Goal: Information Seeking & Learning: Learn about a topic

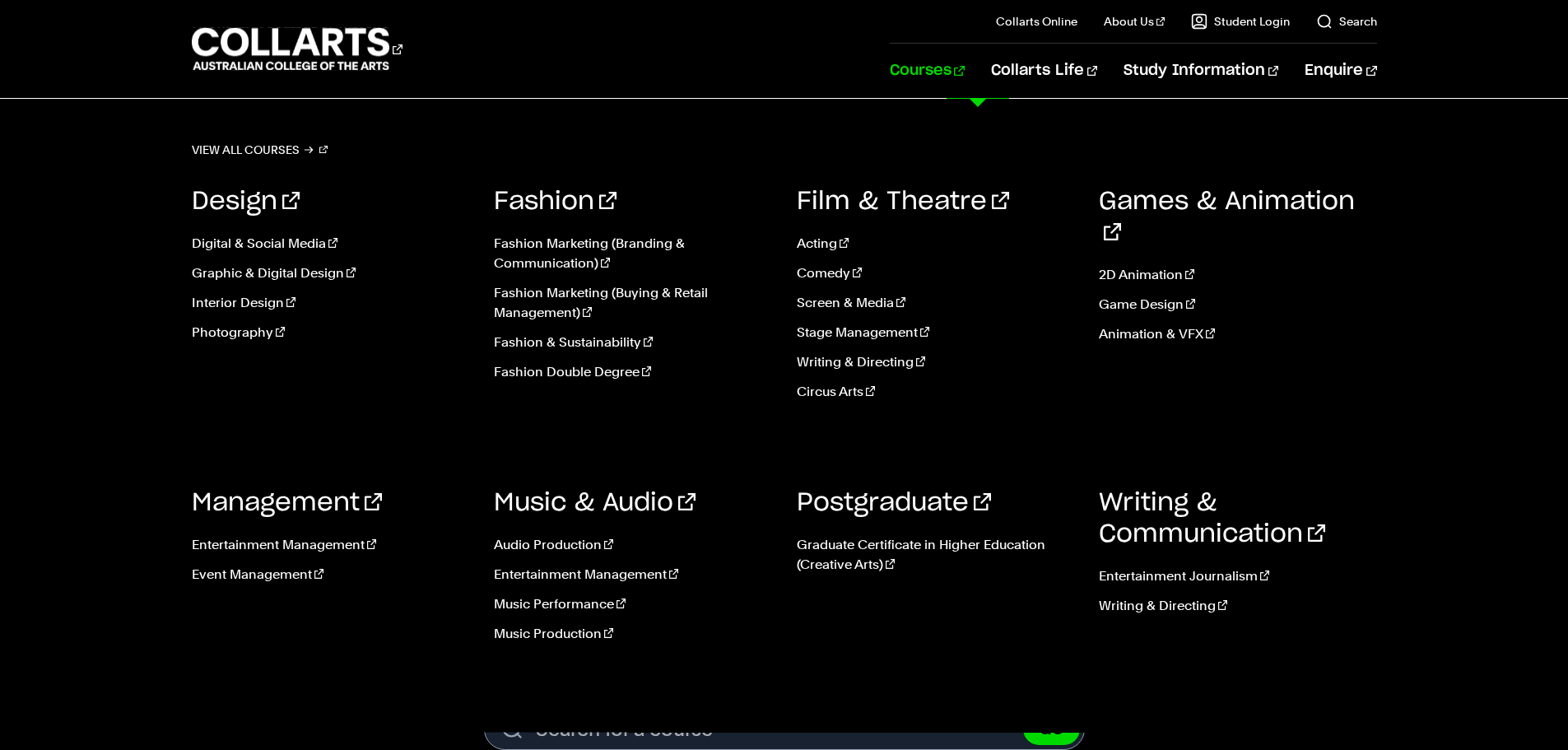
click at [964, 74] on link "Courses" at bounding box center [927, 71] width 75 height 54
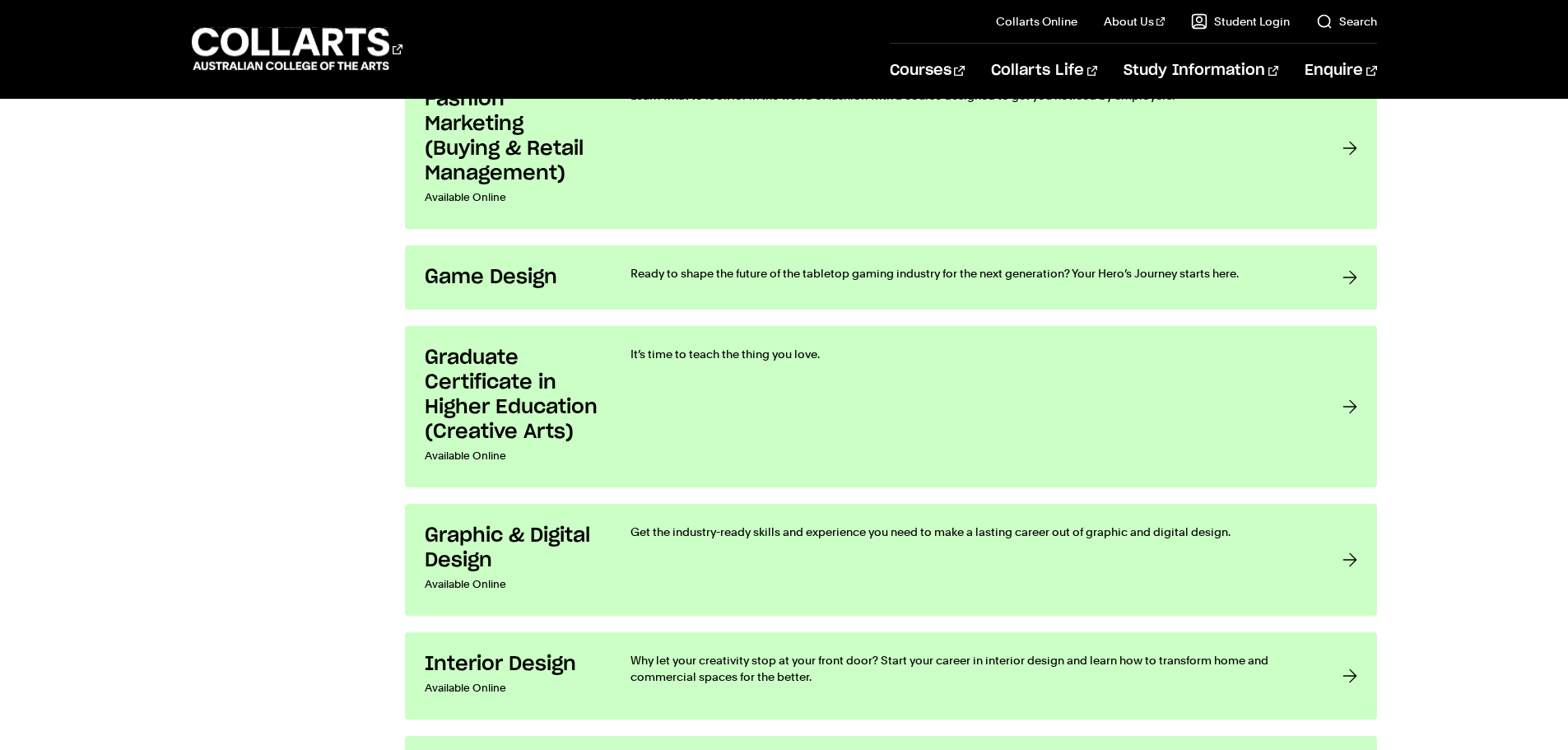
scroll to position [2304, 0]
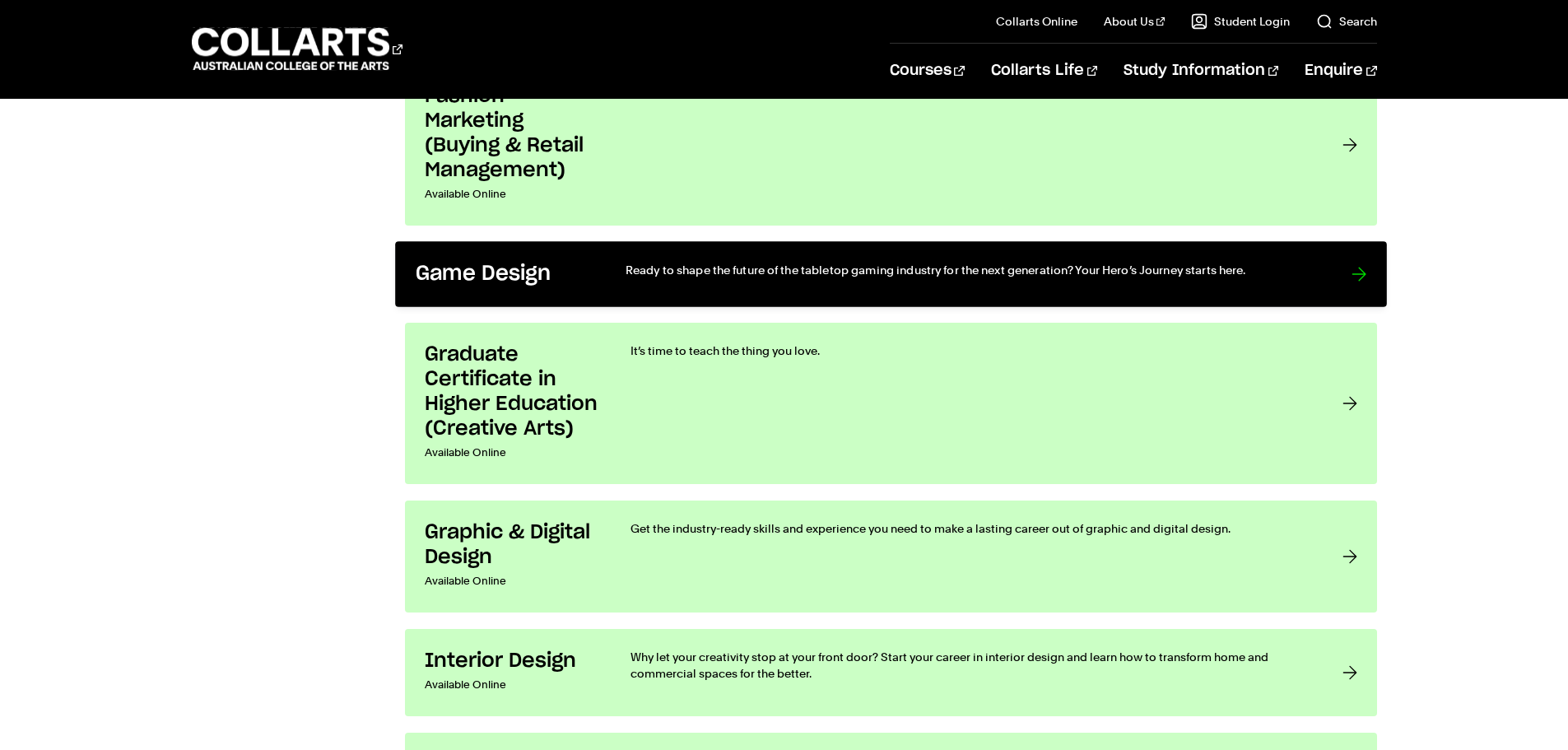
click at [527, 271] on h3 "Game Design" at bounding box center [503, 274] width 176 height 26
click at [567, 276] on h3 "Game Design" at bounding box center [503, 274] width 176 height 26
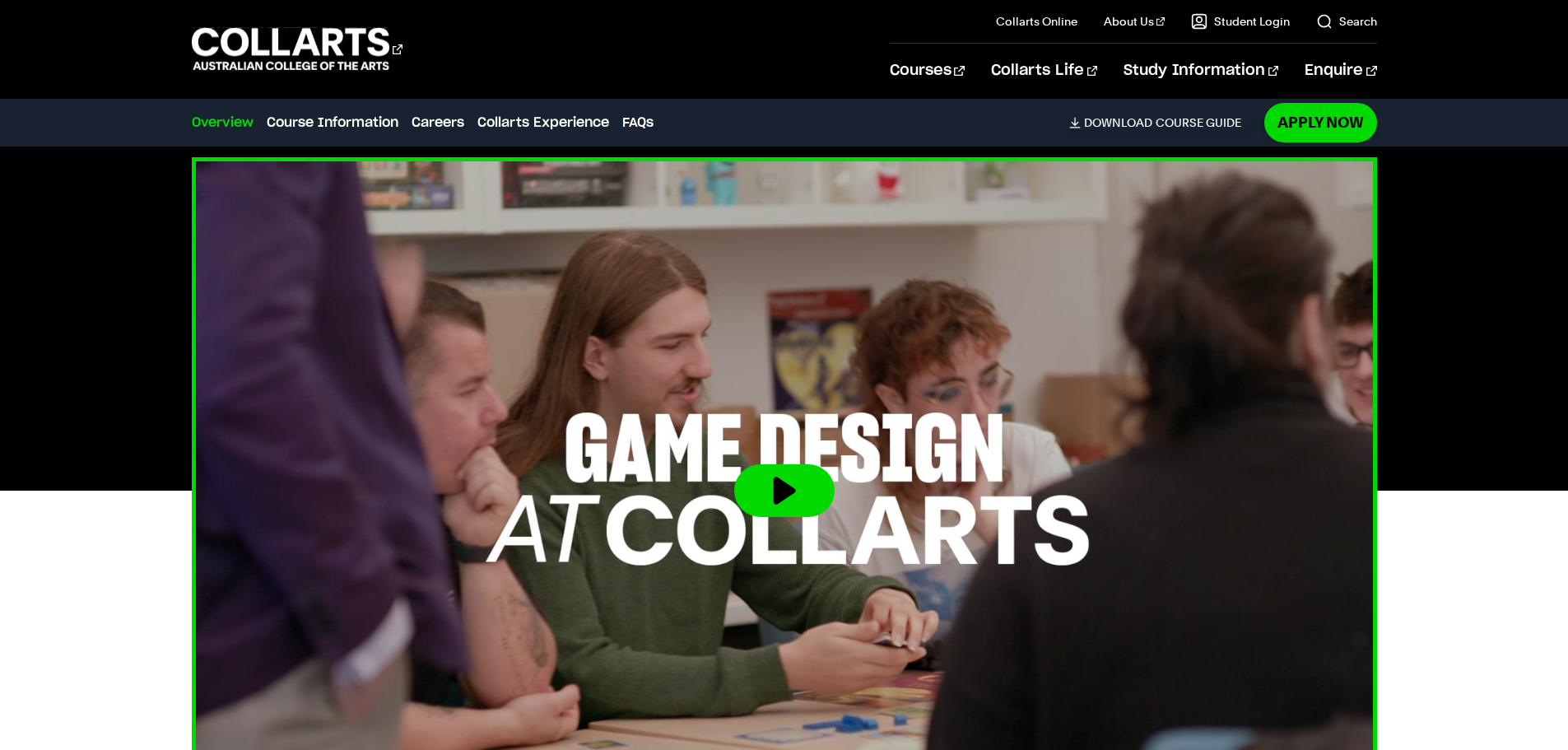
scroll to position [494, 0]
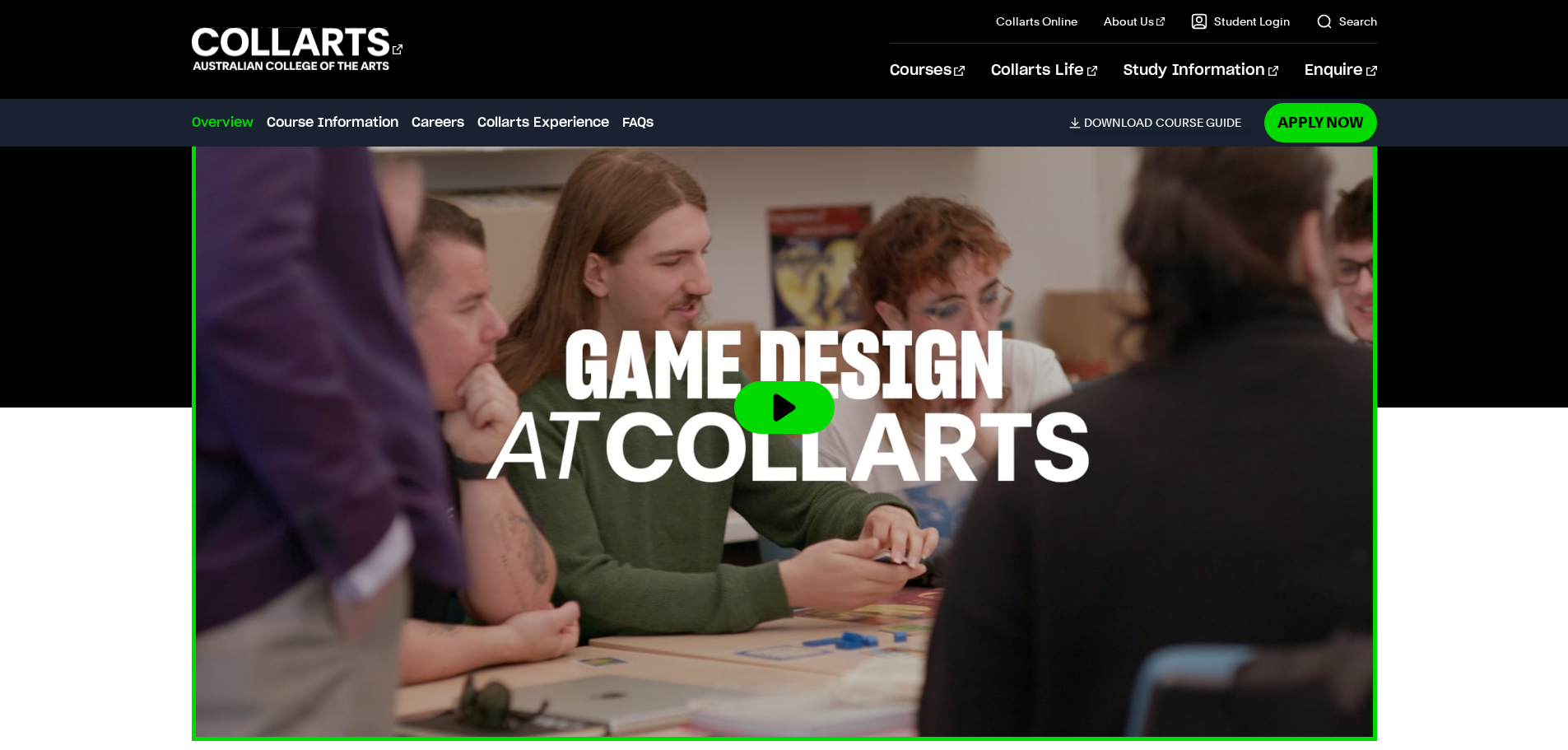
click at [795, 409] on button at bounding box center [784, 407] width 100 height 52
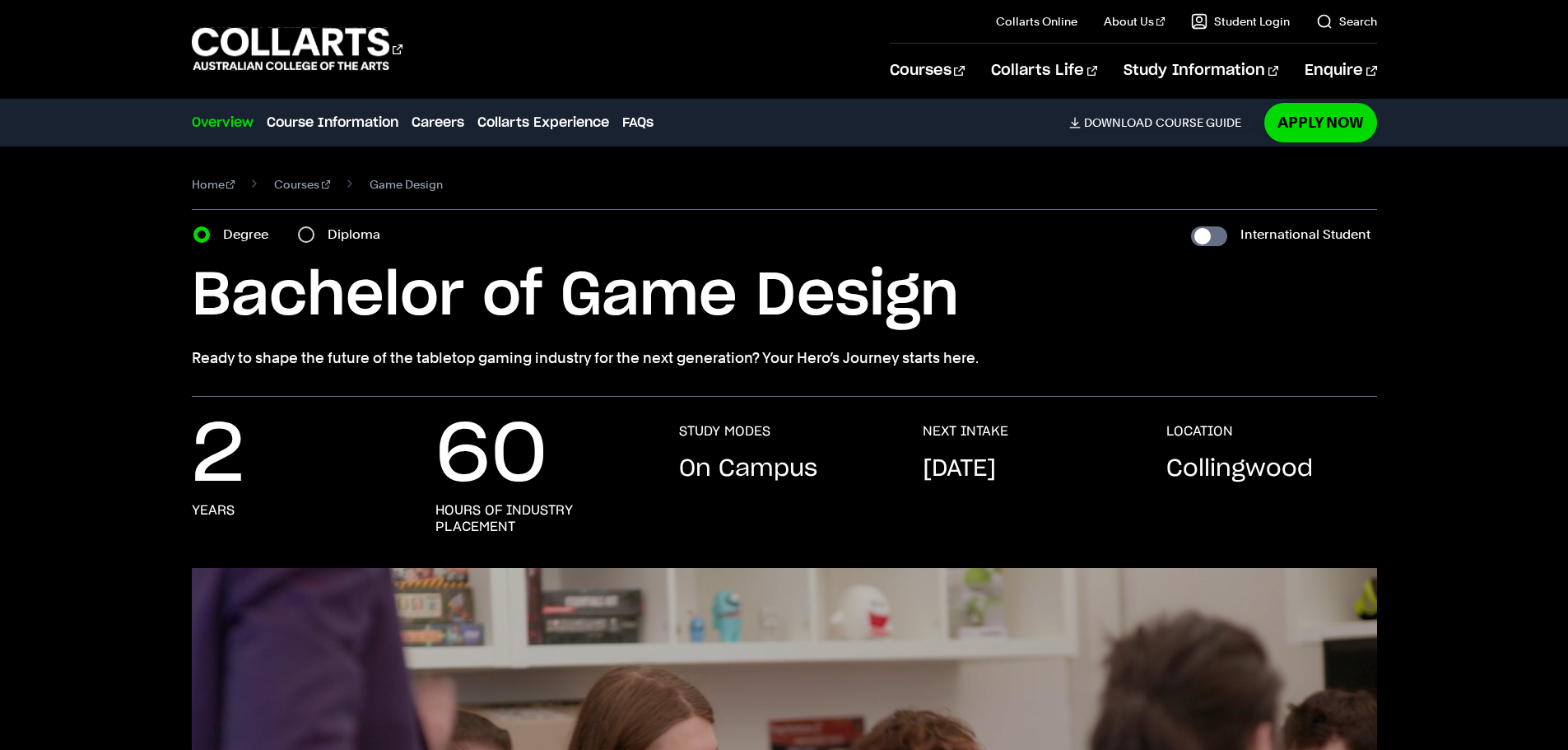
drag, startPoint x: 0, startPoint y: 0, endPoint x: 789, endPoint y: 359, distance: 866.8
click at [789, 359] on p "Ready to shape the future of the tabletop gaming industry for the next generati…" at bounding box center [784, 358] width 1185 height 23
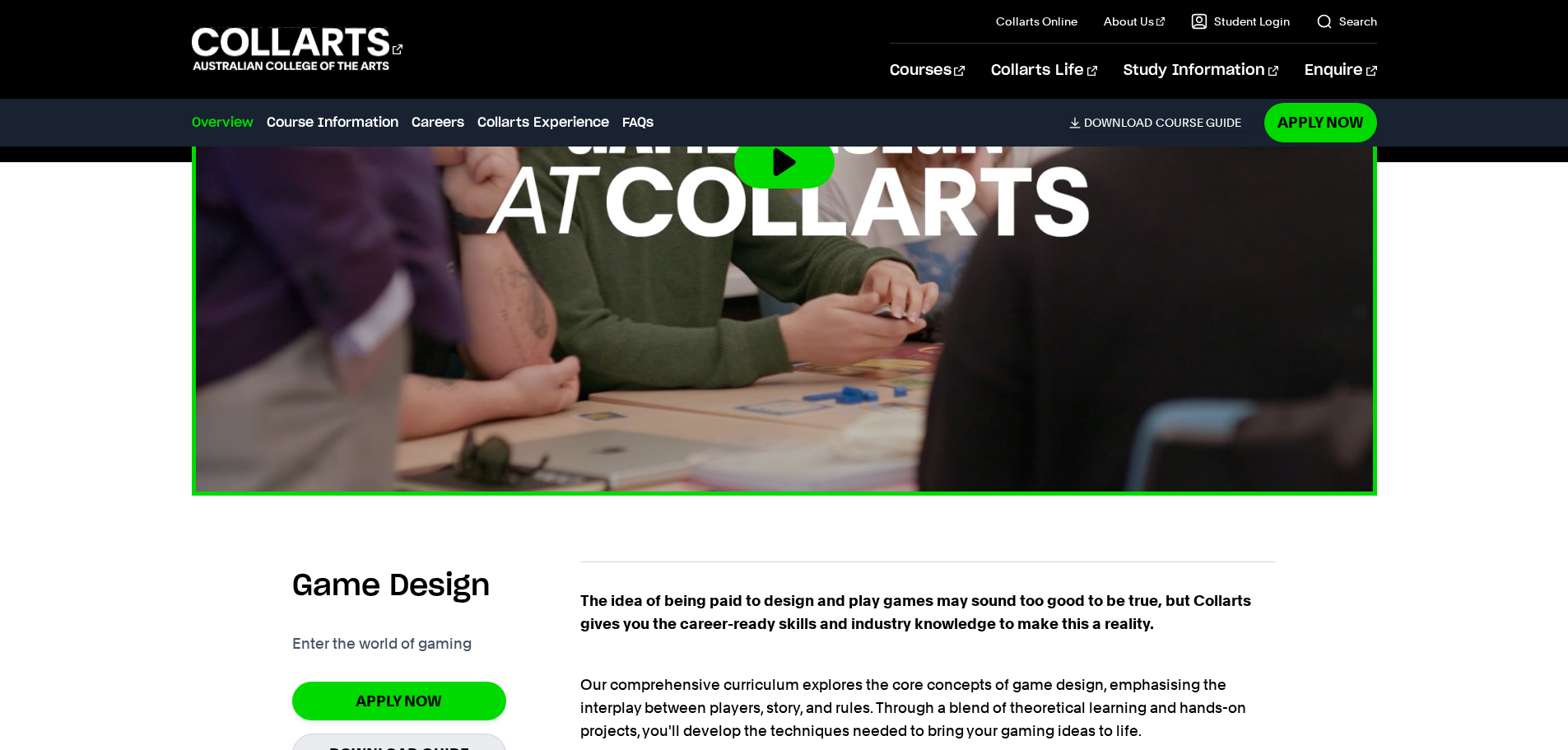
scroll to position [741, 0]
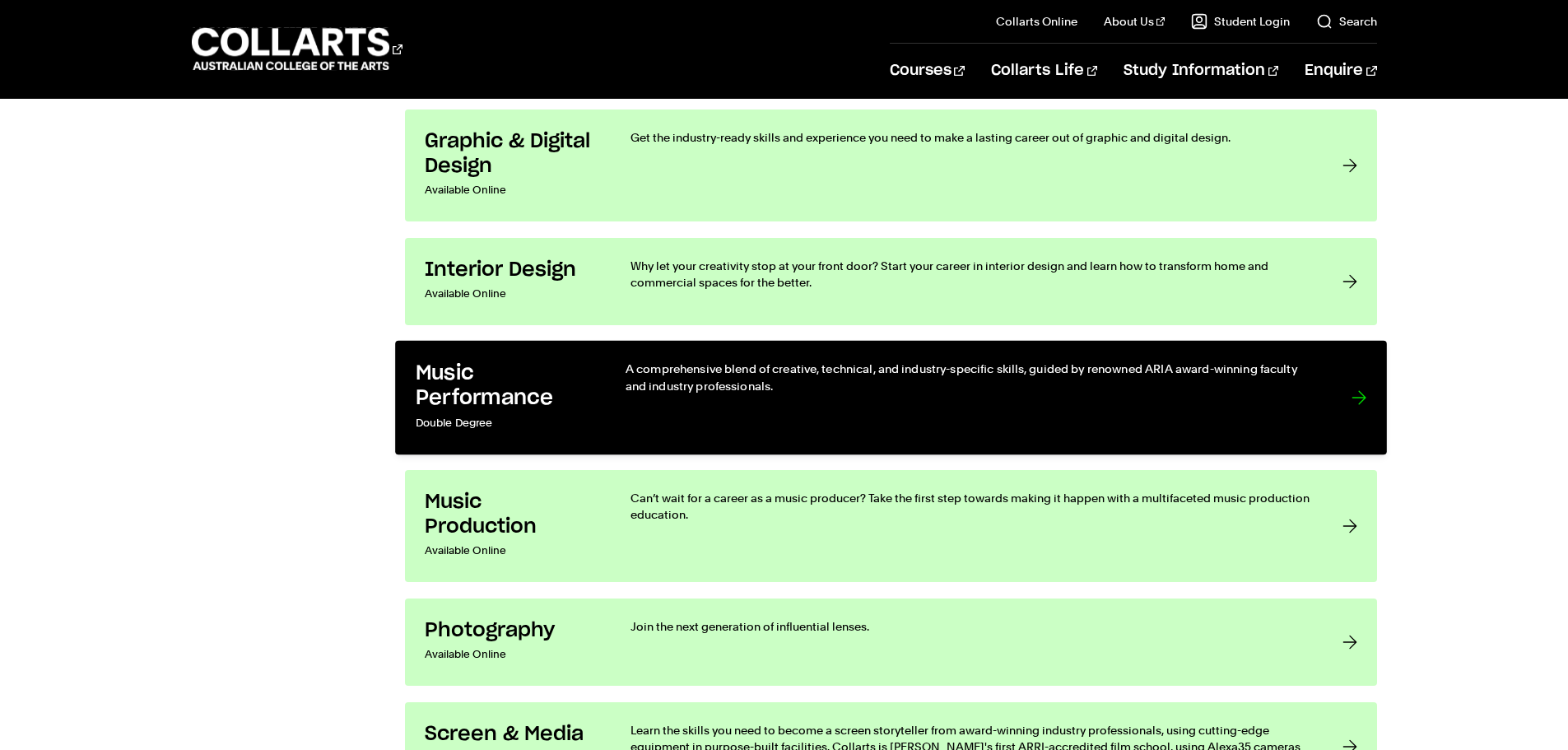
scroll to position [2715, 0]
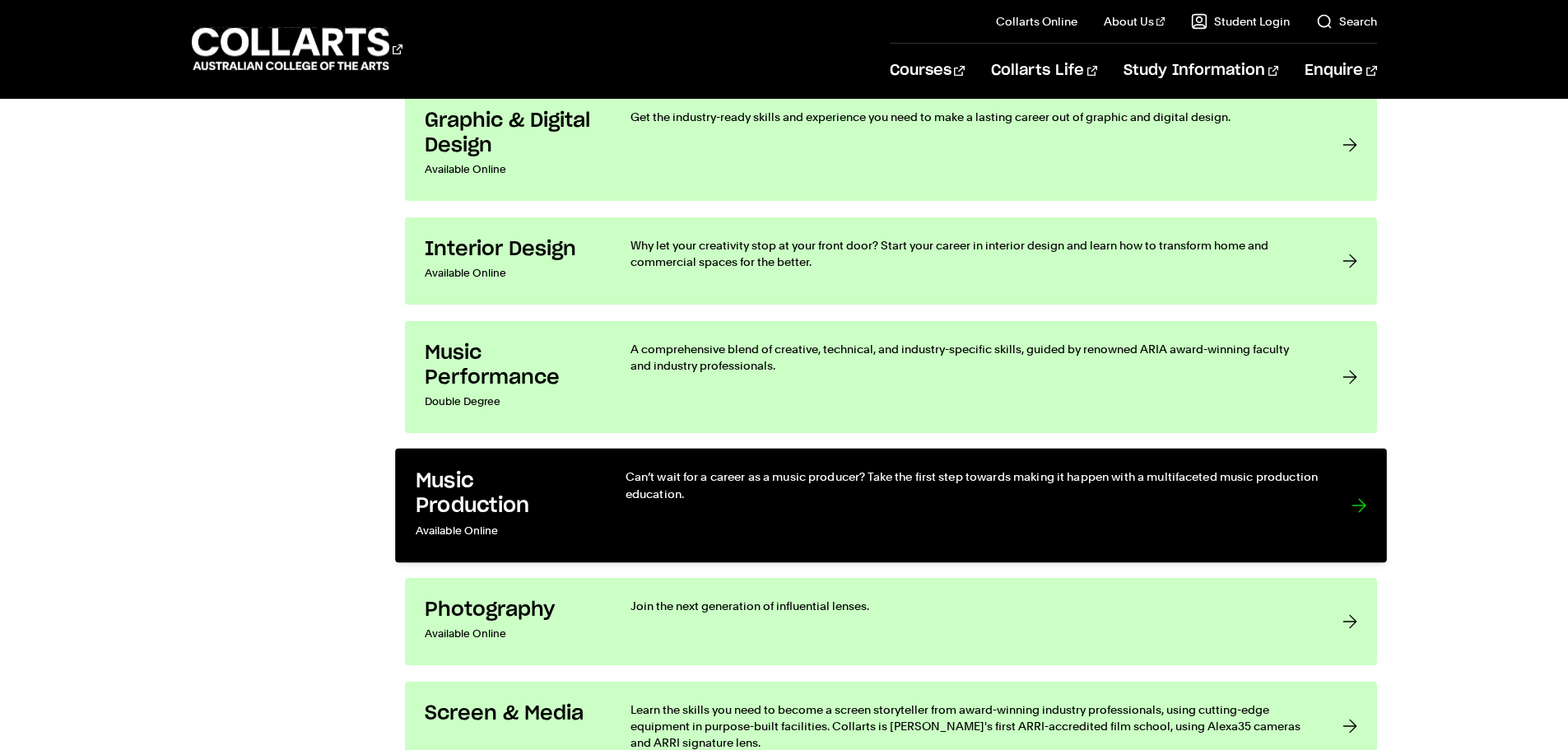
click at [571, 498] on h3 "Music Production" at bounding box center [503, 493] width 176 height 51
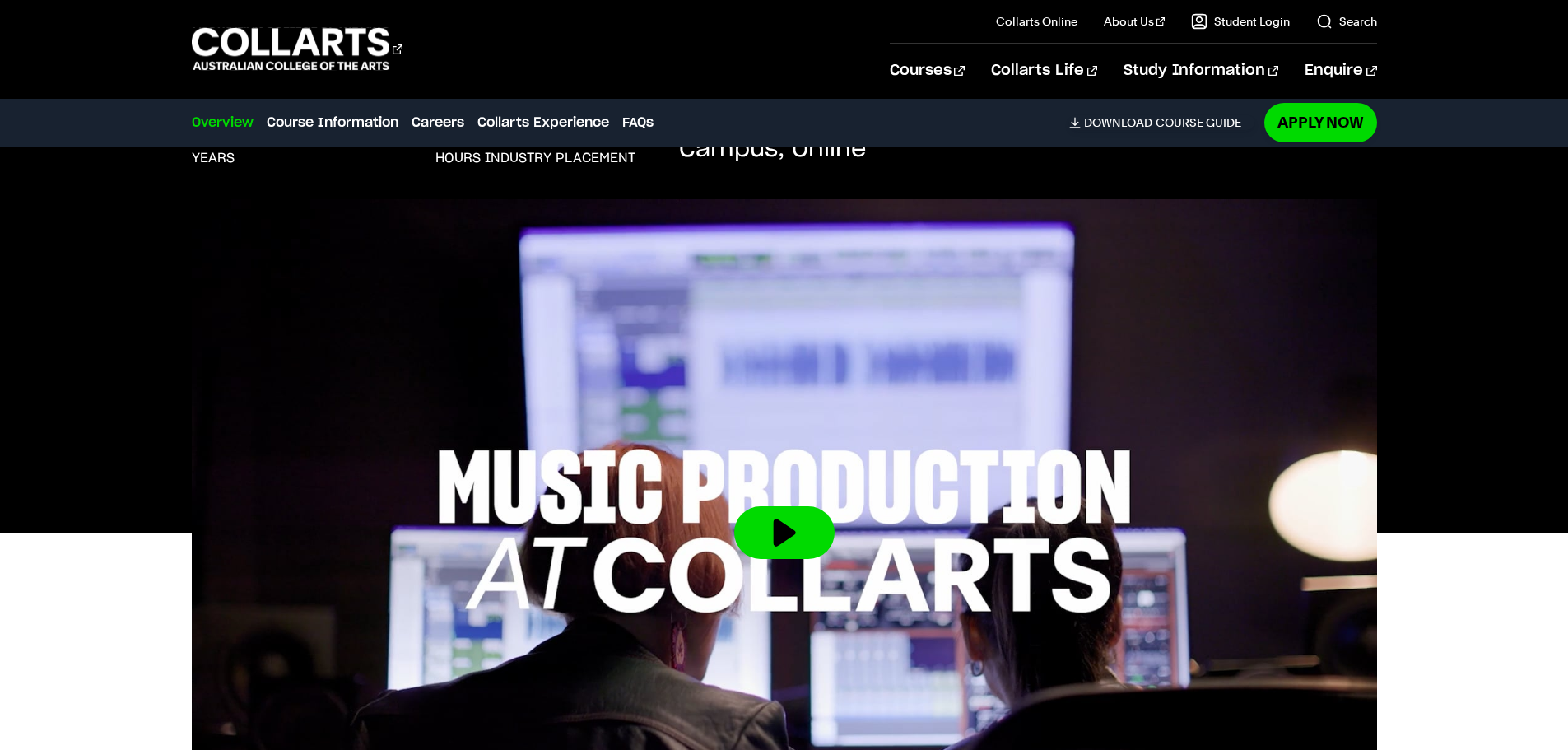
scroll to position [412, 0]
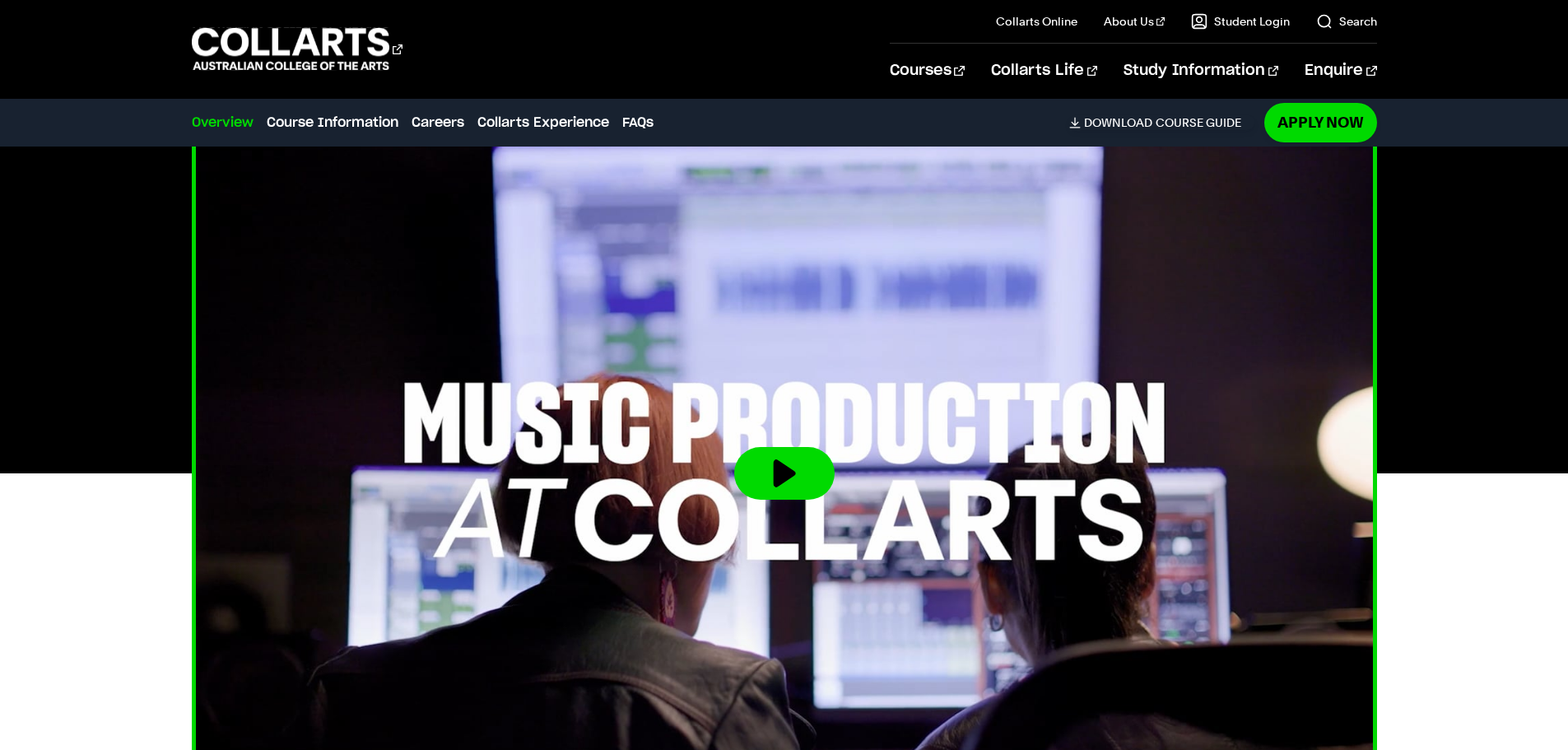
click at [786, 452] on button at bounding box center [784, 473] width 100 height 52
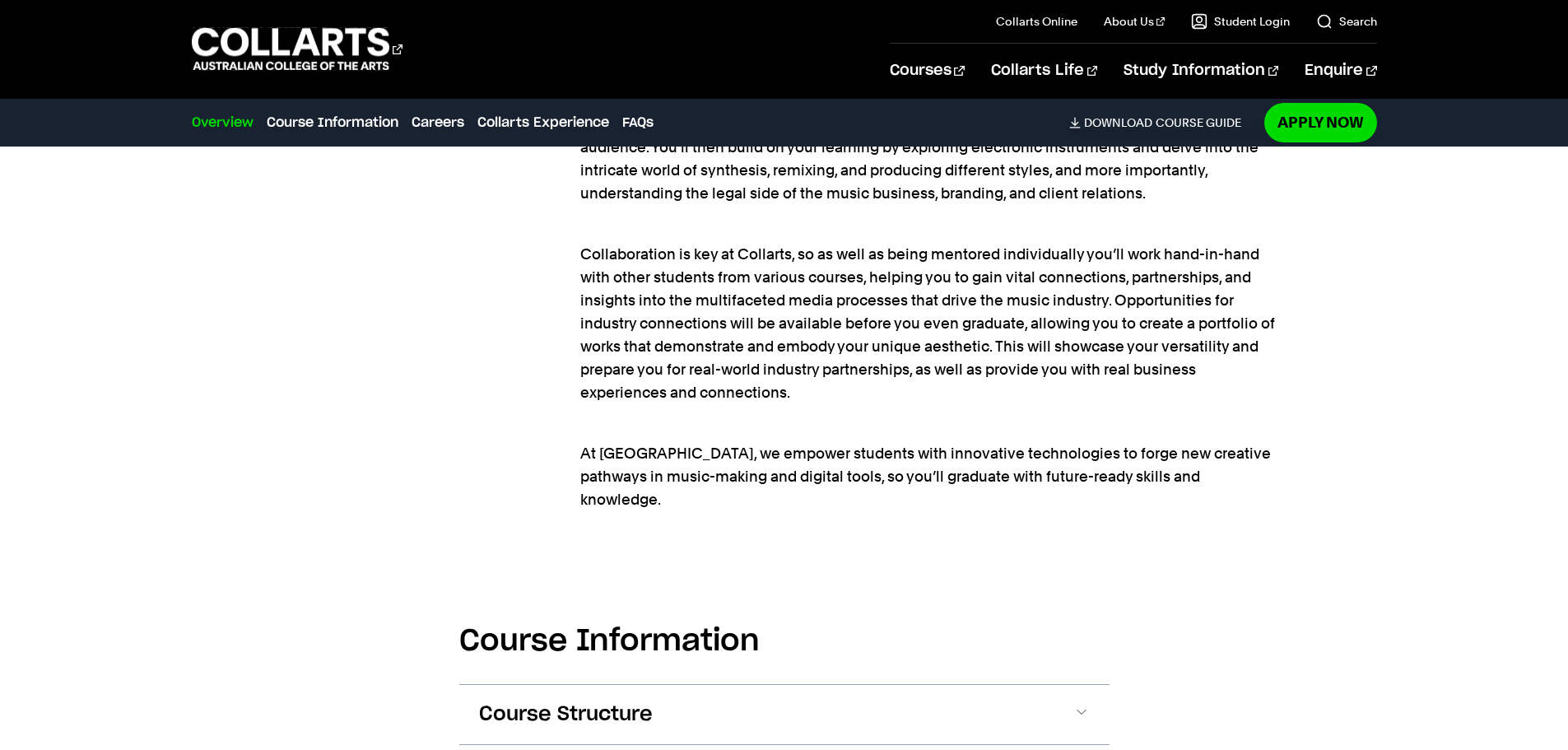
scroll to position [1892, 0]
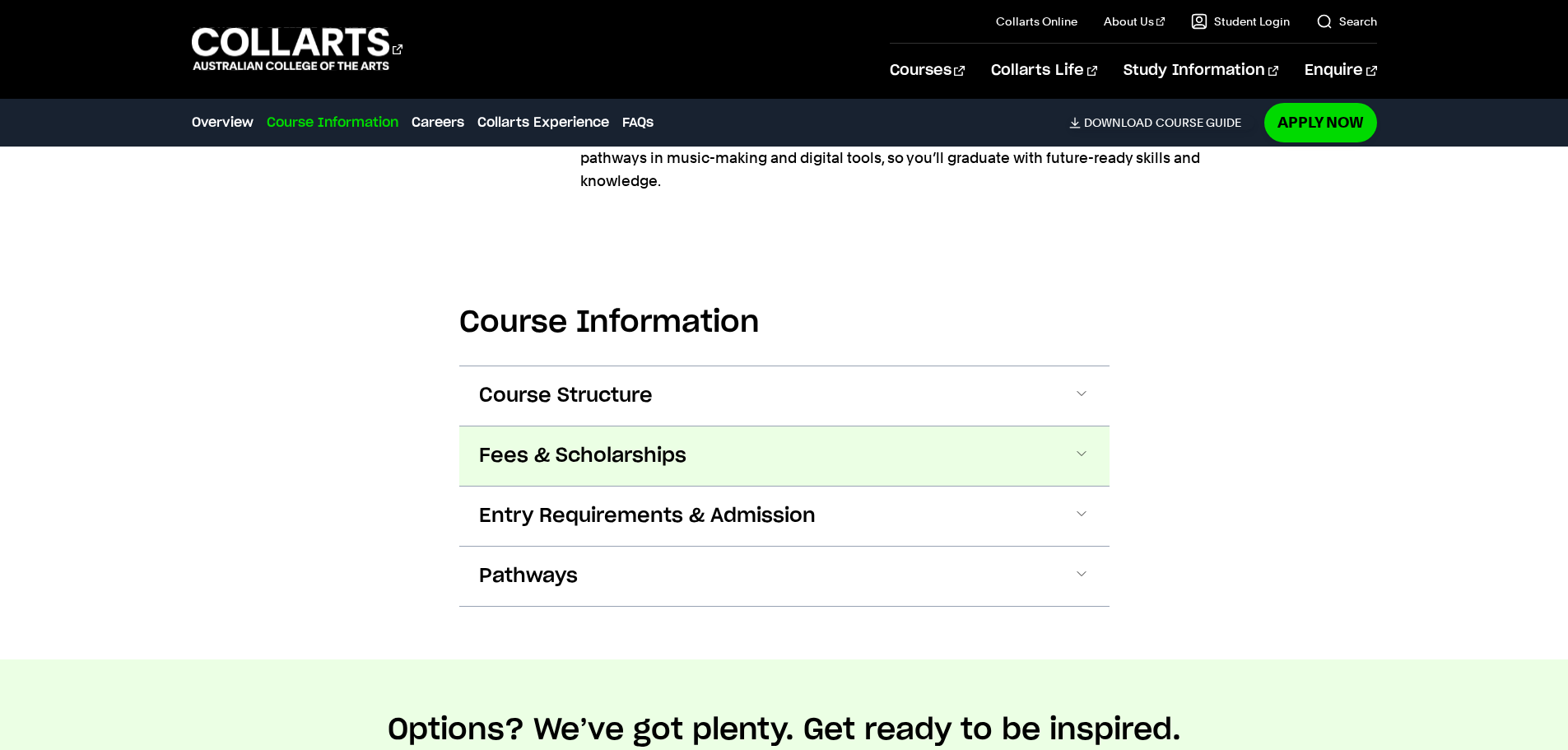
drag, startPoint x: 616, startPoint y: 442, endPoint x: 616, endPoint y: 433, distance: 9.0
click at [616, 443] on span "Fees & Scholarships" at bounding box center [582, 456] width 207 height 27
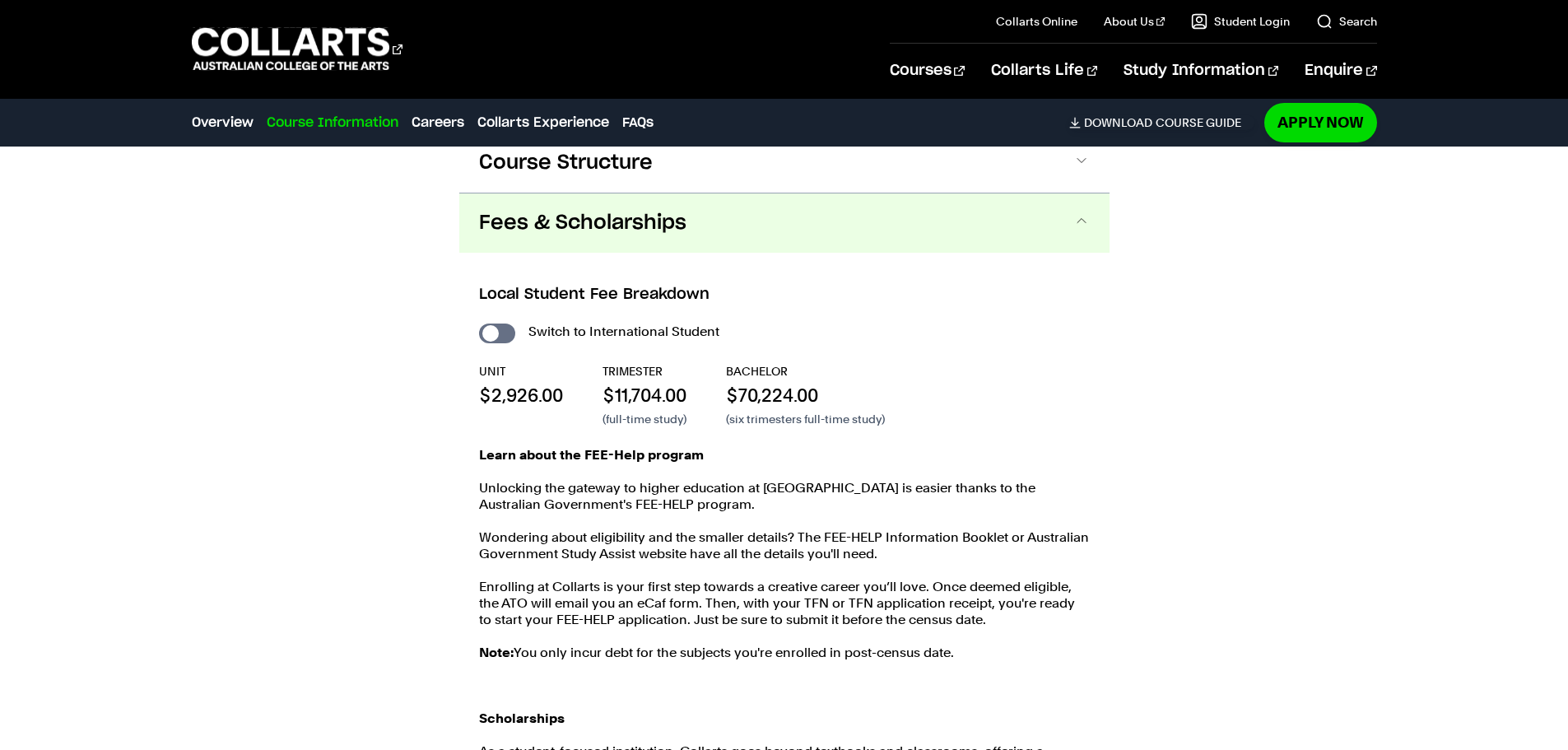
scroll to position [2148, 0]
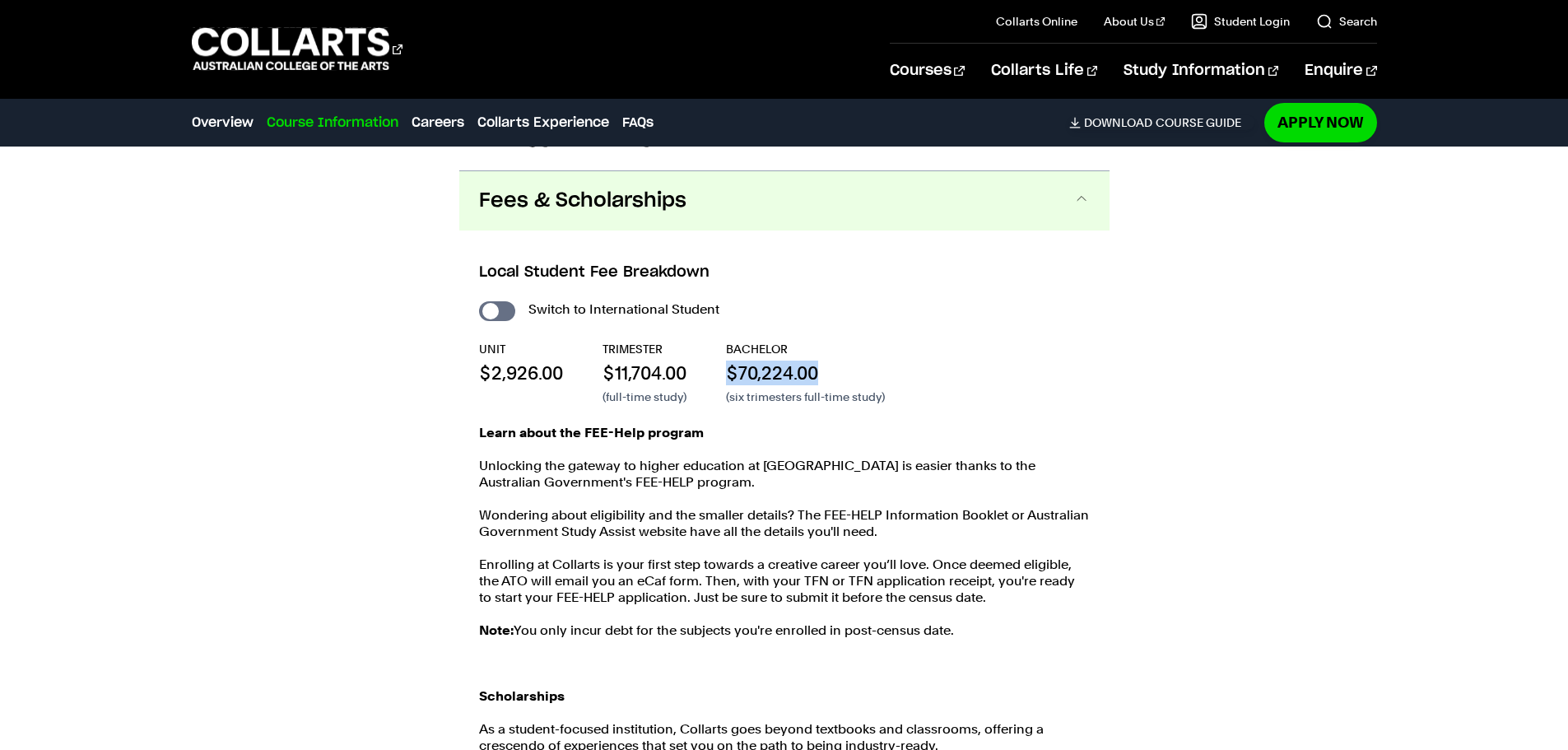
drag, startPoint x: 716, startPoint y: 349, endPoint x: 860, endPoint y: 340, distance: 144.3
click at [860, 341] on div "UNIT $2,926.00 TRIMESTER $11,704.00 (full-time study) BACHELOR $70,224.00 (six …" at bounding box center [784, 373] width 611 height 64
click at [882, 360] on p "$70,224.00" at bounding box center [805, 373] width 158 height 25
click at [789, 261] on div "Local Student Fee Breakdown Switch to International Student UNIT $2,926.00 TRIM…" at bounding box center [784, 550] width 650 height 639
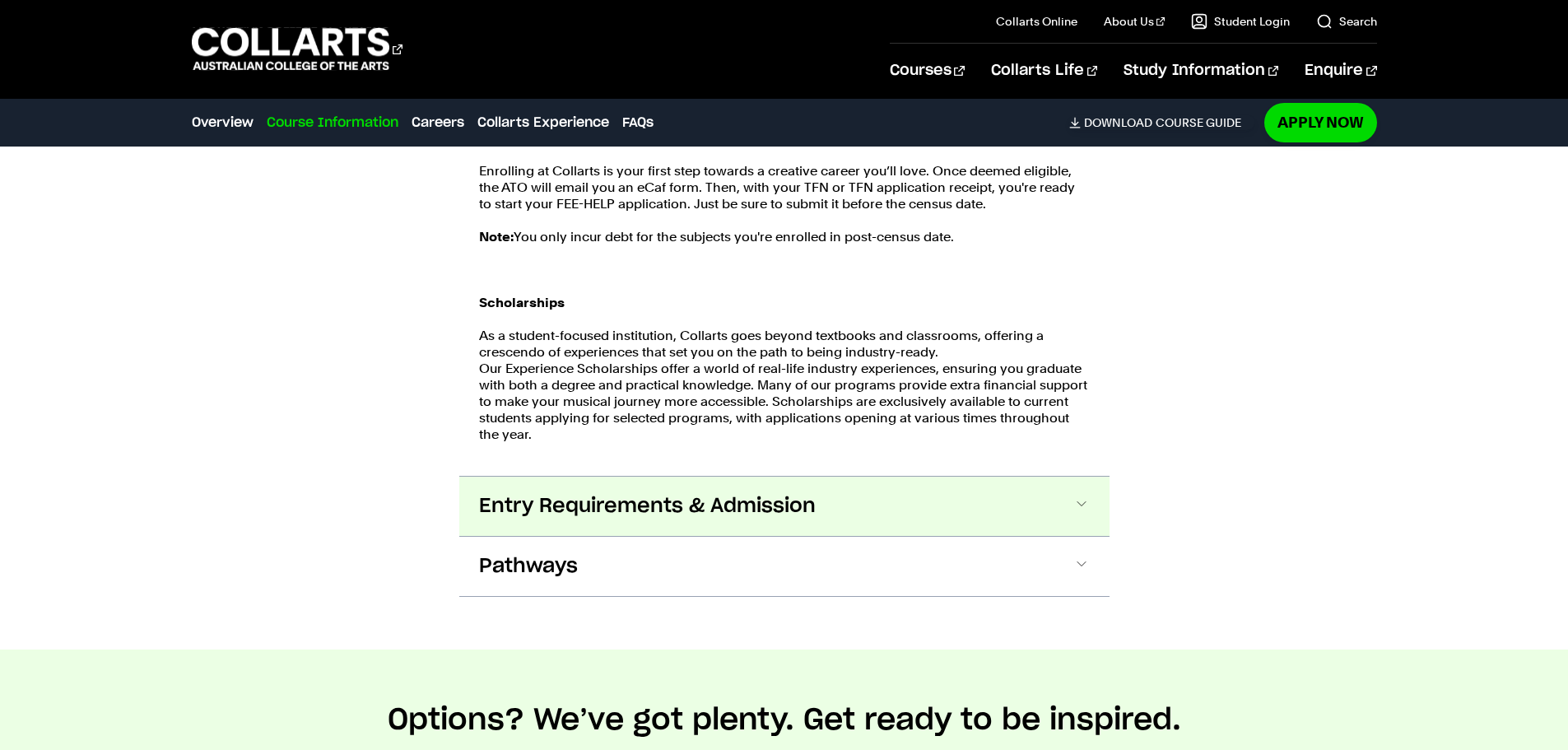
scroll to position [2559, 0]
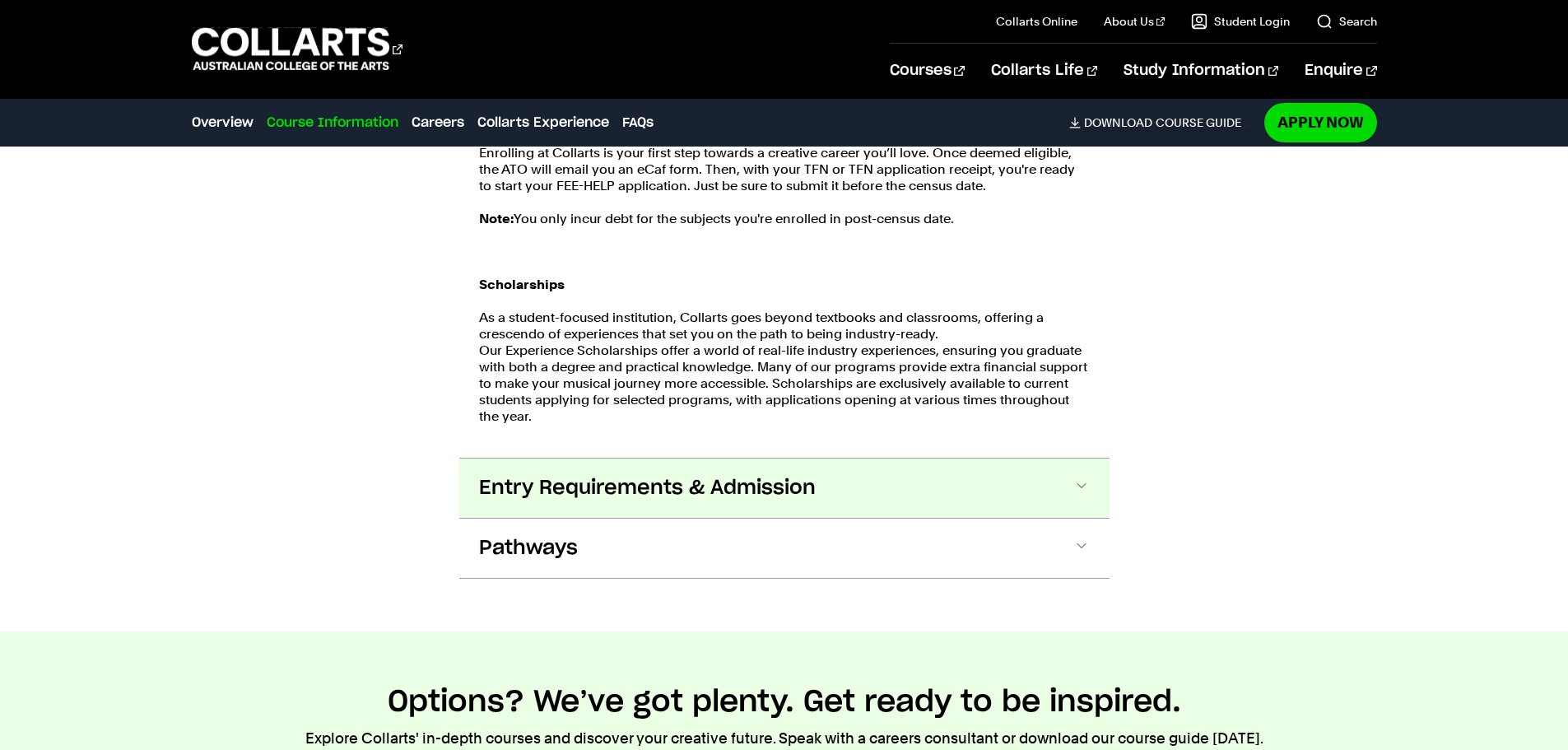
click at [740, 475] on span "Entry Requirements & Admission" at bounding box center [647, 488] width 337 height 27
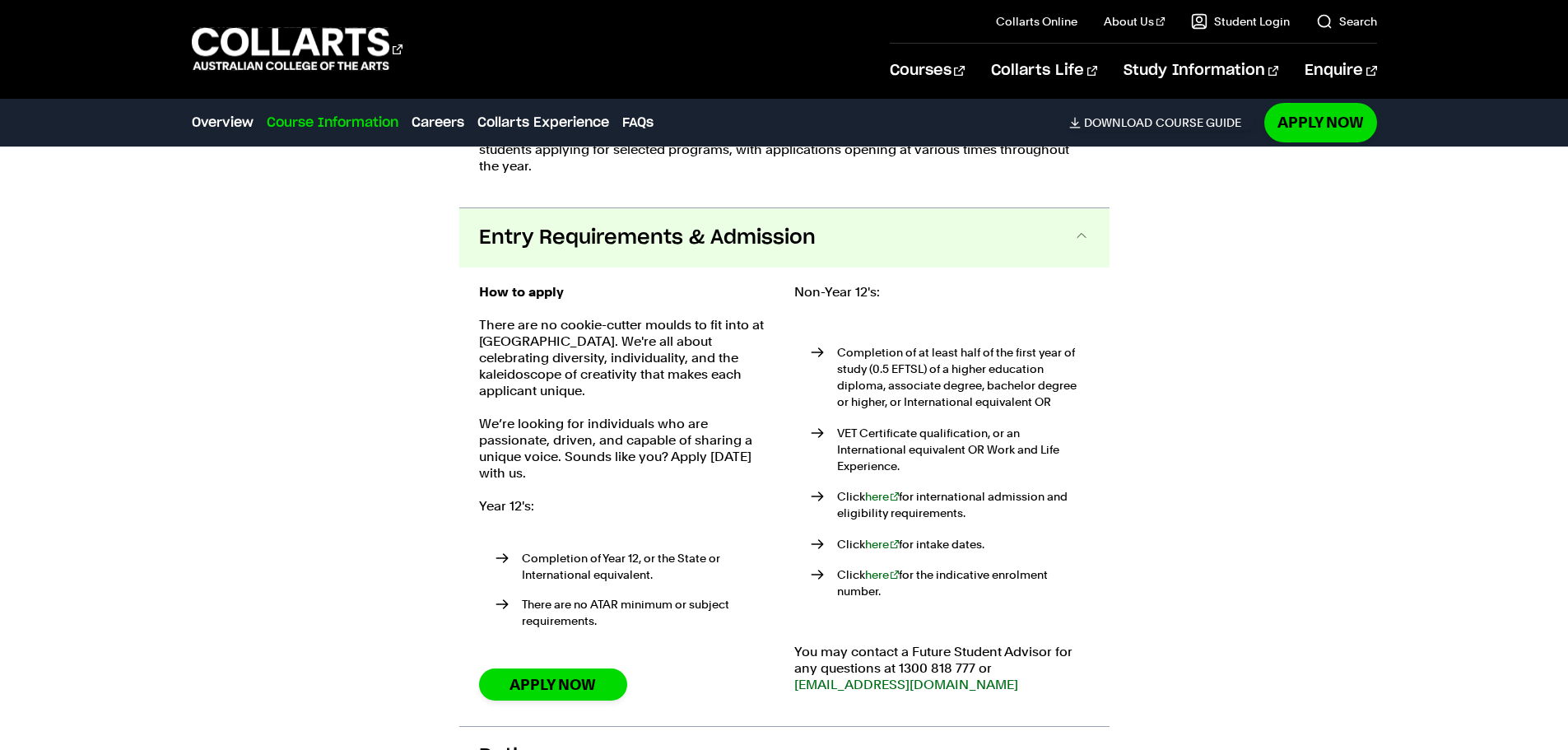
scroll to position [2847, 0]
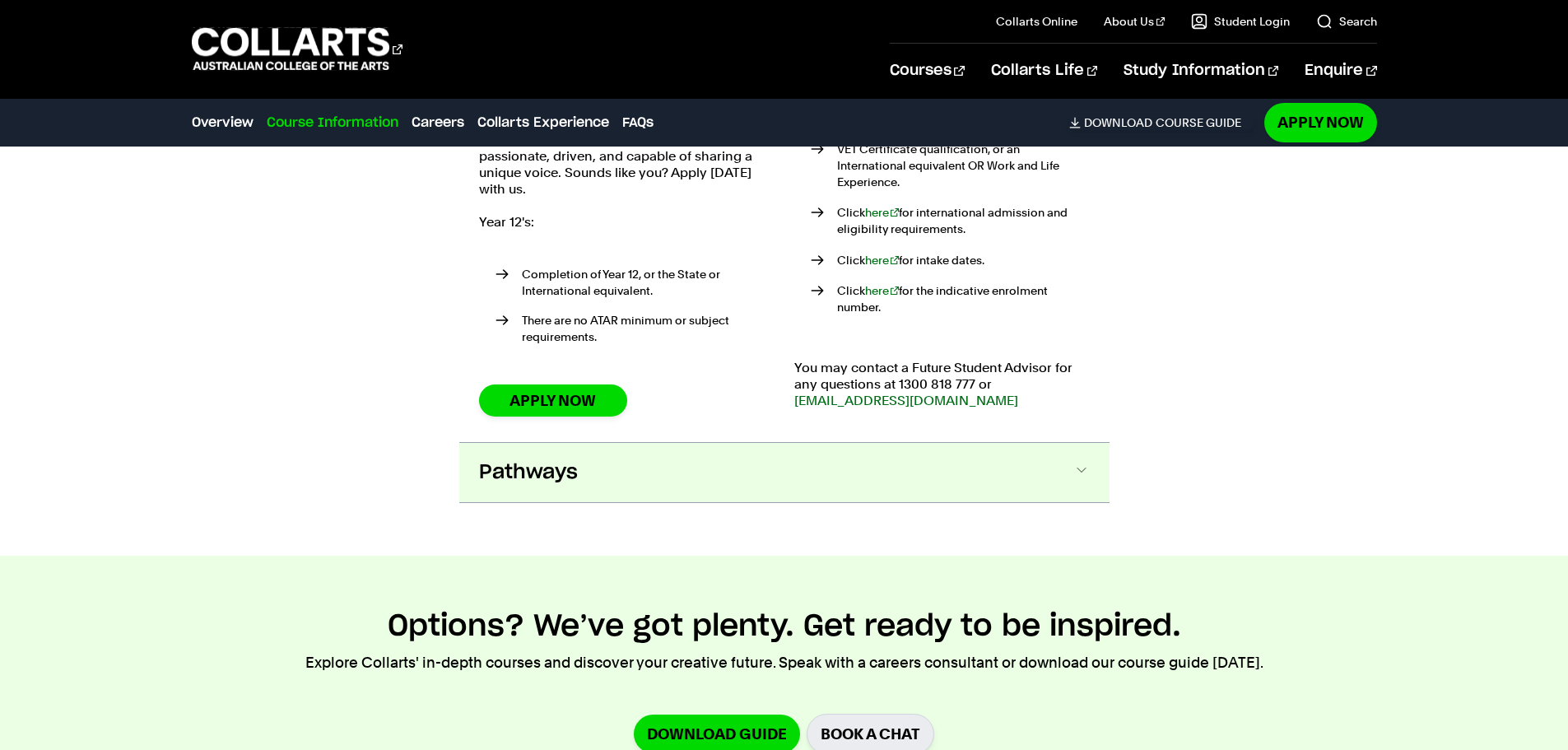
click at [653, 443] on button "Pathways" at bounding box center [784, 472] width 650 height 59
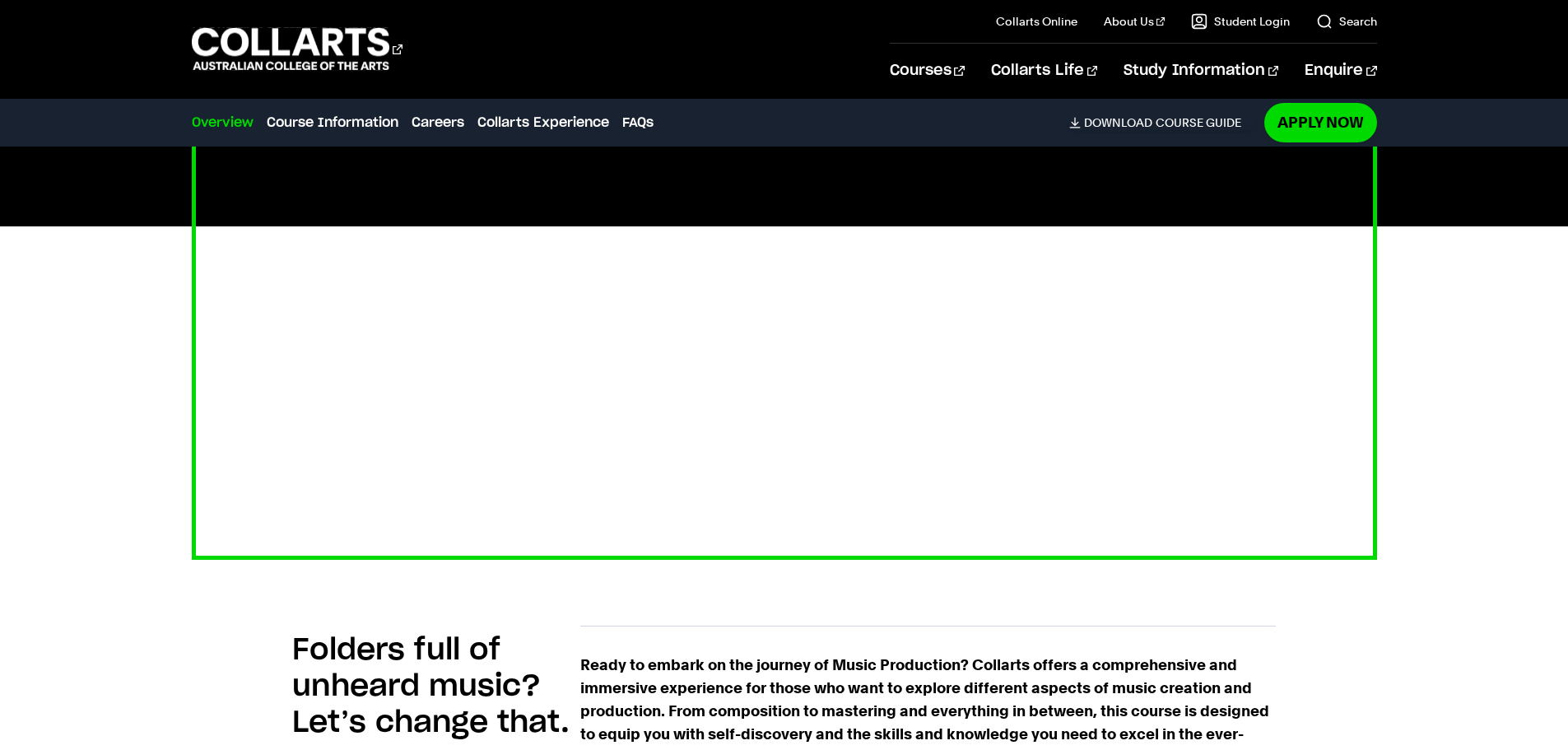
scroll to position [576, 0]
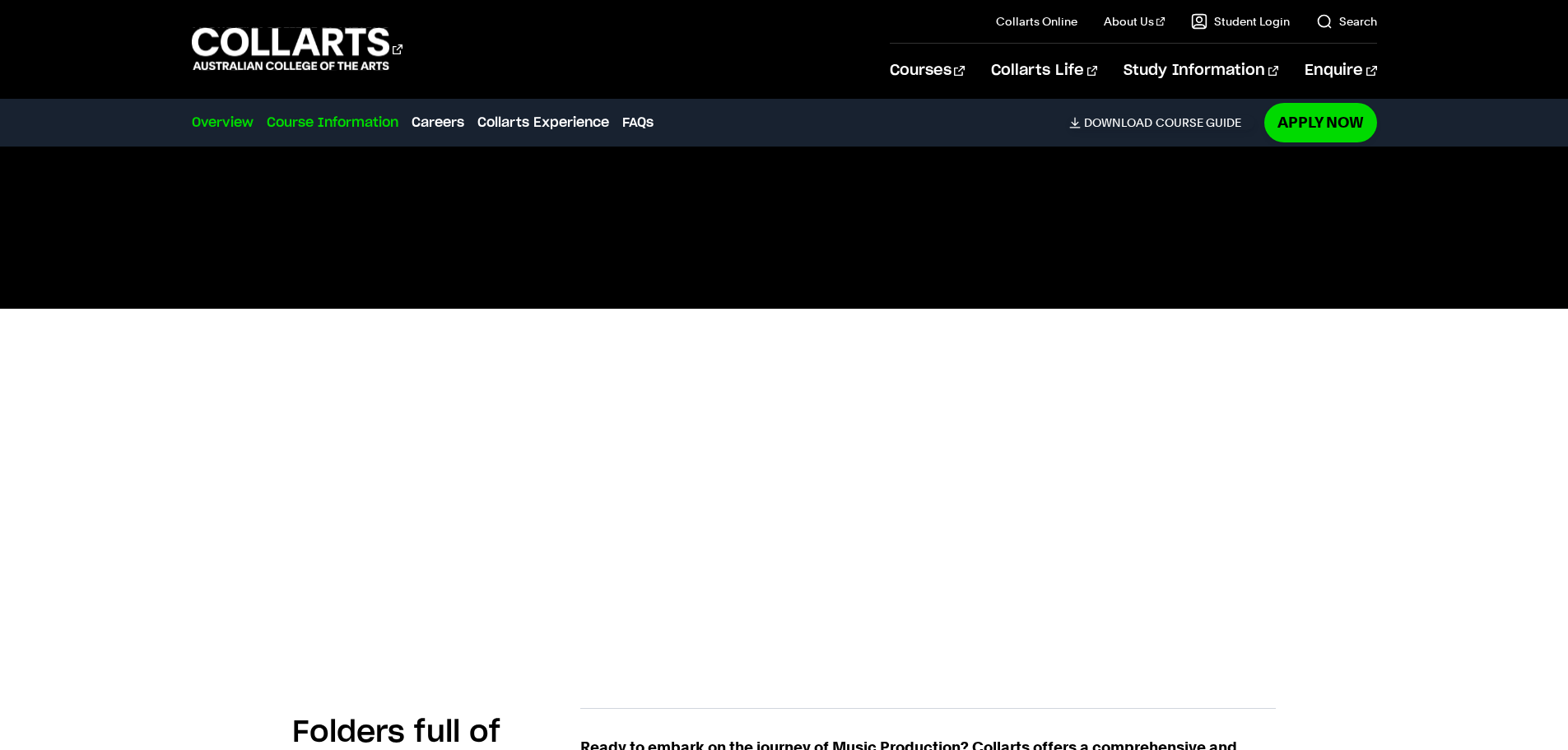
click at [377, 114] on link "Course Information" at bounding box center [332, 123] width 132 height 20
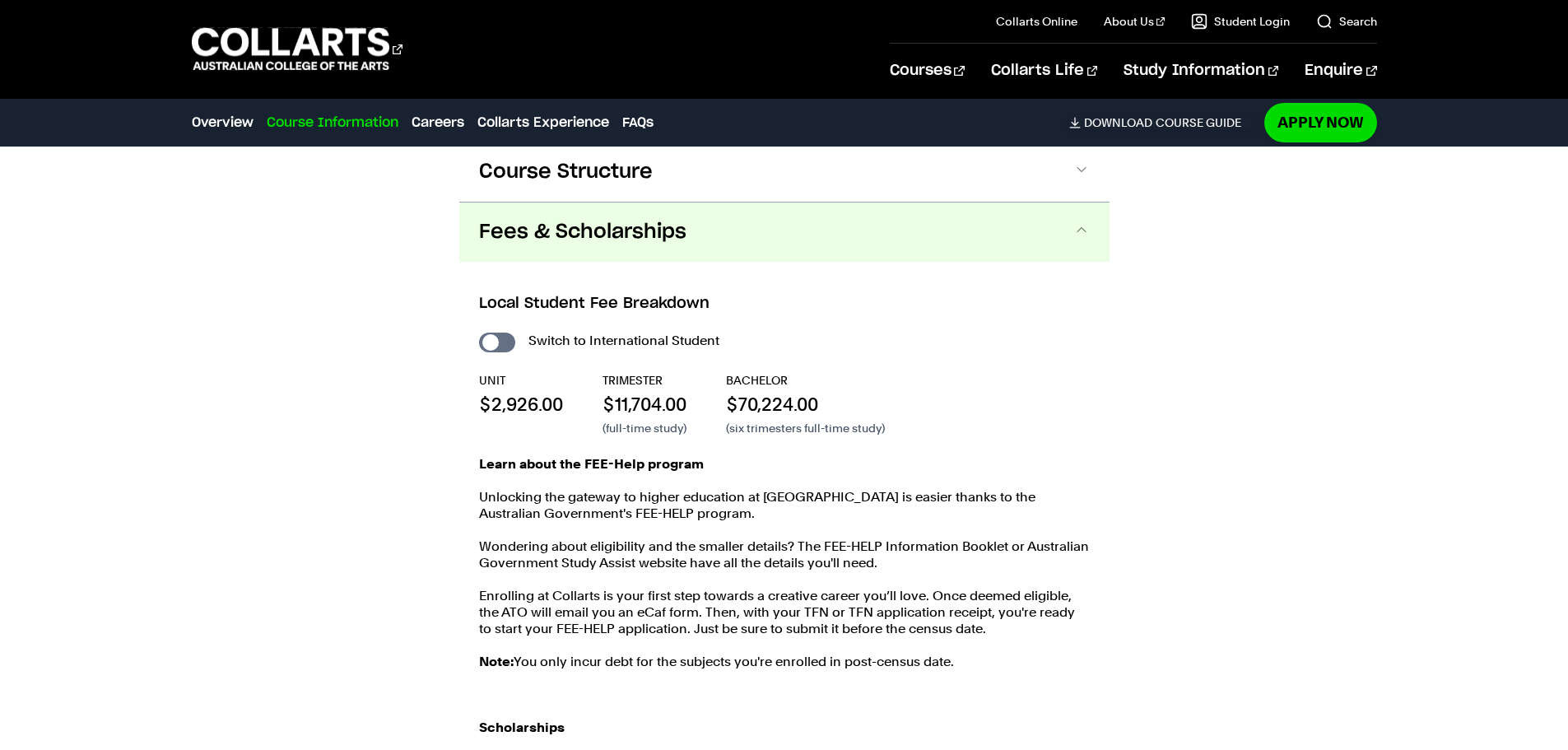
scroll to position [2115, 0]
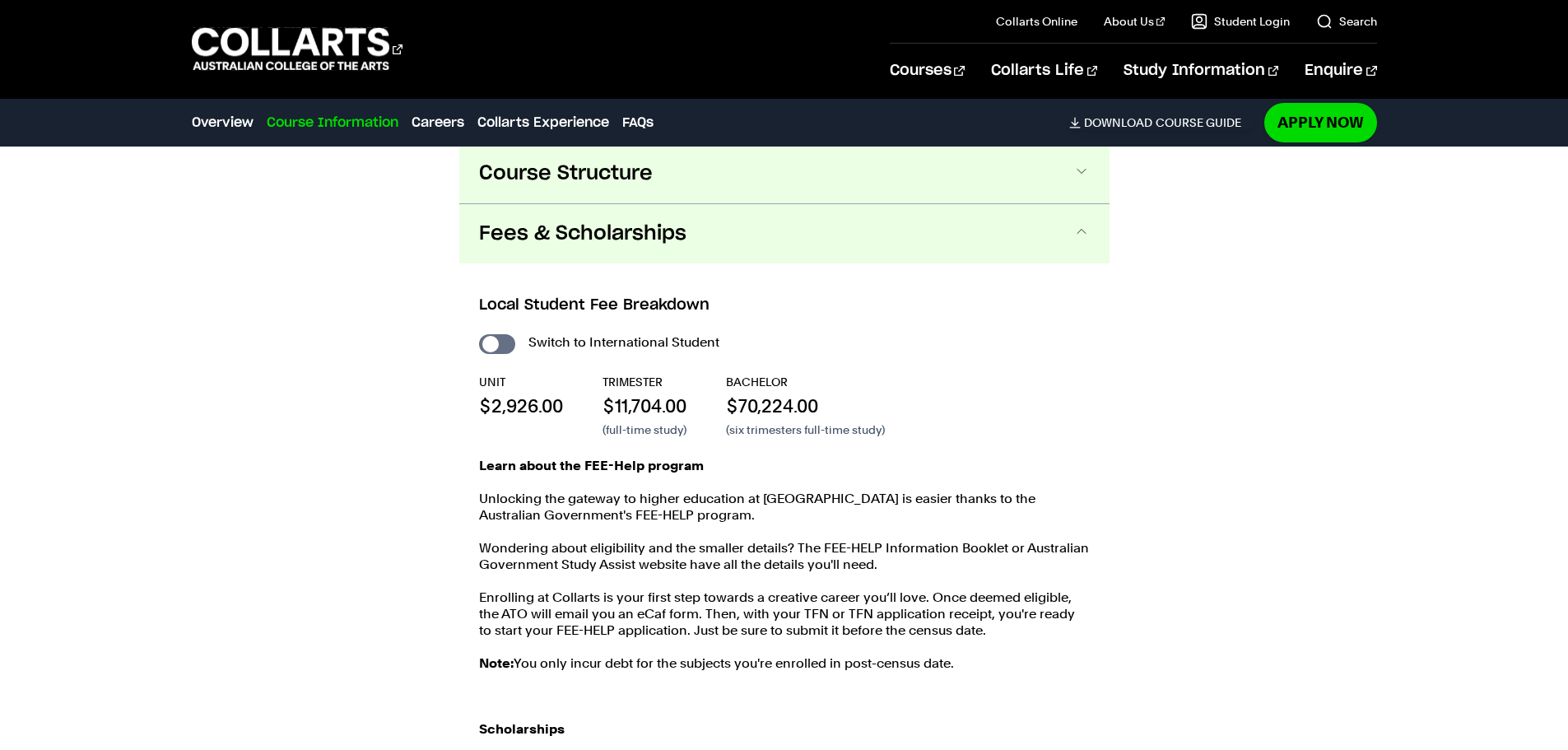
click at [701, 155] on button "Course Structure" at bounding box center [784, 173] width 650 height 59
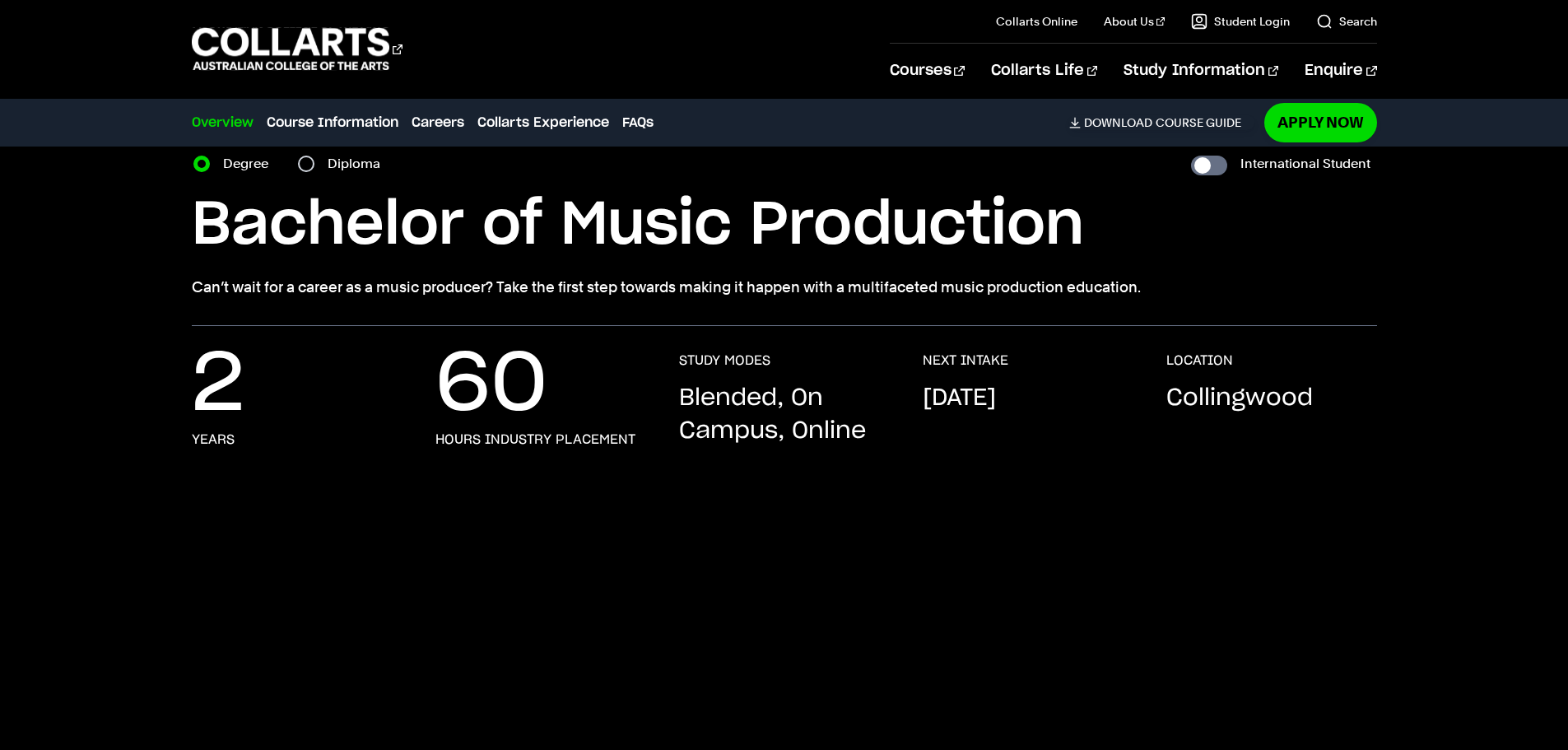
scroll to position [0, 0]
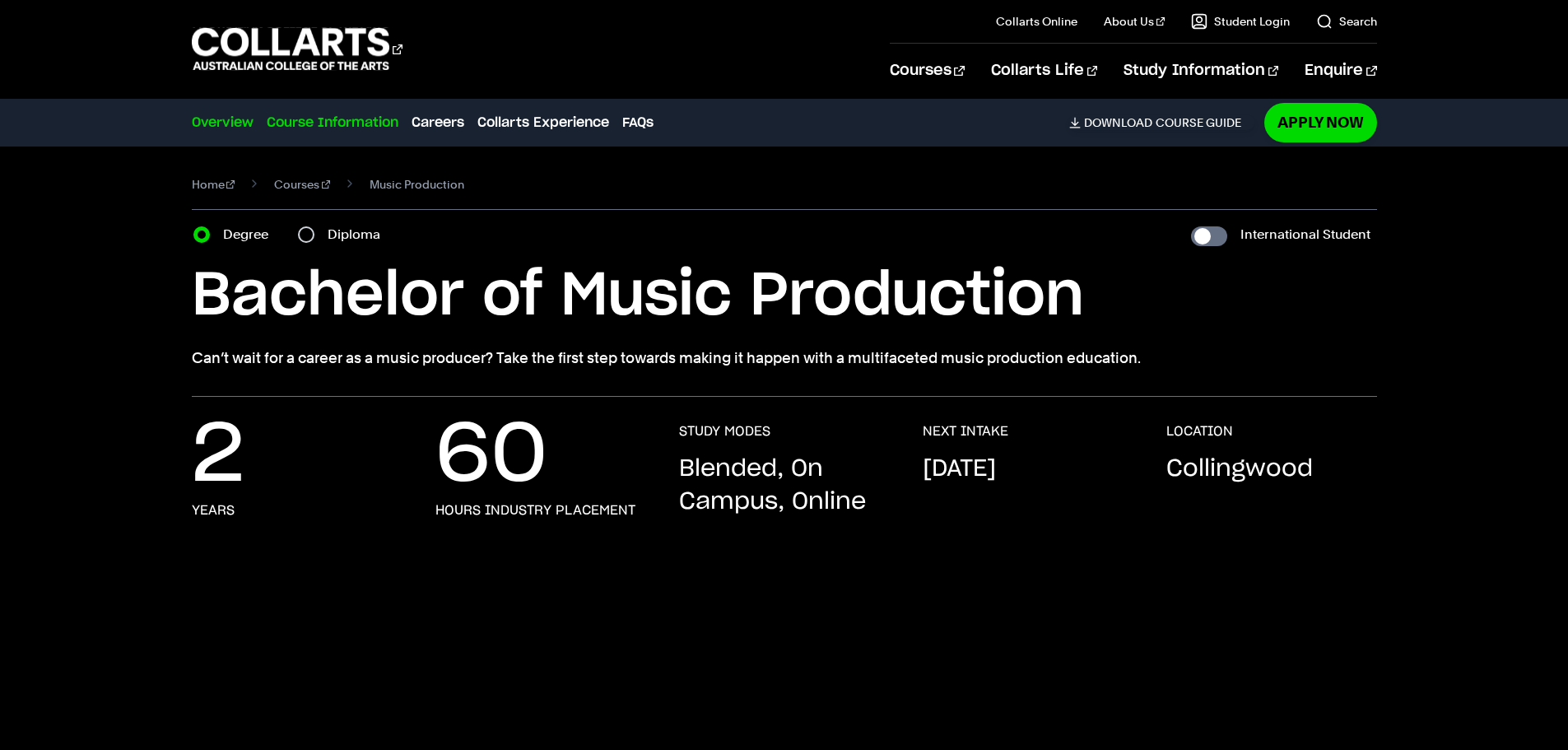
click at [312, 130] on link "Course Information" at bounding box center [332, 123] width 132 height 20
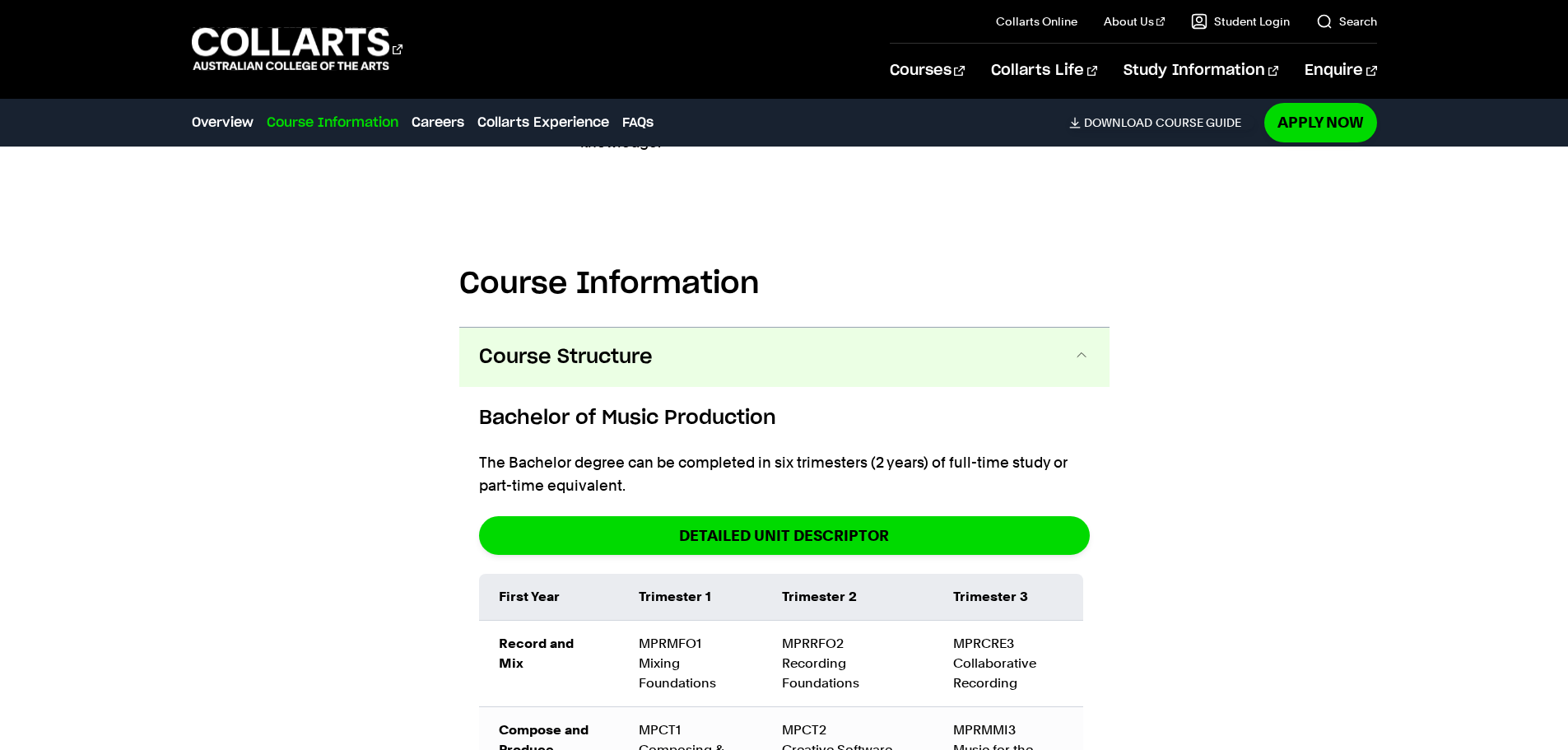
scroll to position [1950, 0]
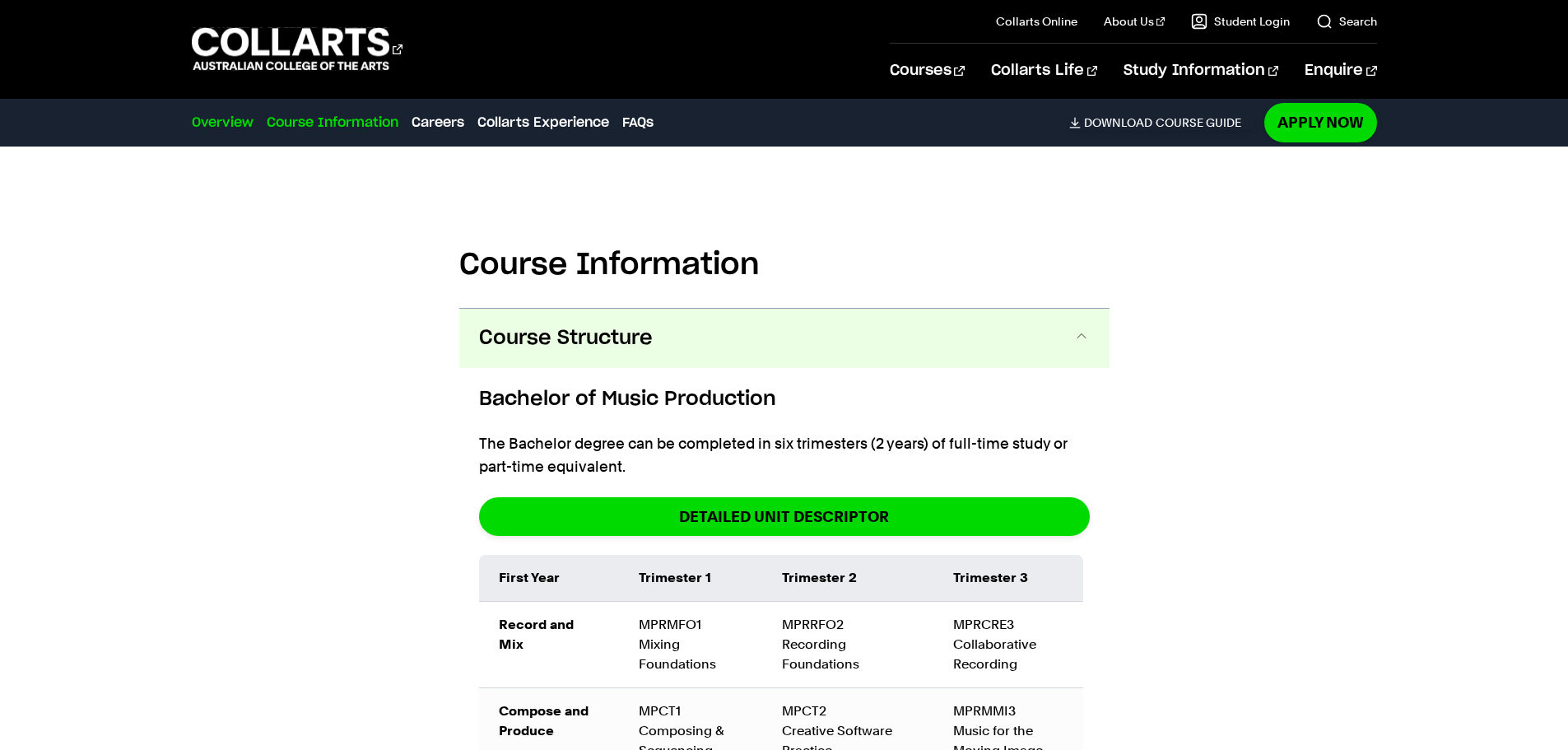
click at [220, 127] on link "Overview" at bounding box center [222, 123] width 61 height 20
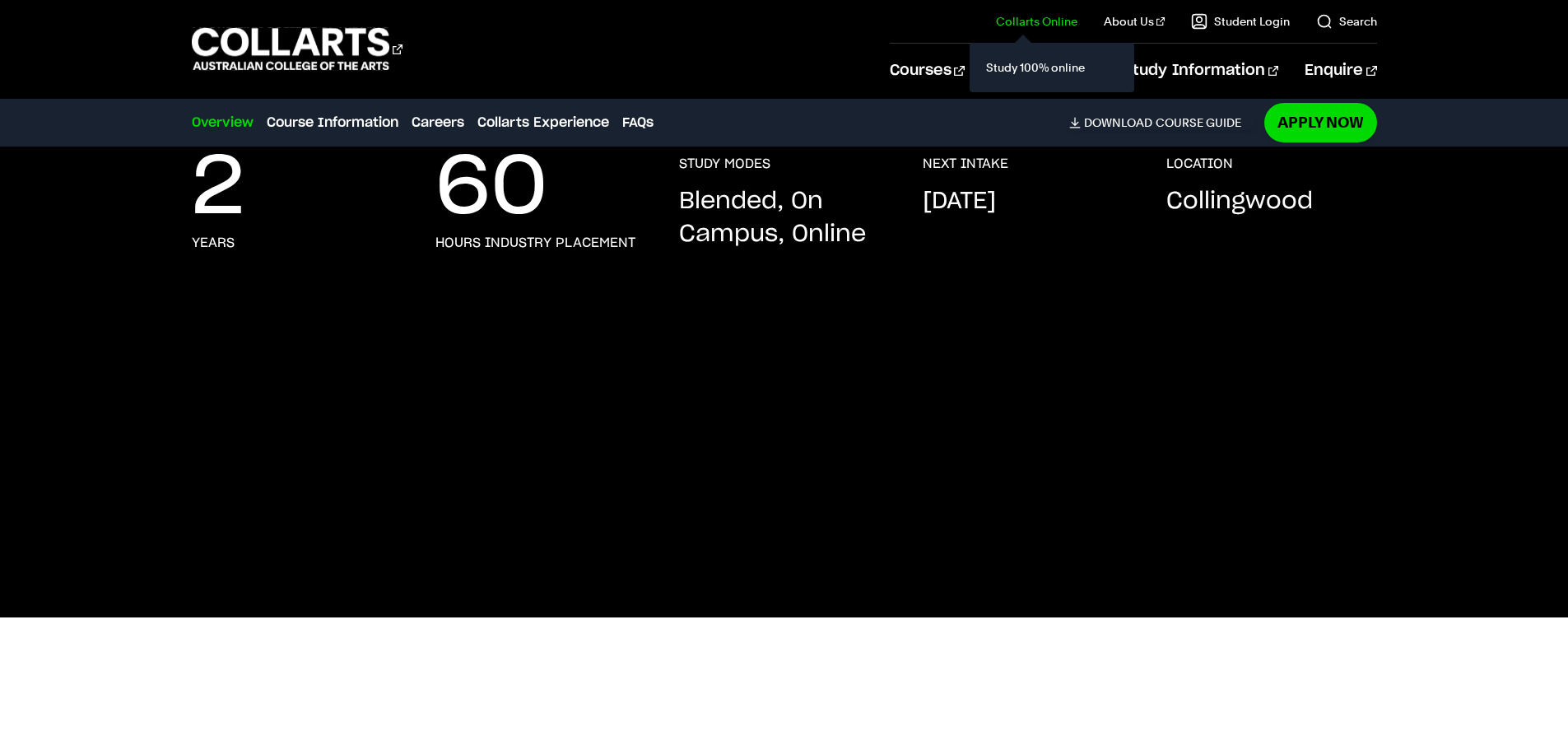
scroll to position [251, 0]
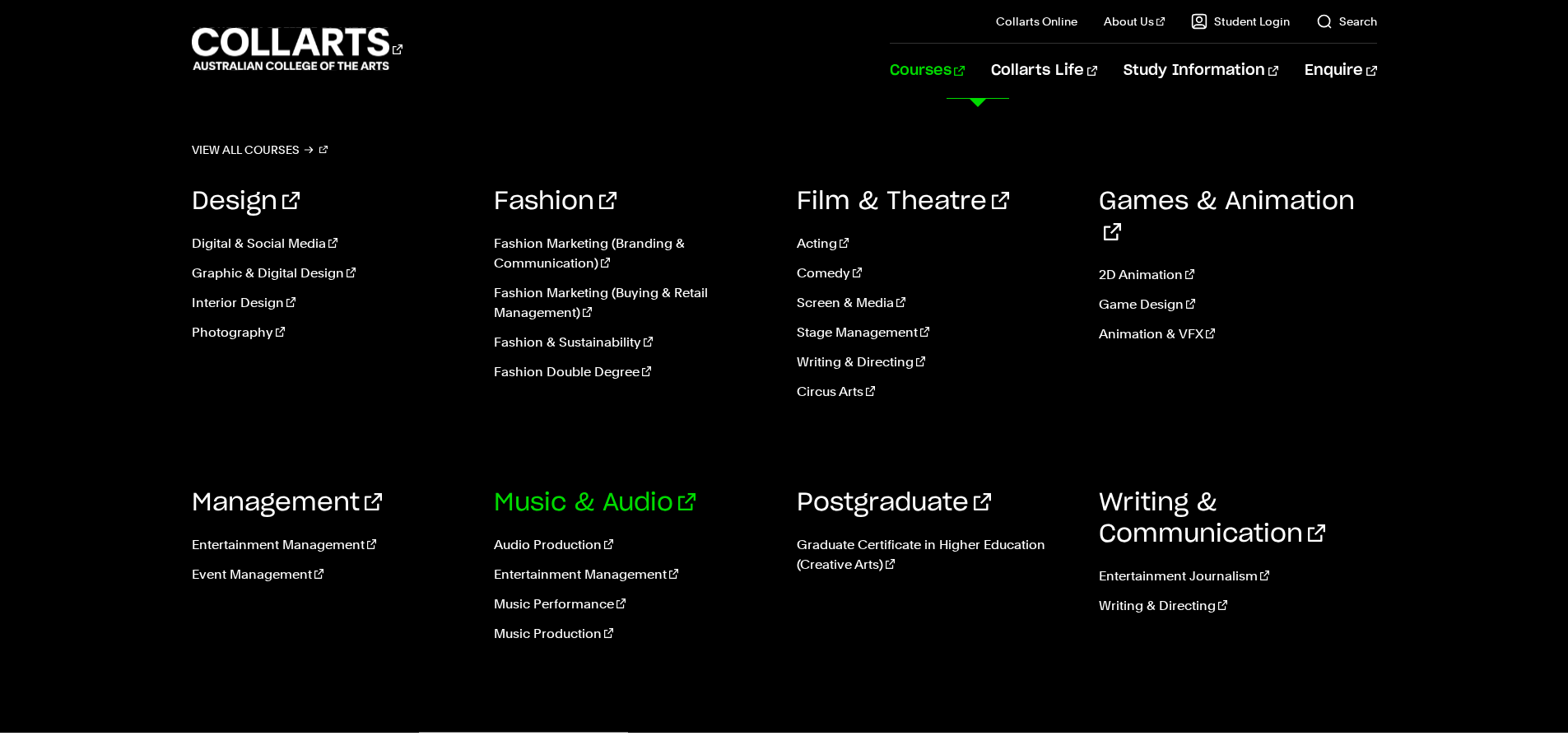
click at [587, 506] on link "Music & Audio" at bounding box center [594, 503] width 202 height 25
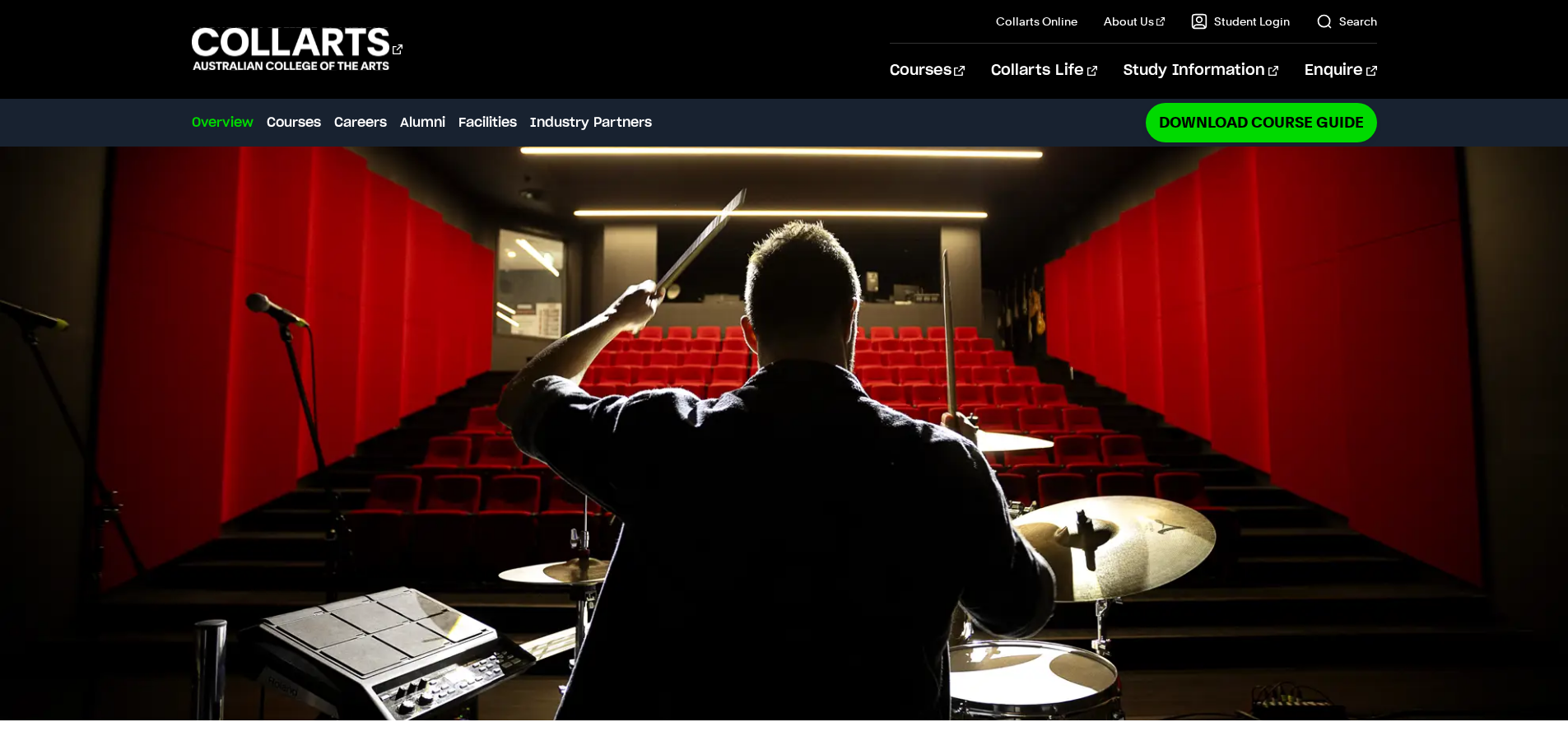
scroll to position [247, 0]
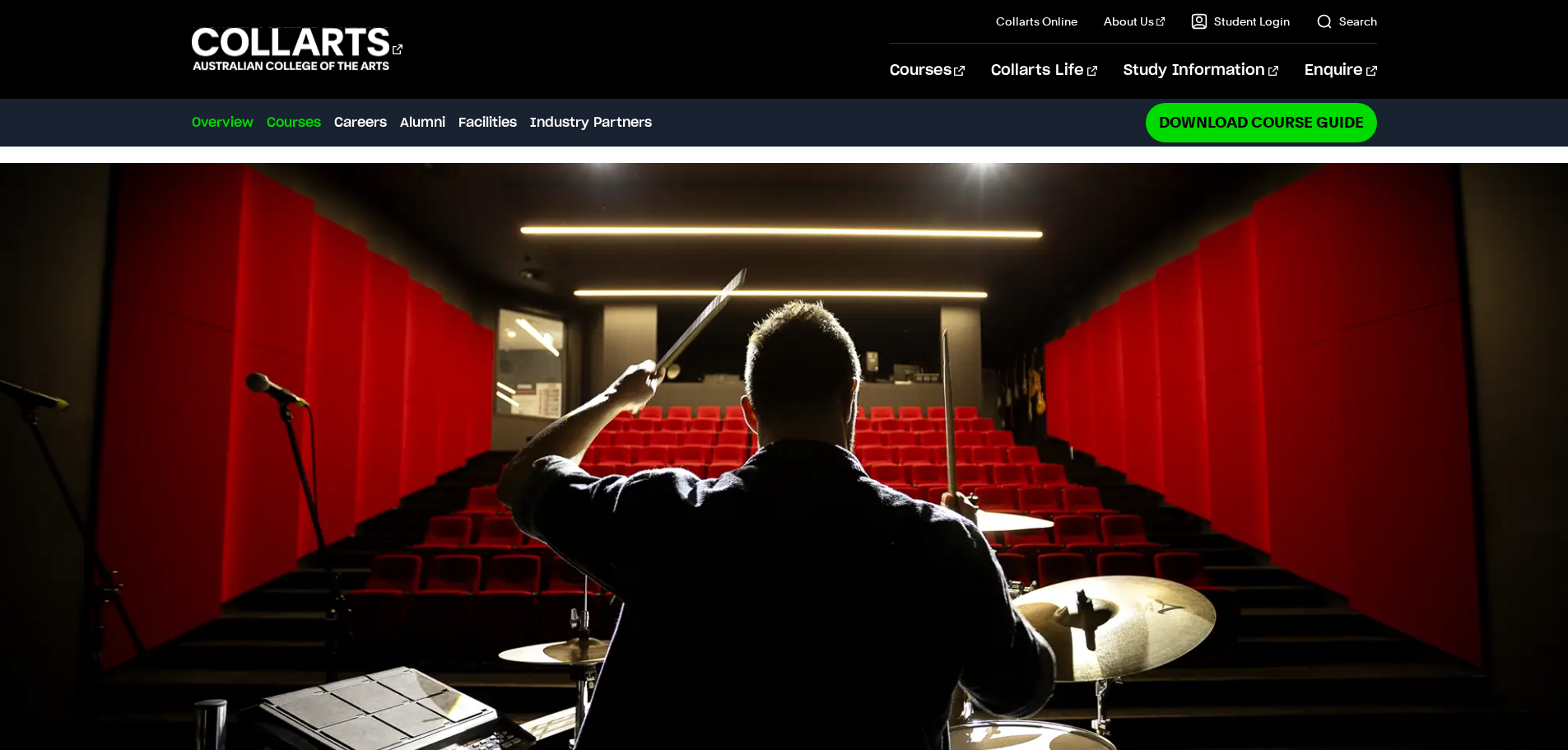
click at [308, 122] on link "Courses" at bounding box center [293, 123] width 54 height 20
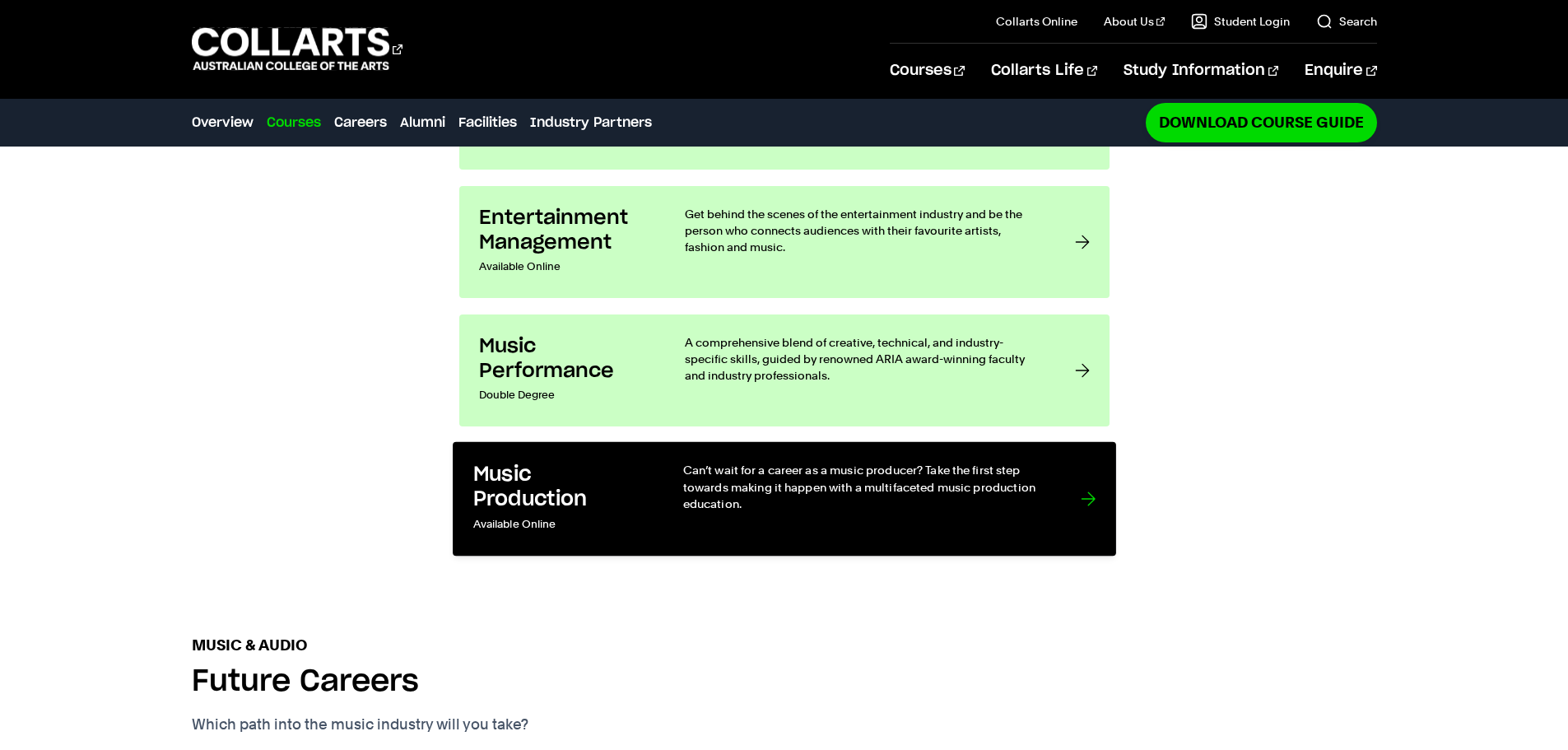
scroll to position [1671, 0]
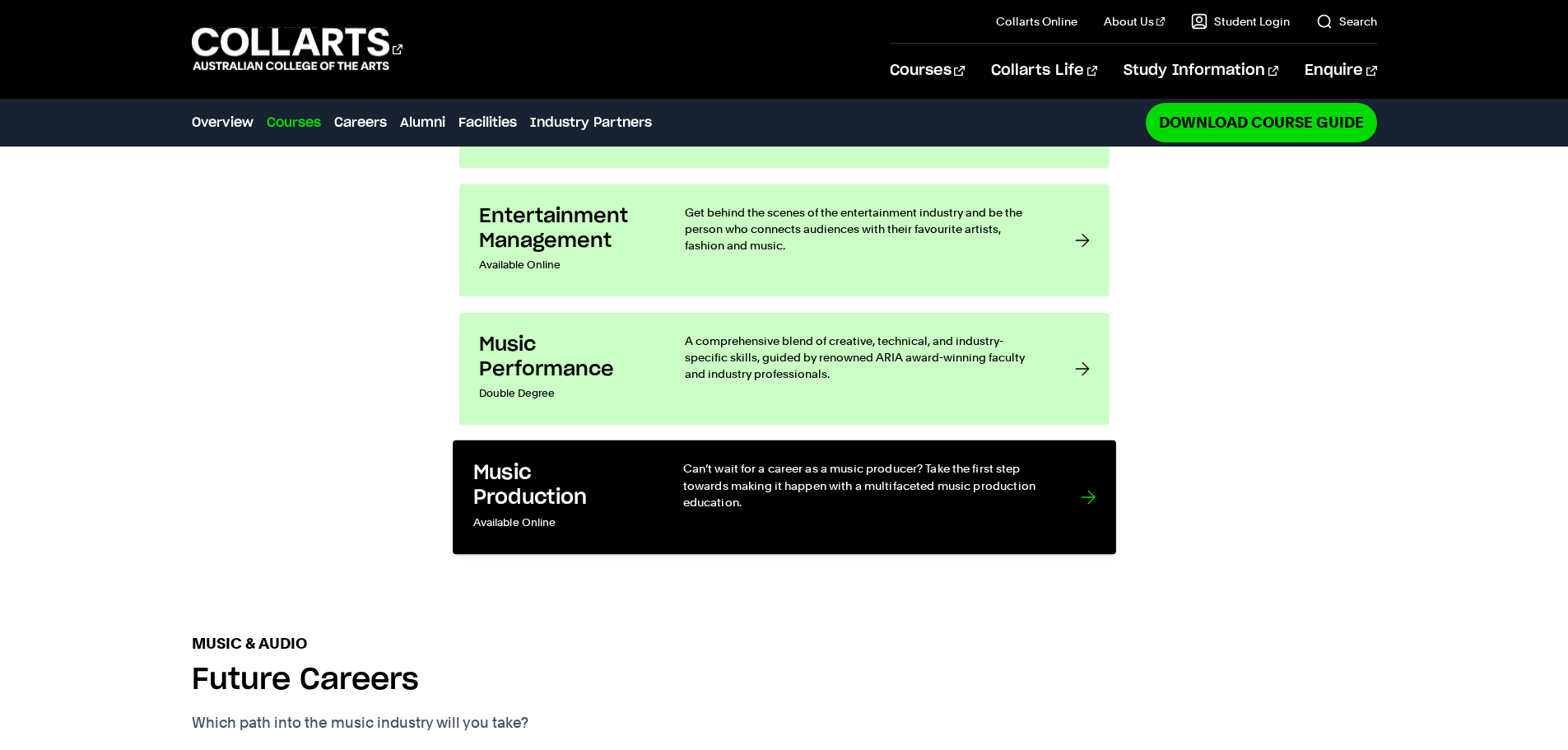
click at [605, 510] on p "Available Online" at bounding box center [560, 522] width 176 height 24
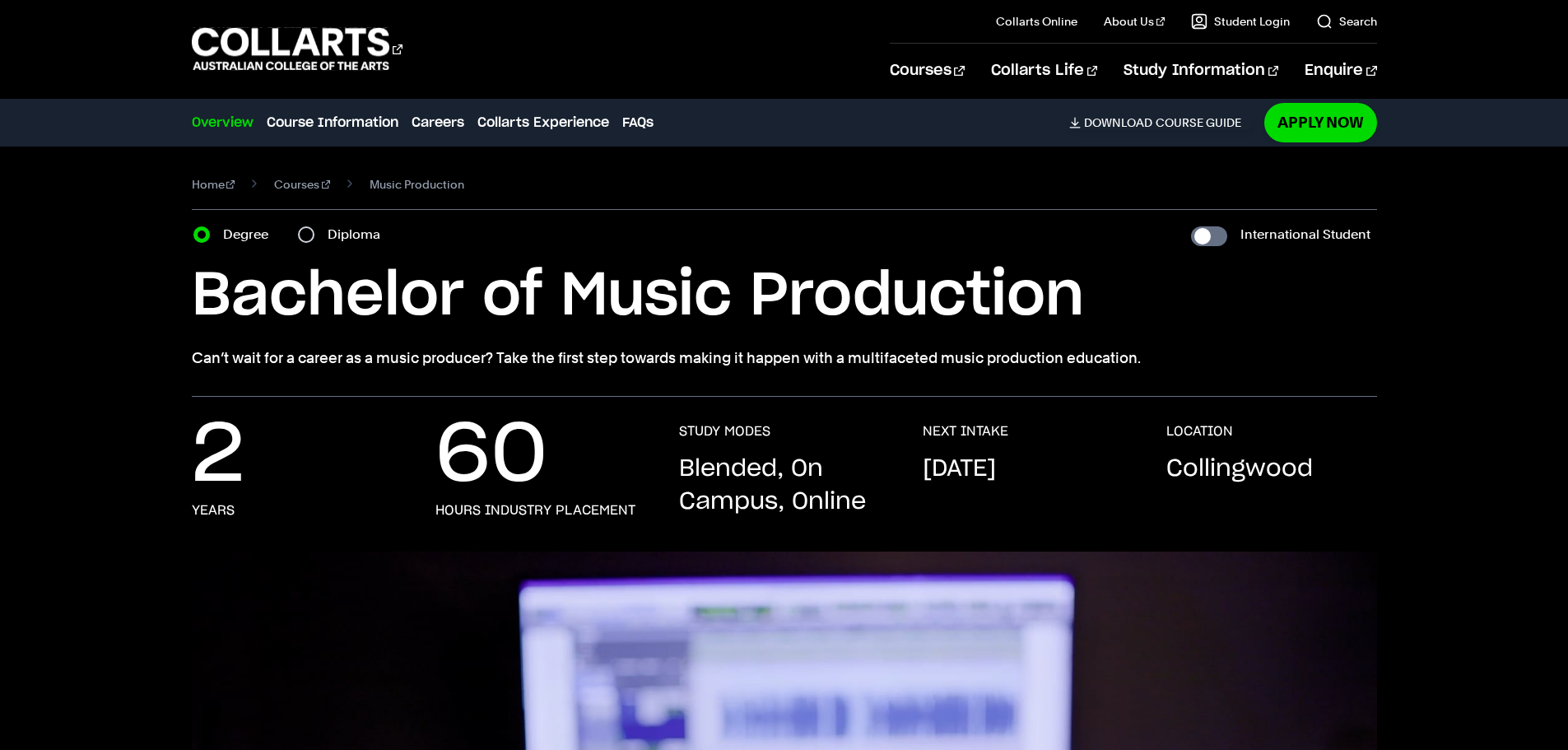
click at [375, 244] on label "Diploma" at bounding box center [358, 235] width 62 height 23
click at [314, 243] on input "Diploma" at bounding box center [306, 235] width 17 height 17
radio input "true"
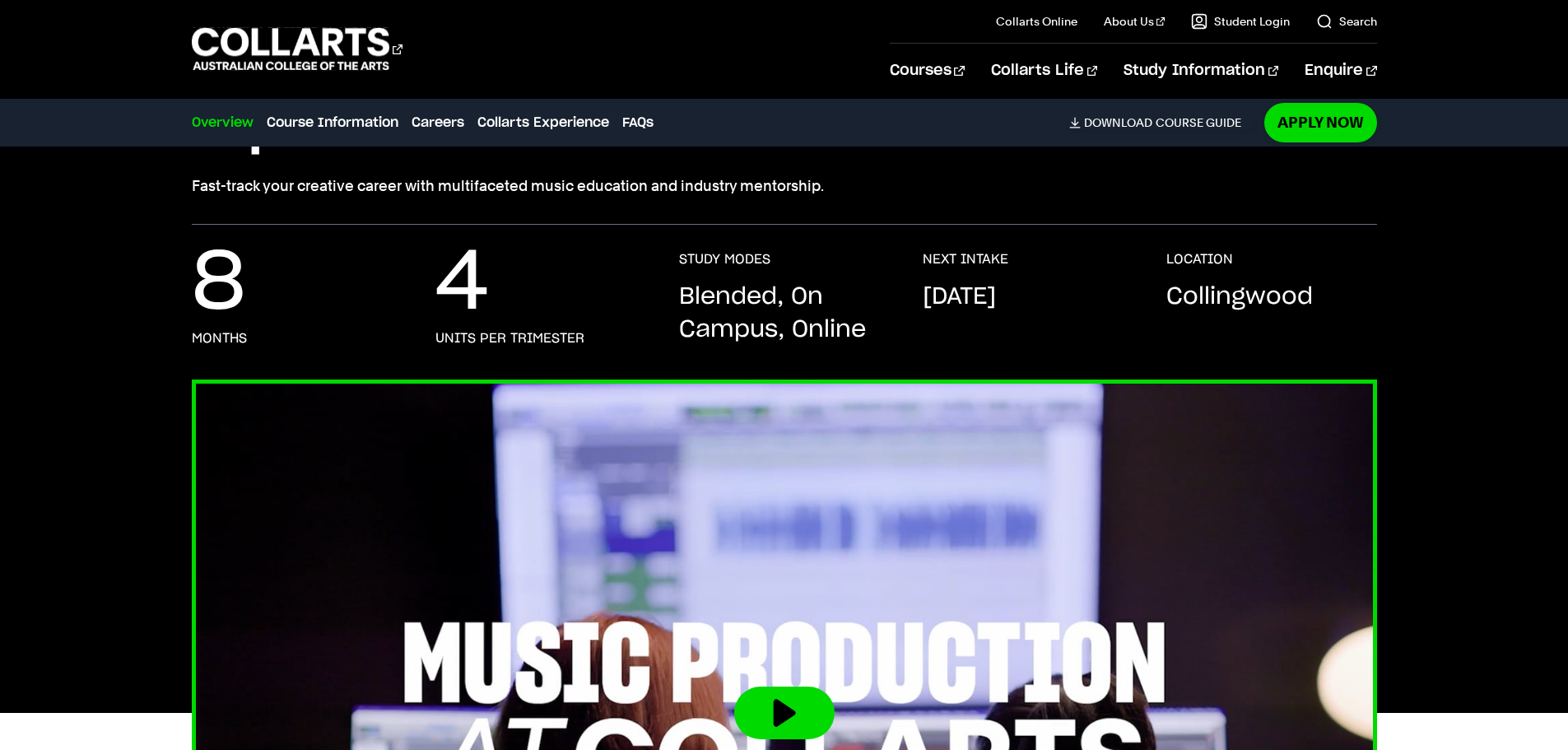
scroll to position [164, 0]
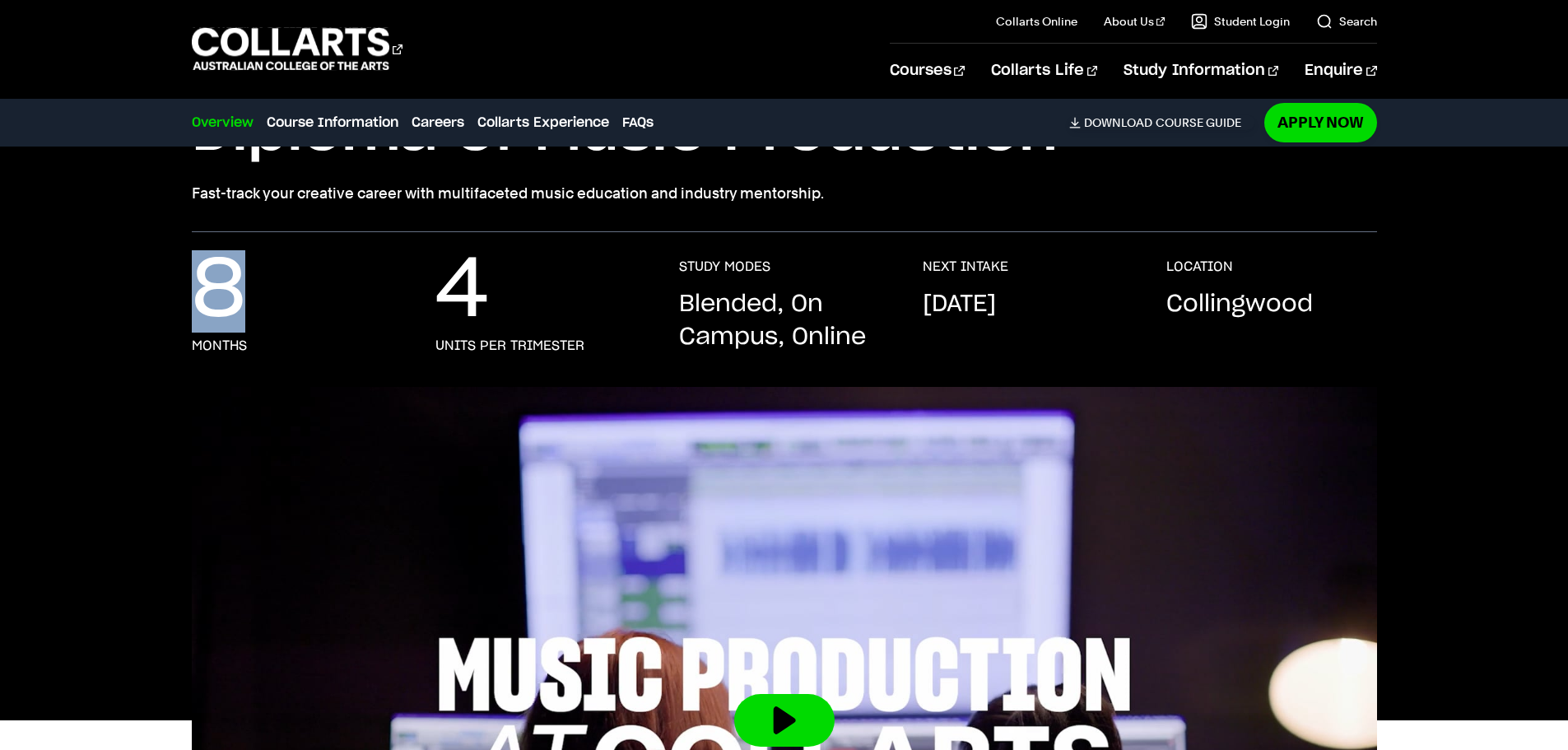
drag, startPoint x: 194, startPoint y: 295, endPoint x: 285, endPoint y: 291, distance: 91.1
click at [285, 291] on div "8 months" at bounding box center [297, 305] width 211 height 95
click at [290, 295] on div "8 months" at bounding box center [297, 305] width 211 height 95
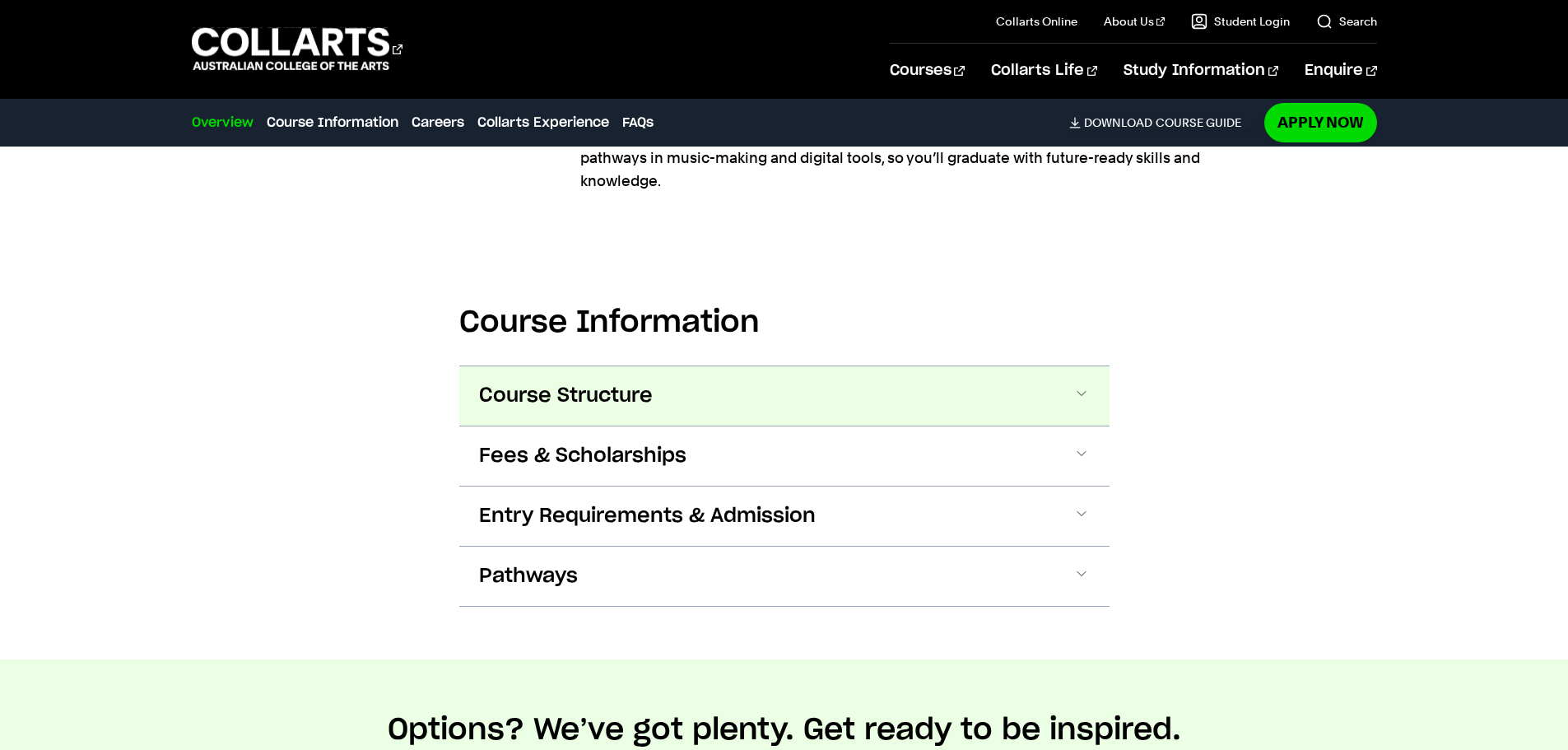
click at [0, 0] on span "Course Structure" at bounding box center [0, 0] width 0 height 0
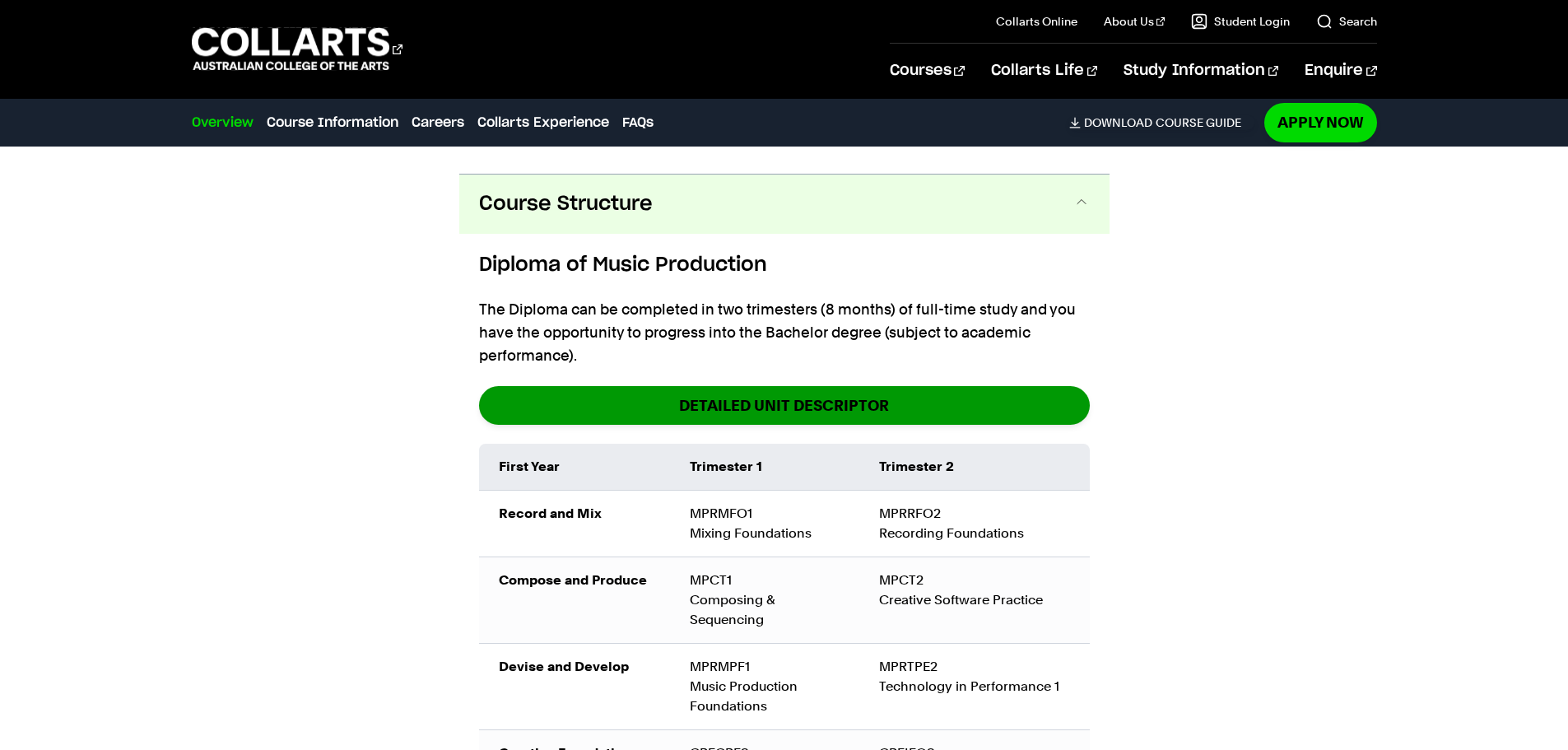
scroll to position [2087, 0]
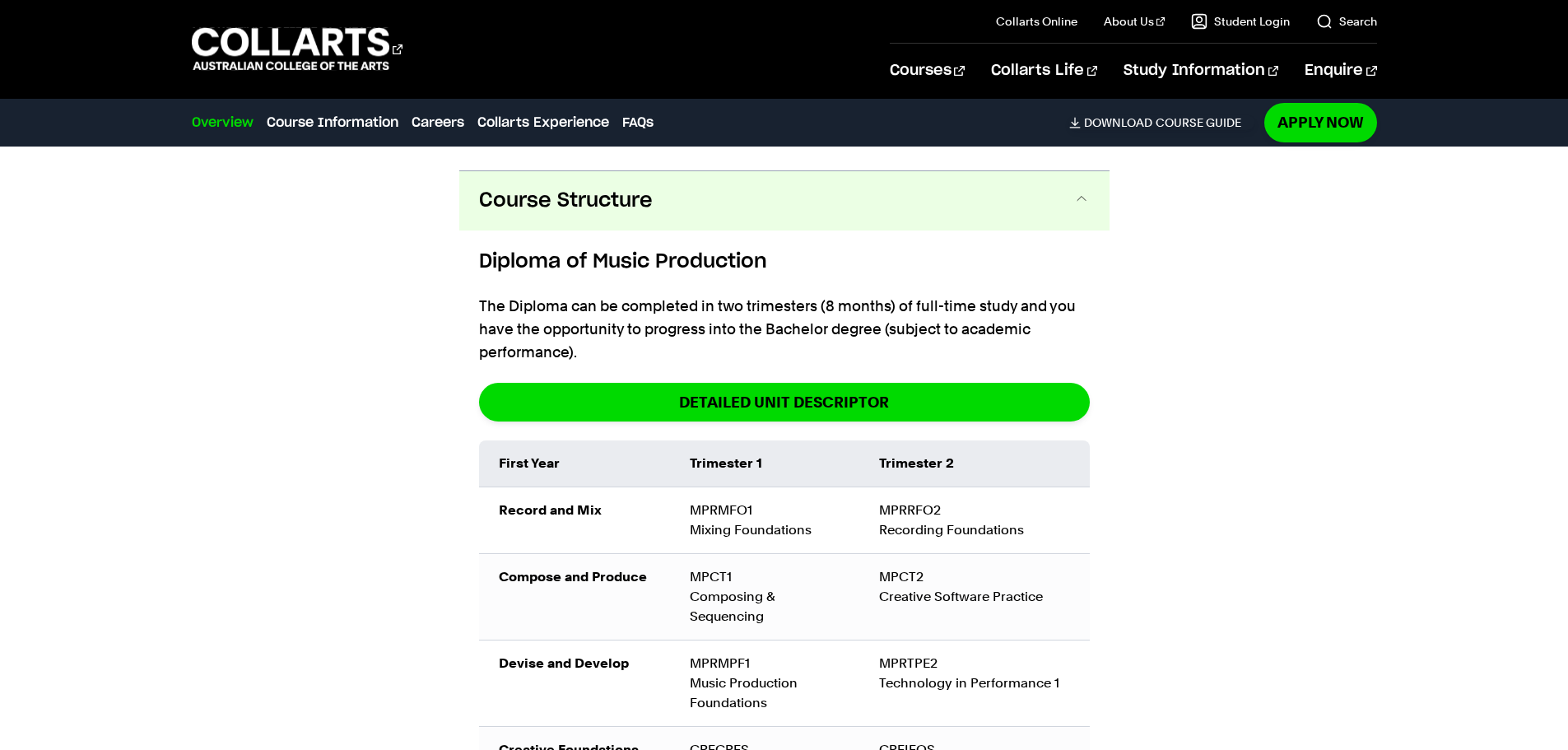
click at [646, 188] on span "Course Structure" at bounding box center [565, 201] width 173 height 27
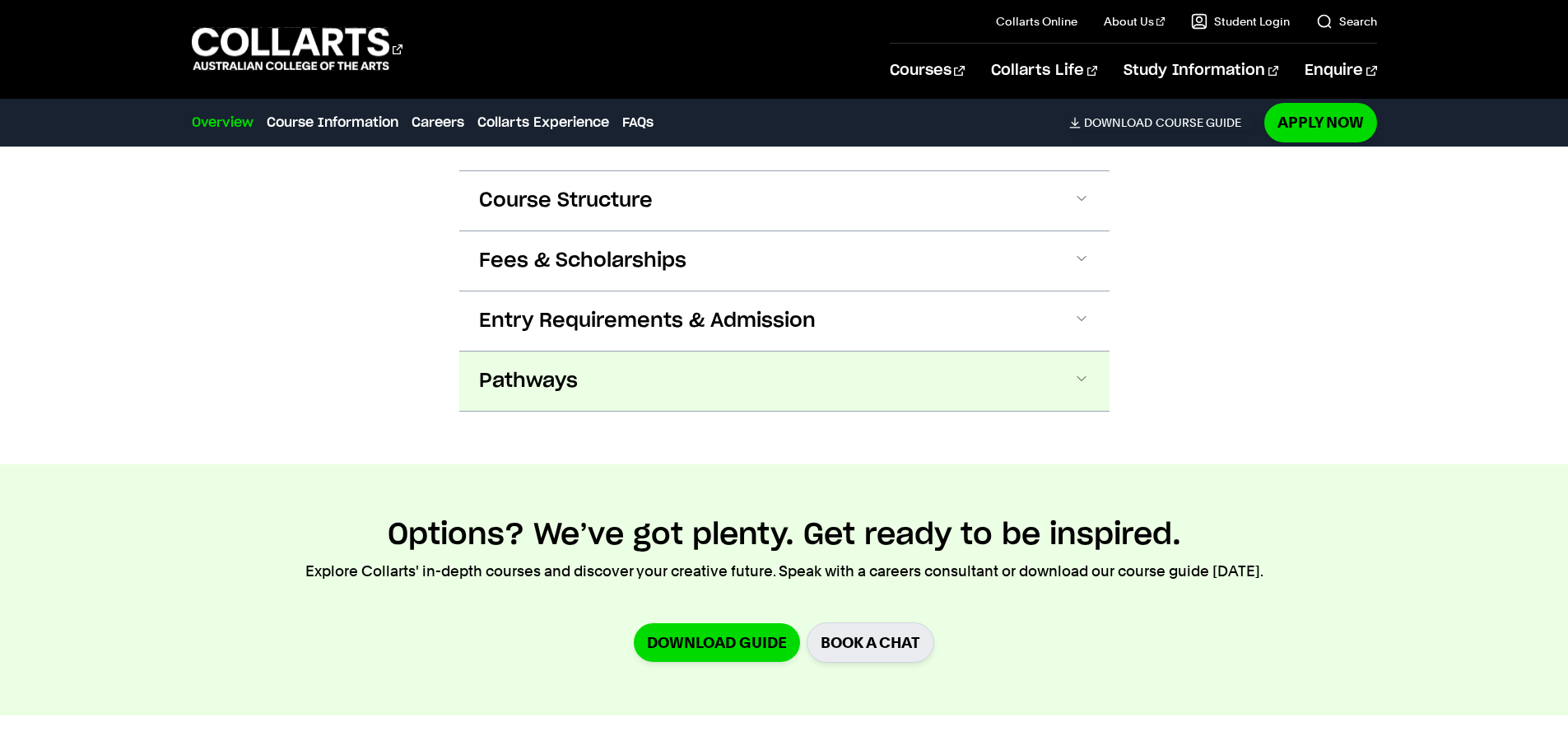
click at [0, 0] on button "Pathways" at bounding box center [0, 0] width 0 height 0
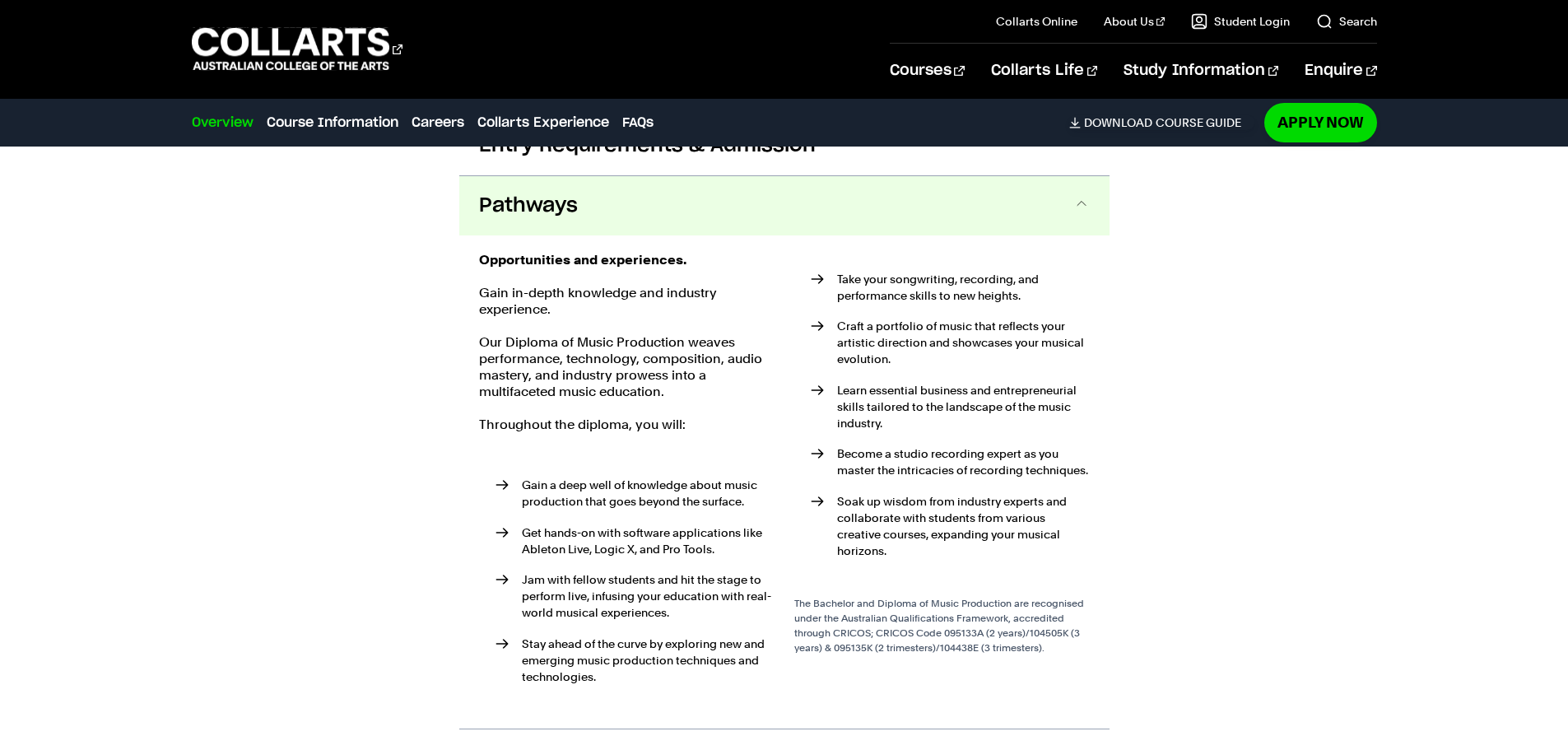
scroll to position [2268, 0]
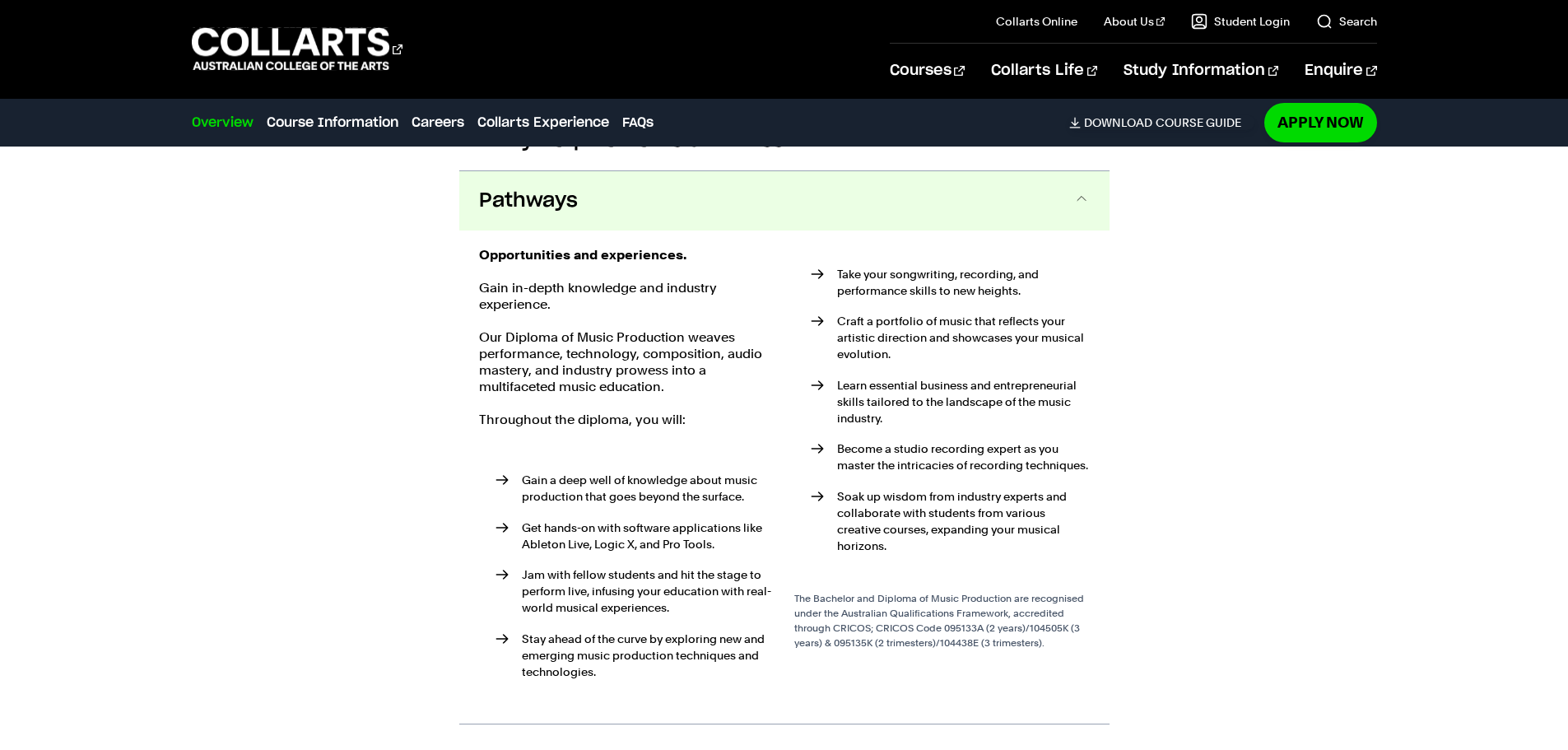
click at [611, 198] on button "Pathways" at bounding box center [784, 200] width 650 height 59
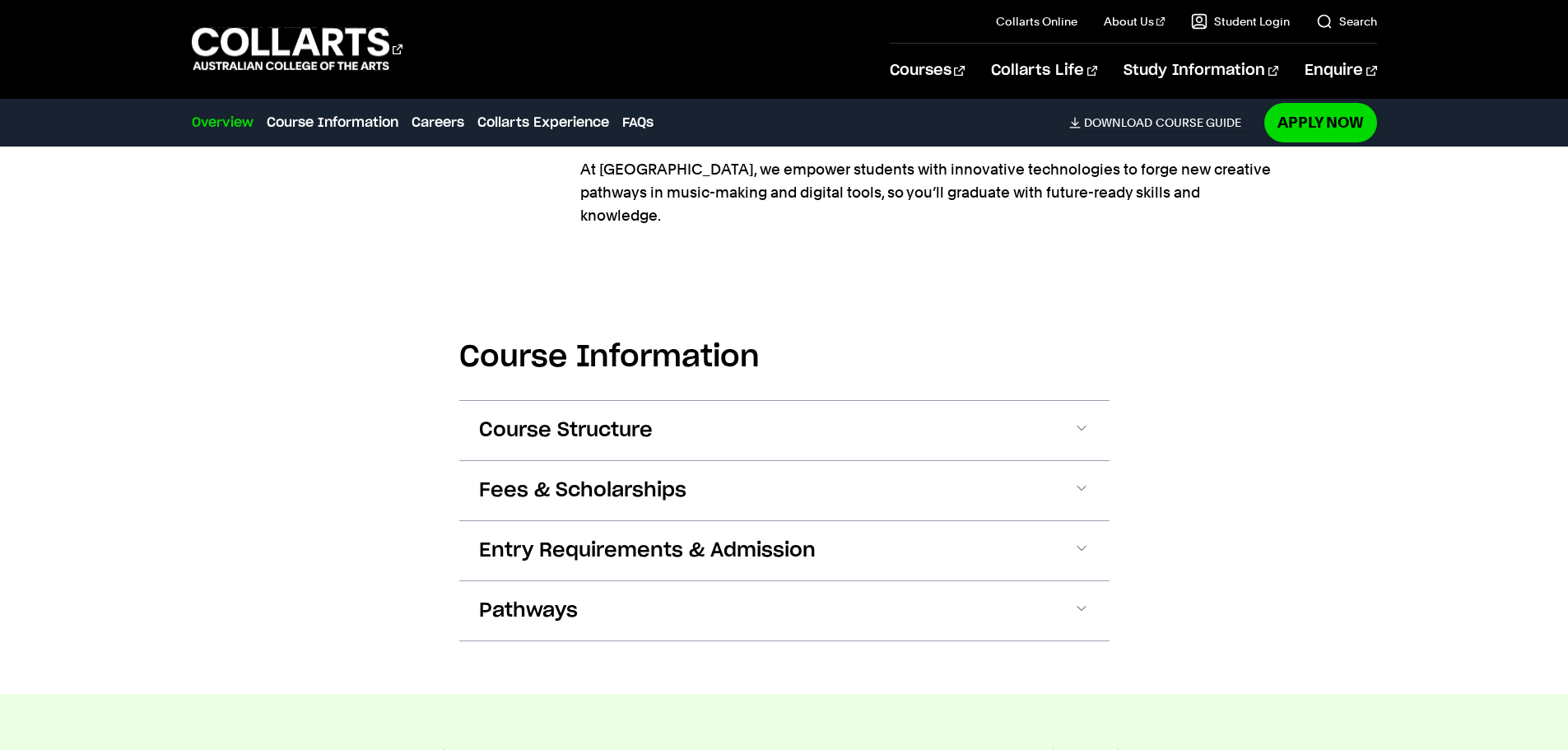
scroll to position [1857, 0]
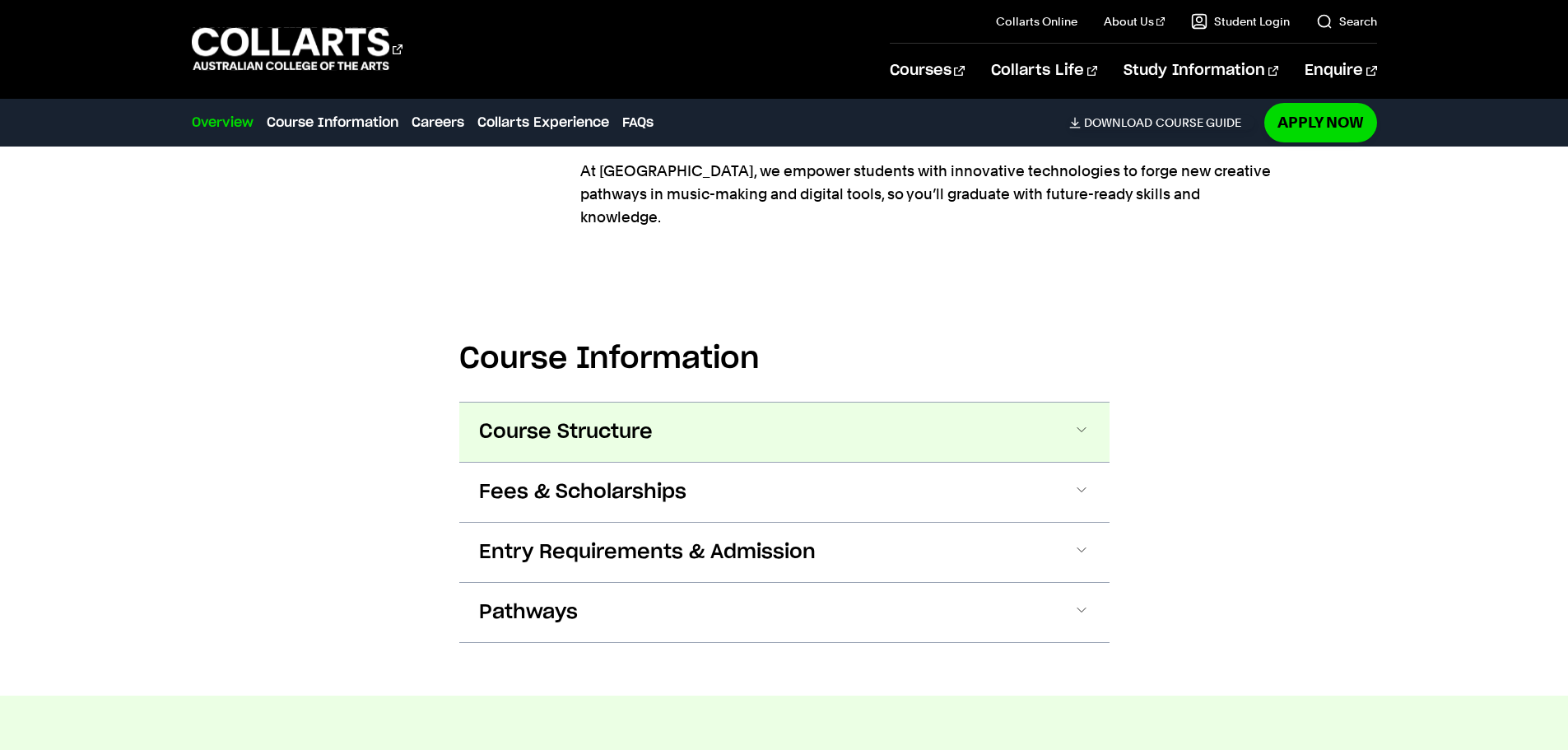
click at [0, 0] on button "Course Structure" at bounding box center [0, 0] width 0 height 0
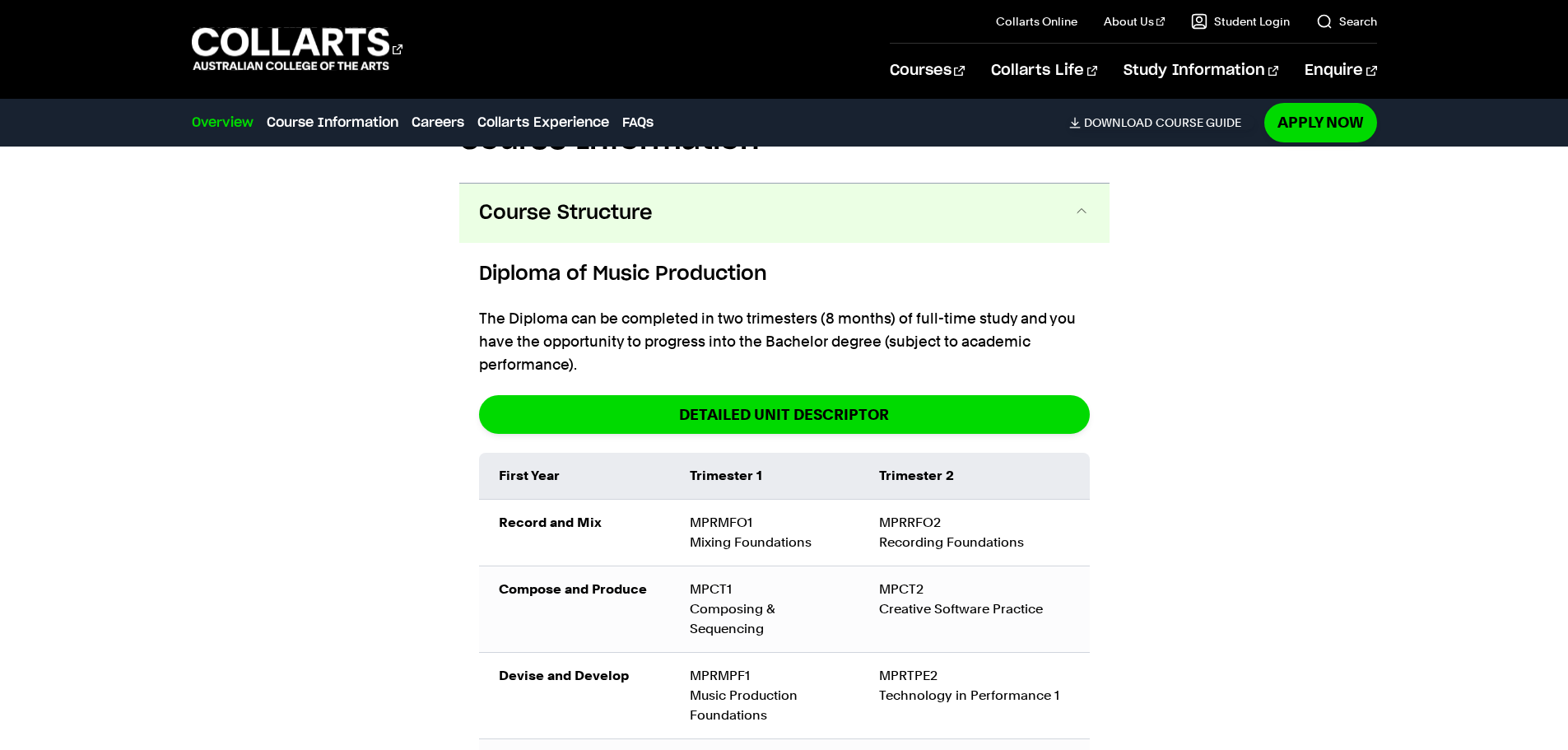
scroll to position [2087, 0]
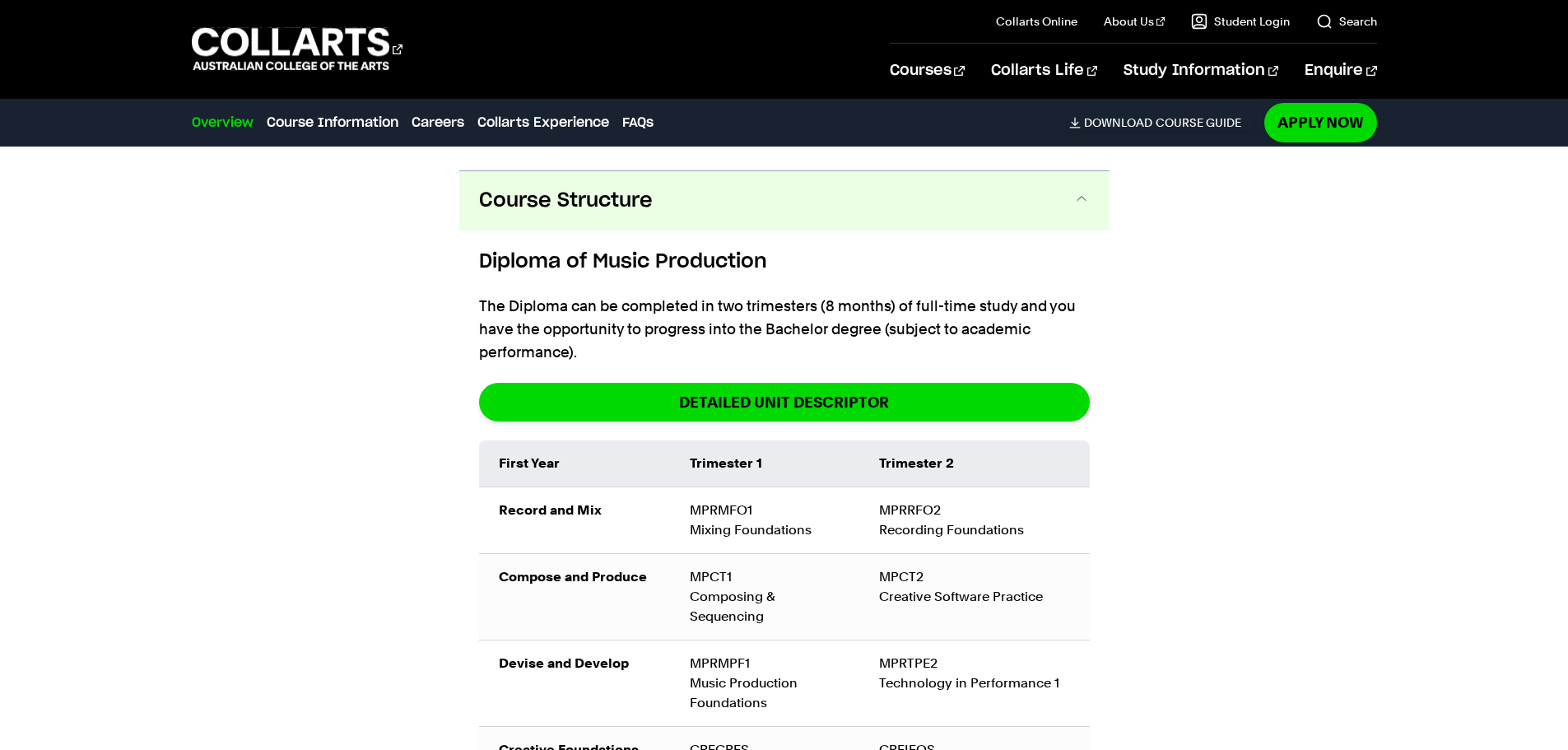
click at [624, 171] on button "Course Structure" at bounding box center [784, 200] width 650 height 59
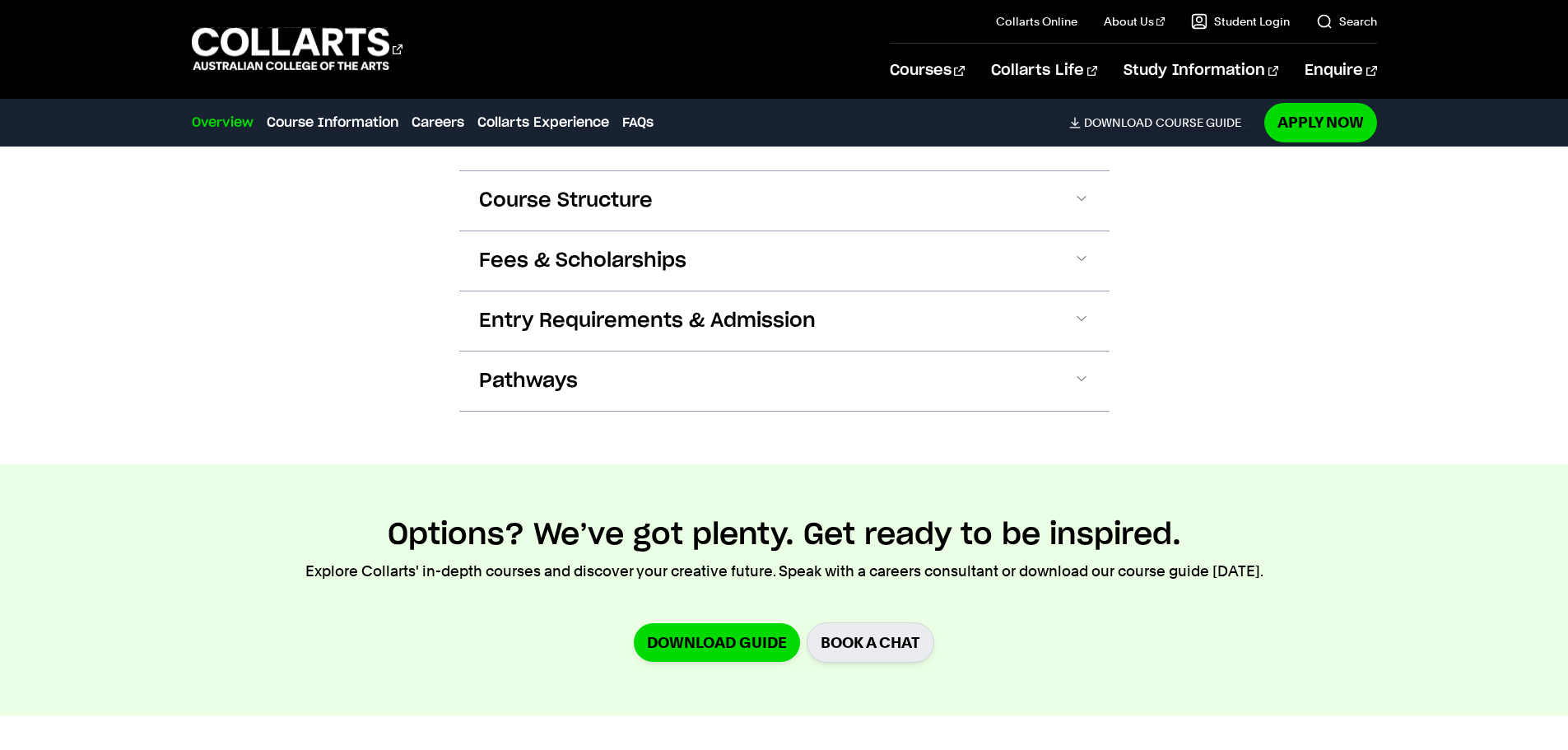
click at [727, 432] on section "Course Information Course Structure Diploma of Music Production The Diploma can…" at bounding box center [784, 248] width 650 height 432
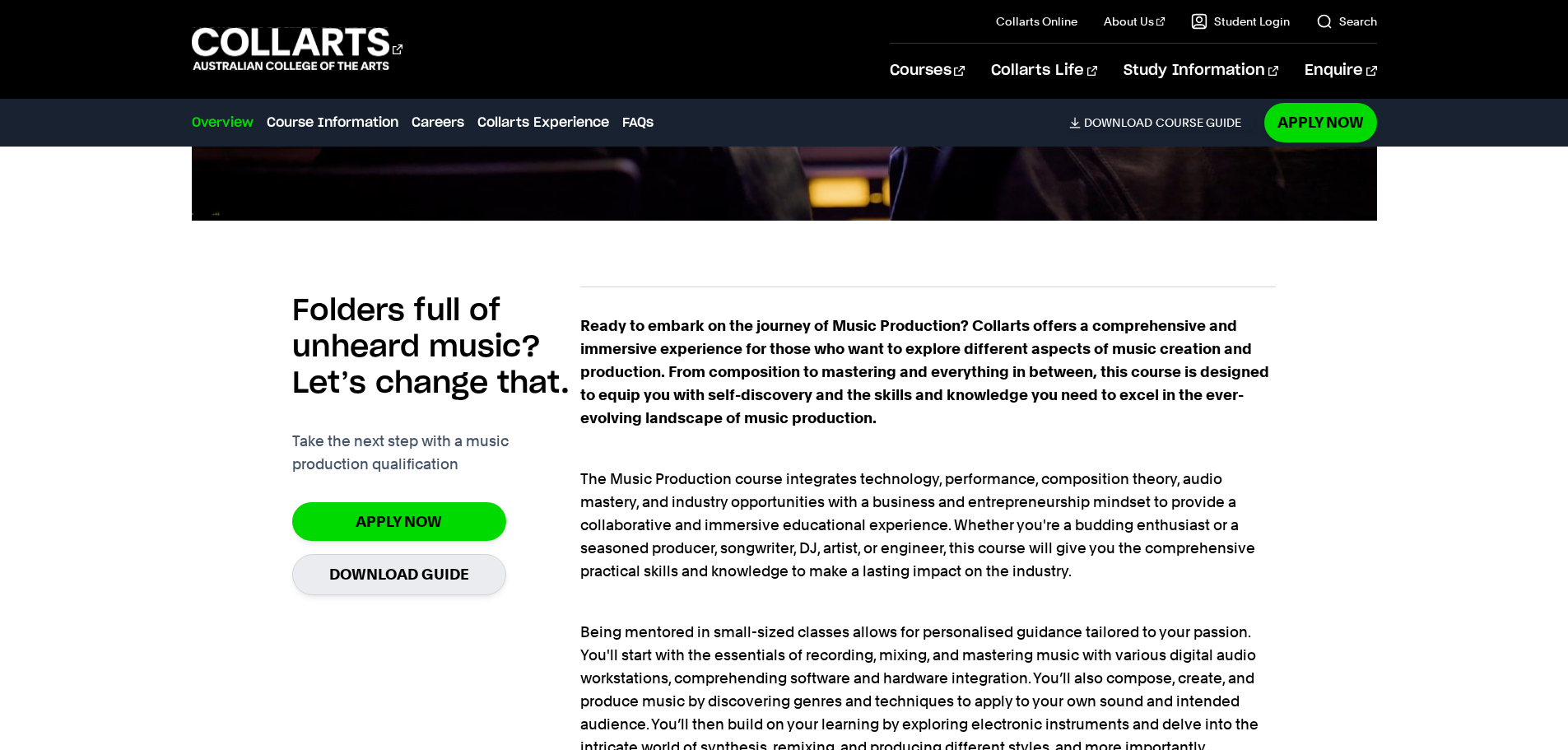
scroll to position [854, 0]
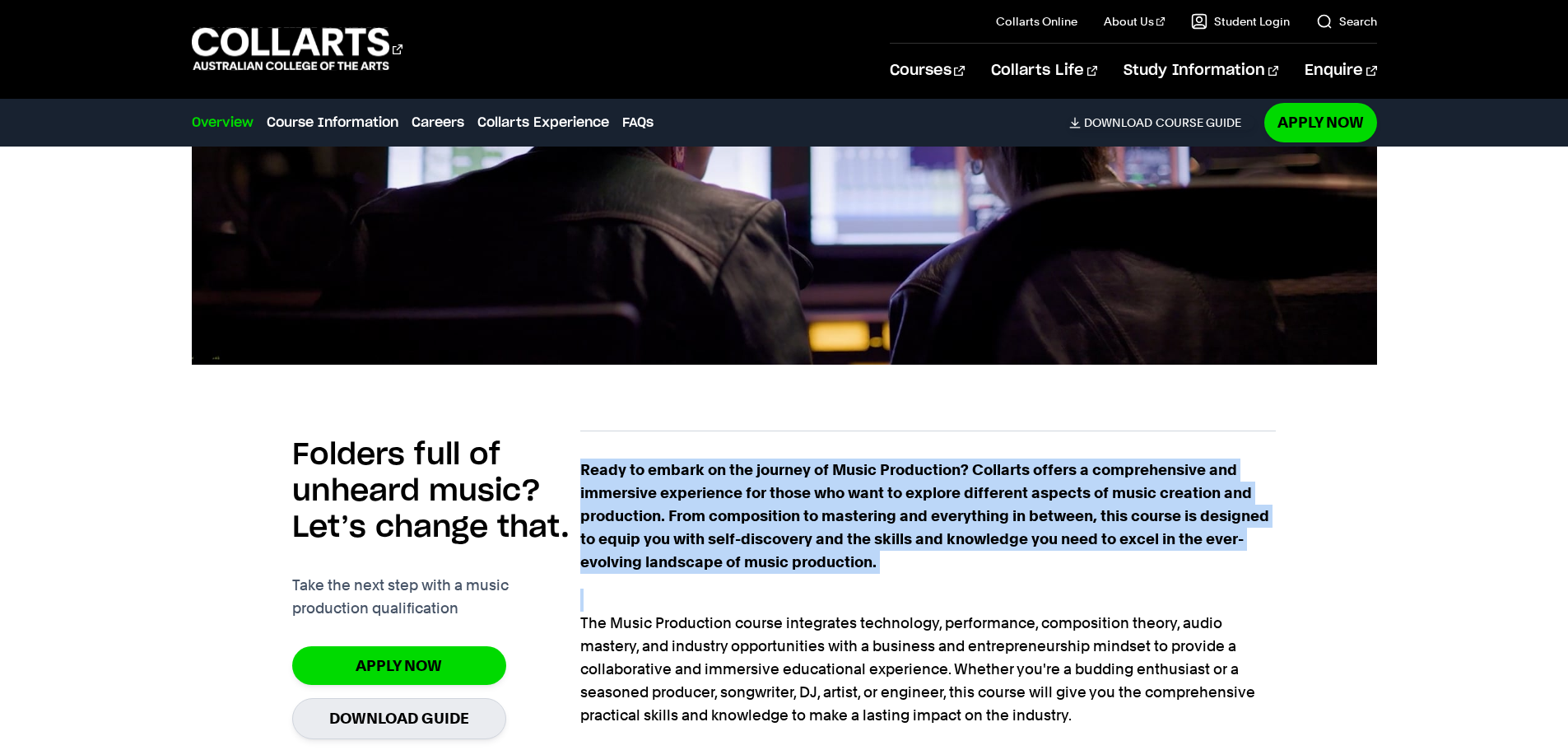
drag, startPoint x: 582, startPoint y: 469, endPoint x: 1071, endPoint y: 585, distance: 502.6
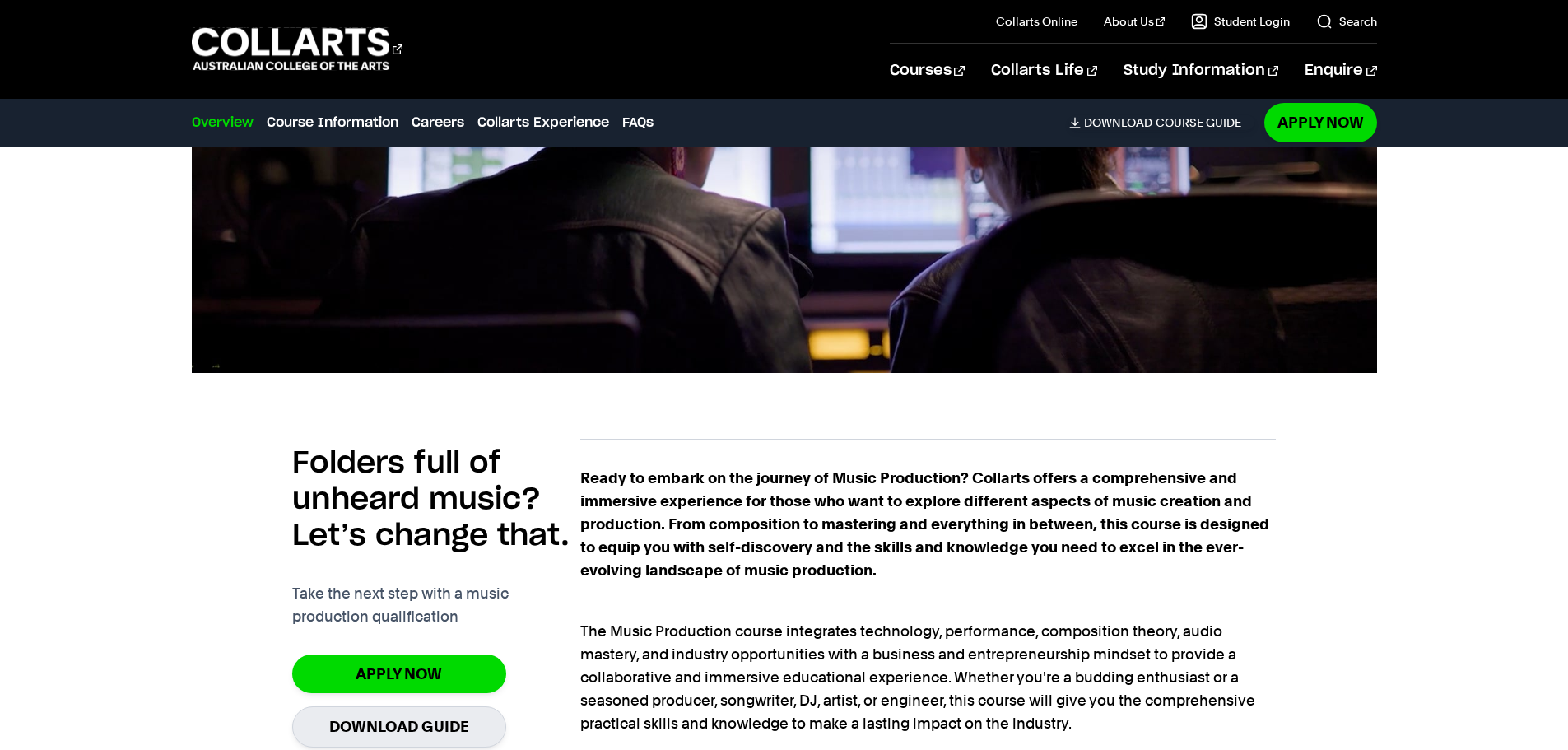
scroll to position [1152, 0]
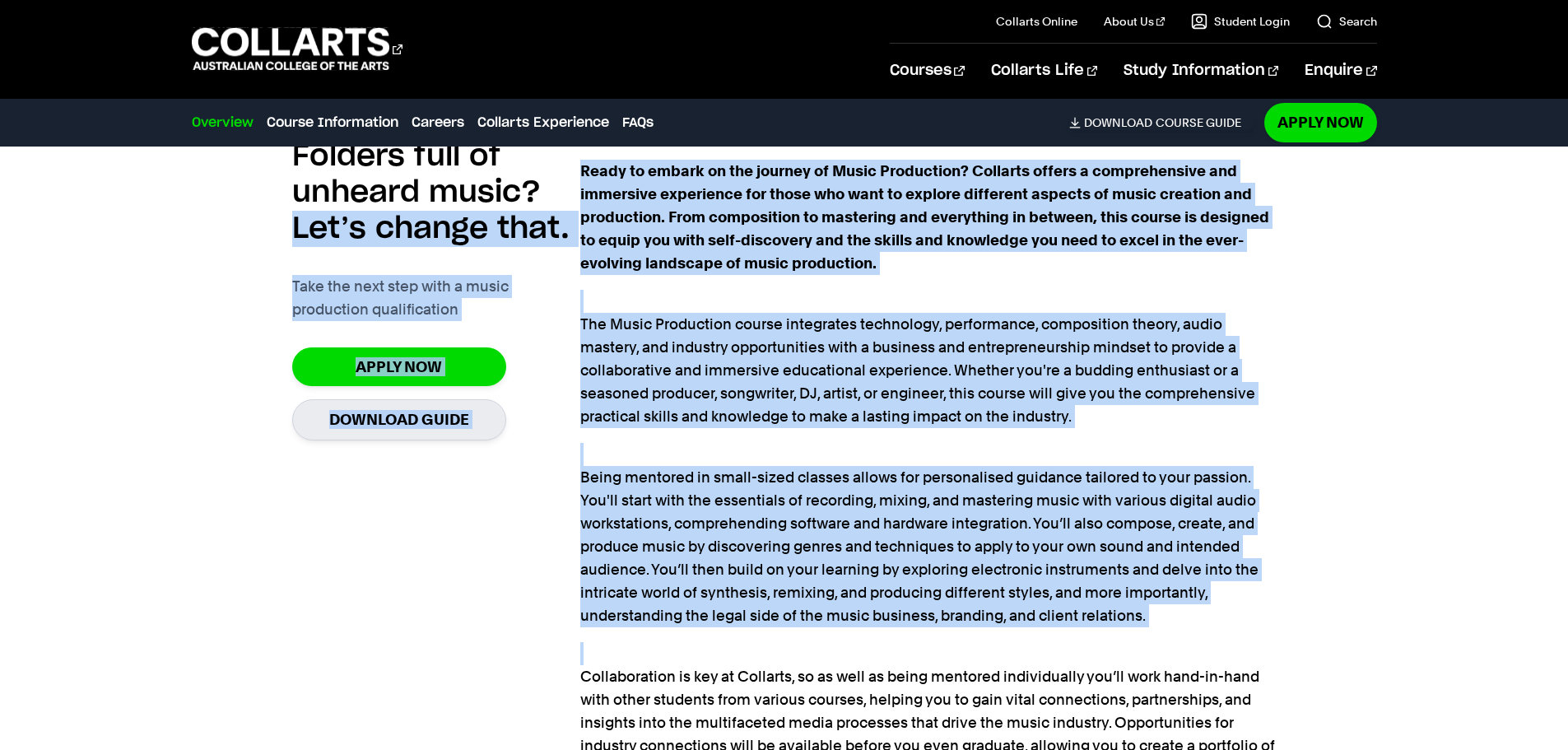
drag, startPoint x: 565, startPoint y: 176, endPoint x: 1147, endPoint y: 652, distance: 751.9
click at [1148, 660] on section "Folders full of unheard music? Let’s change that. Take the next step with a mus…" at bounding box center [783, 536] width 983 height 862
click at [683, 427] on p "The Music Production course integrates technology, performance, composition the…" at bounding box center [928, 358] width 695 height 139
click at [672, 450] on p "Being mentored in small-sized classes allows for personalised guidance tailored…" at bounding box center [928, 535] width 695 height 184
click at [659, 450] on p "Being mentored in small-sized classes allows for personalised guidance tailored…" at bounding box center [928, 535] width 695 height 184
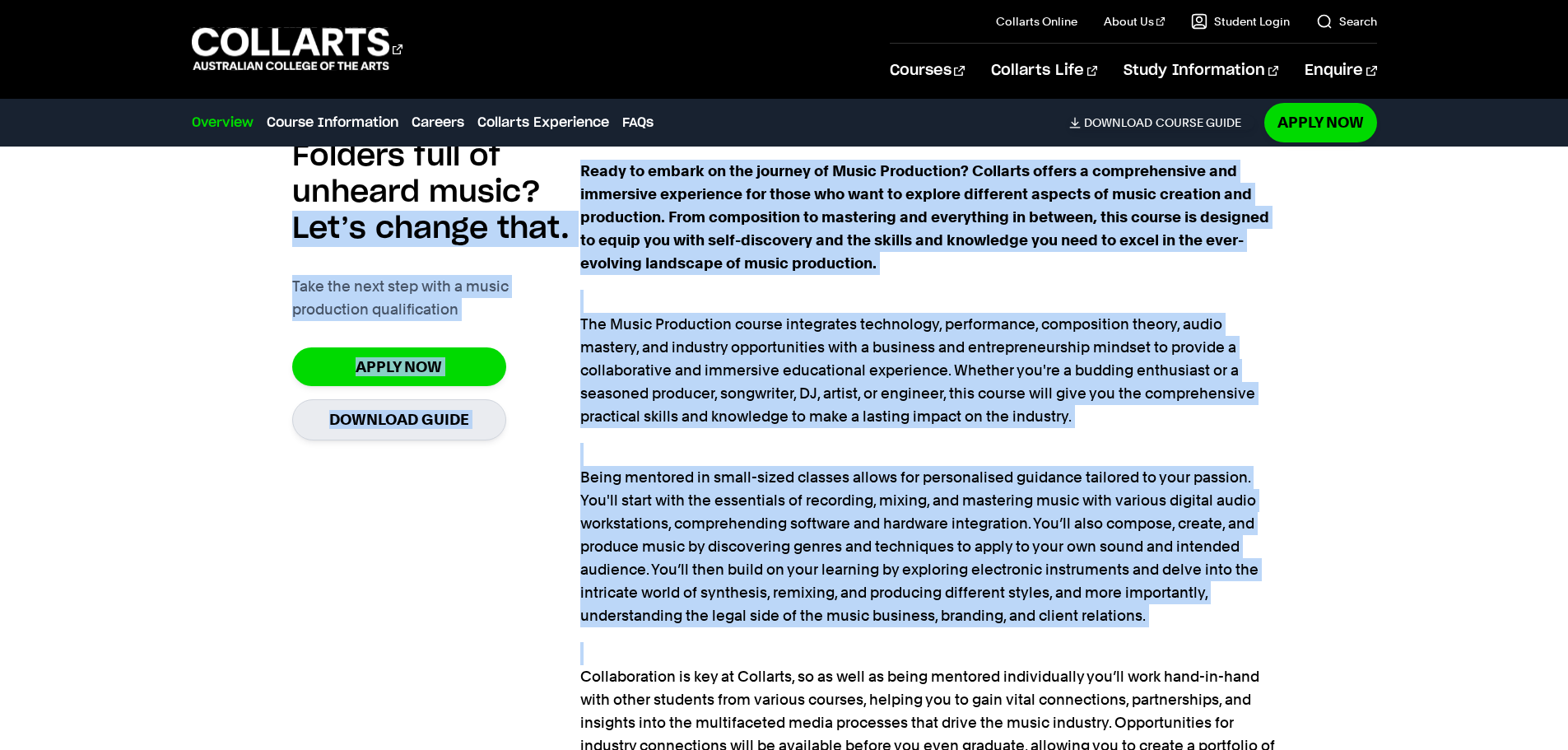
click at [913, 581] on p "Being mentored in small-sized classes allows for personalised guidance tailored…" at bounding box center [928, 535] width 695 height 184
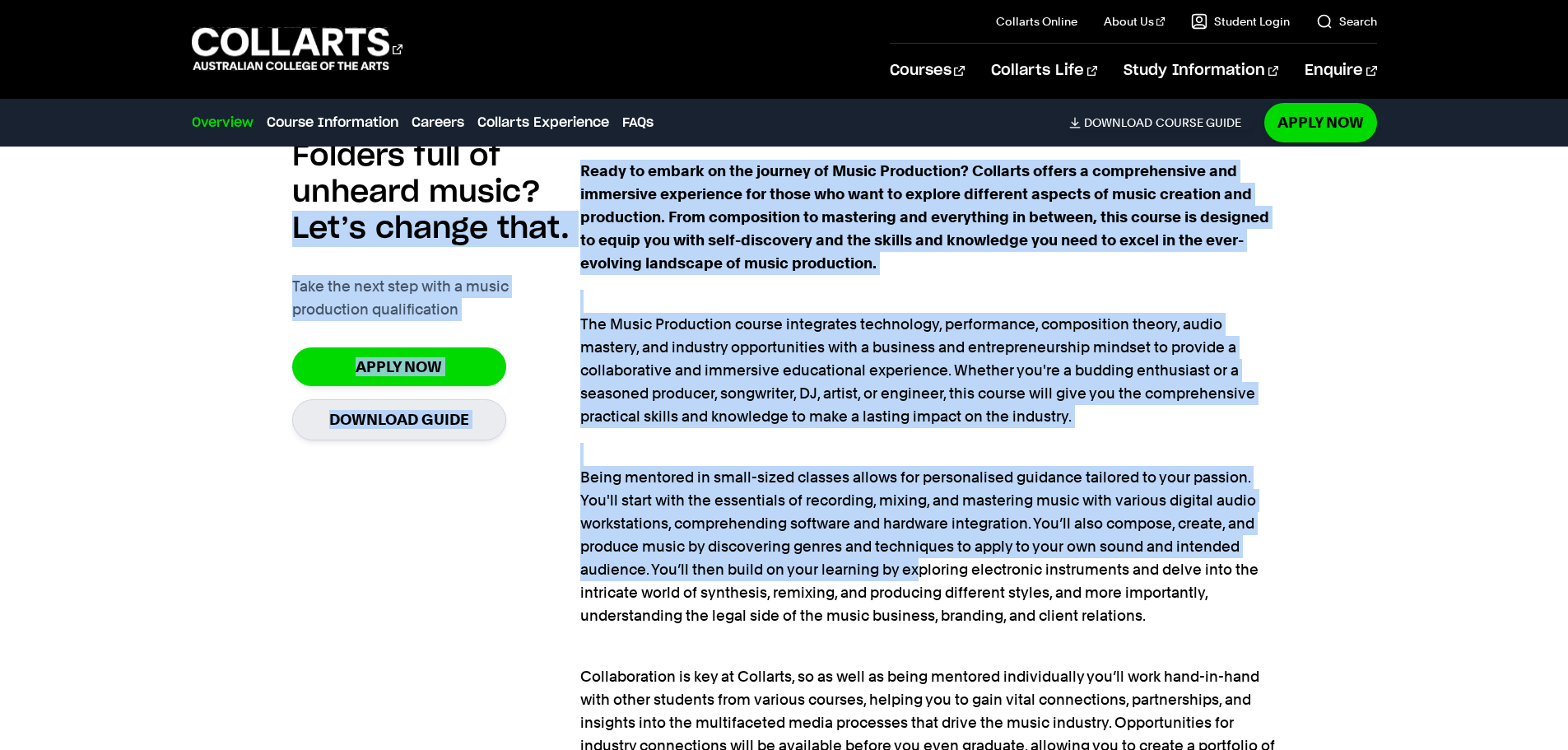
click at [913, 580] on p "Being mentored in small-sized classes allows for personalised guidance tailored…" at bounding box center [928, 535] width 695 height 184
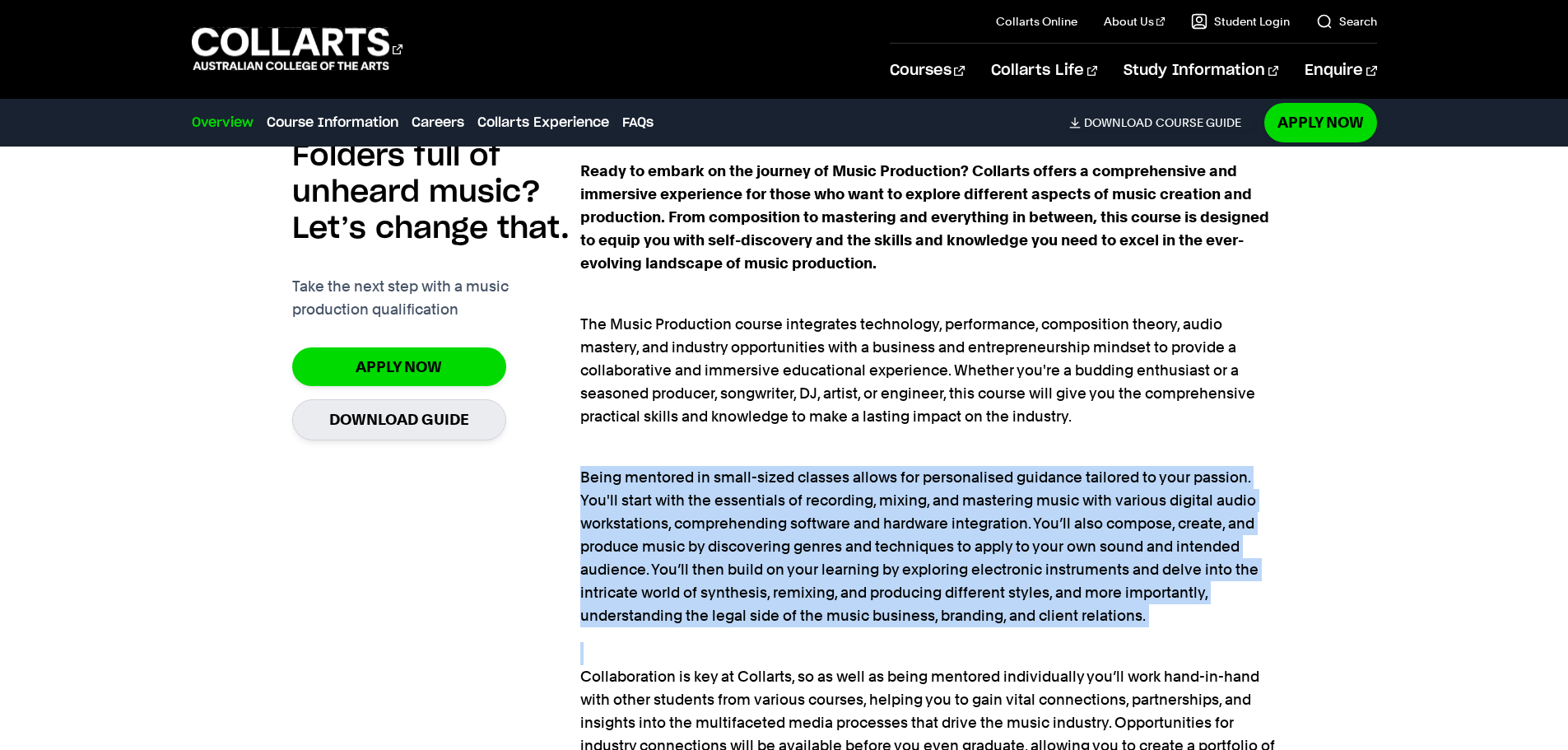
click at [913, 578] on p "Being mentored in small-sized classes allows for personalised guidance tailored…" at bounding box center [928, 535] width 695 height 184
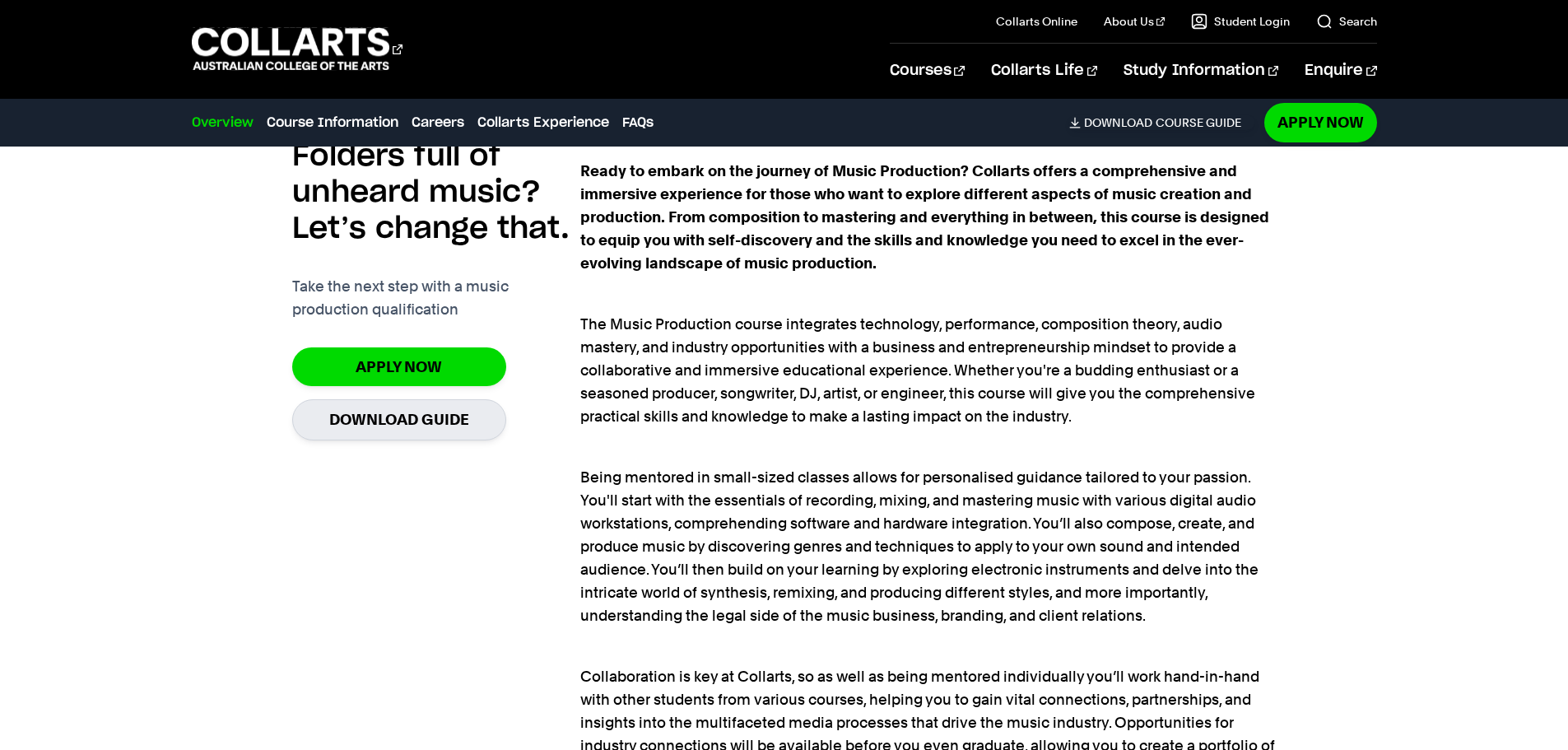
click at [1096, 665] on p "Collaboration is key at Collarts, so as well as being mentored individually you…" at bounding box center [928, 734] width 695 height 184
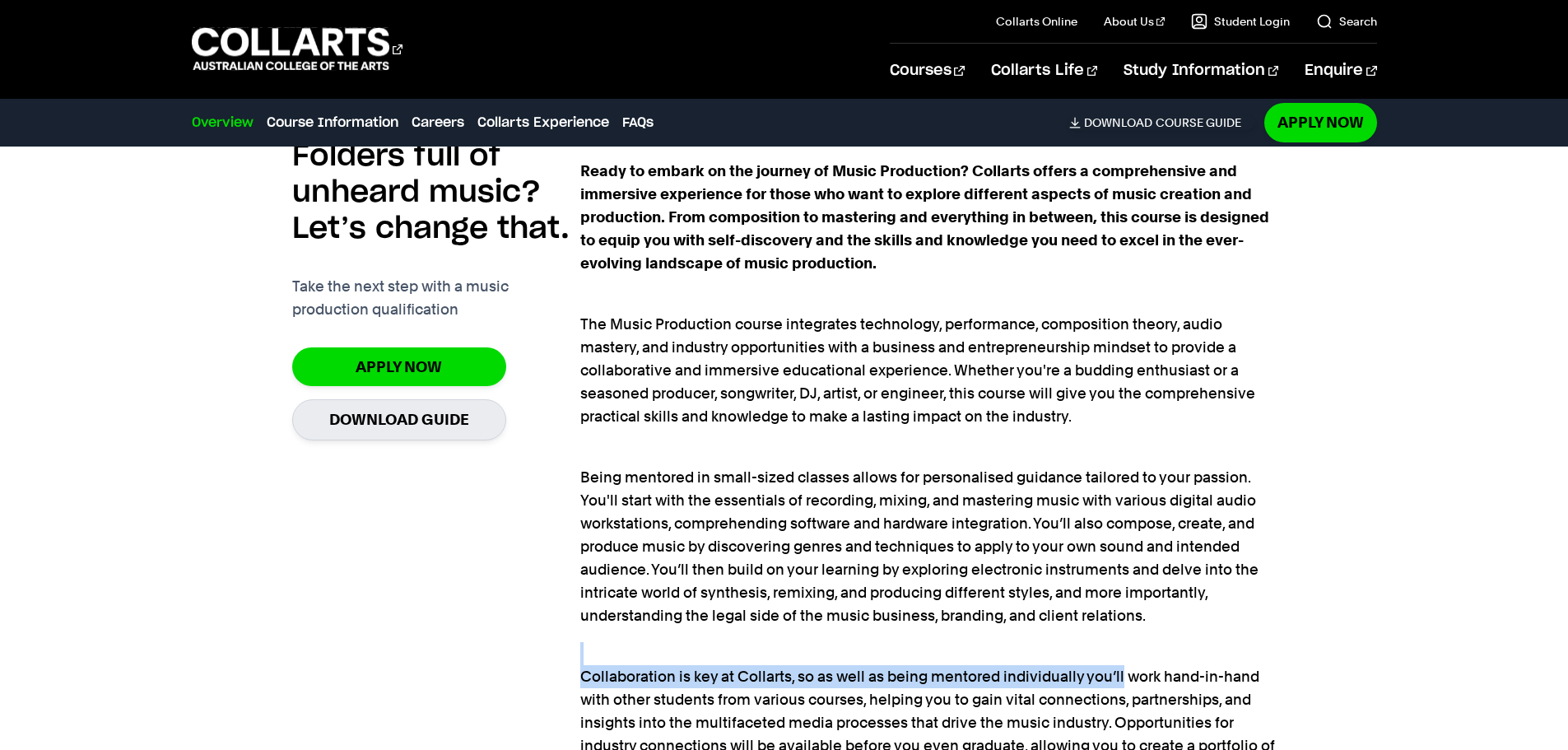
click at [1096, 664] on p "Collaboration is key at Collarts, so as well as being mentored individually you…" at bounding box center [928, 734] width 695 height 184
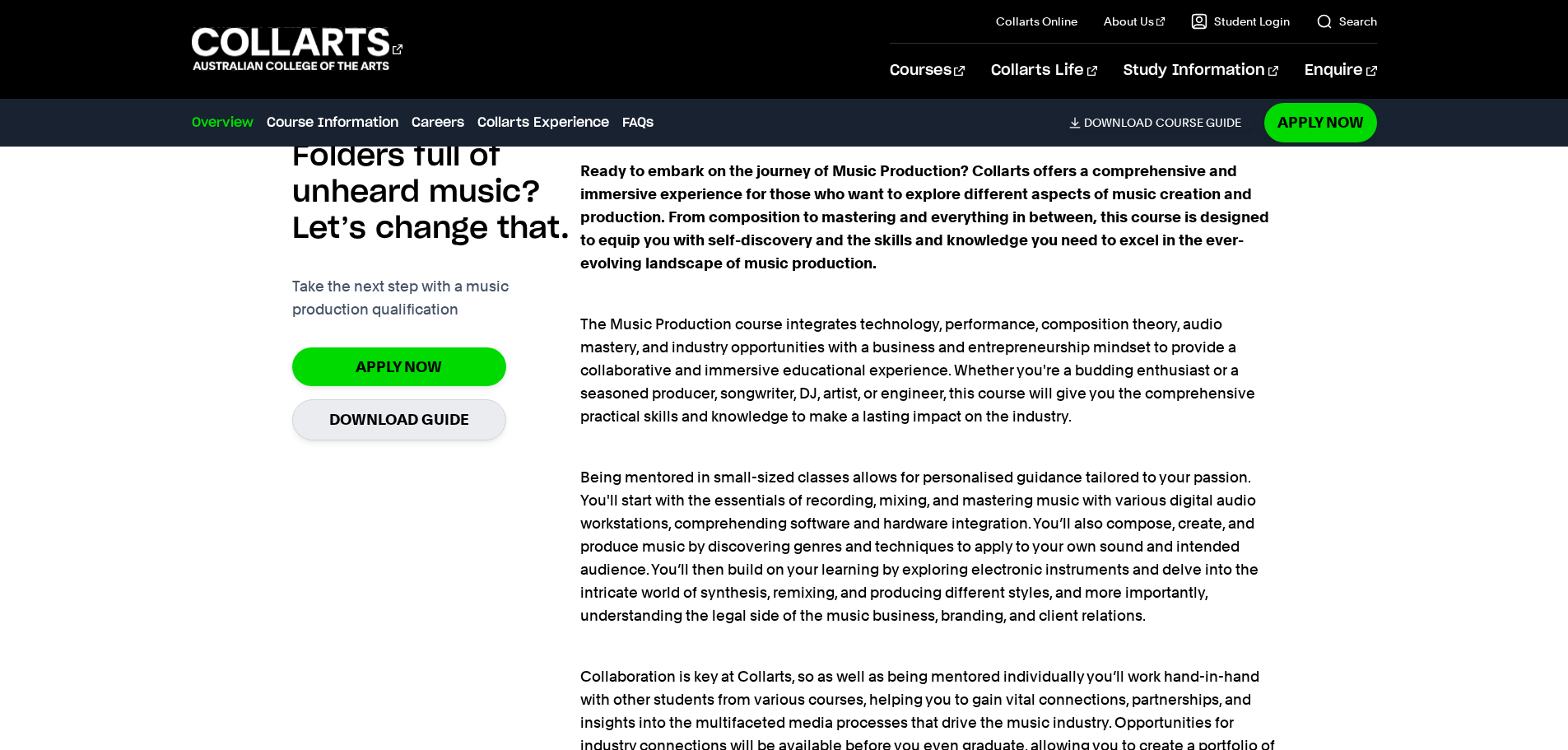
click at [945, 621] on p "Being mentored in small-sized classes allows for personalised guidance tailored…" at bounding box center [928, 535] width 695 height 184
drag, startPoint x: 944, startPoint y: 621, endPoint x: 912, endPoint y: 629, distance: 33.0
click at [938, 628] on div "Ready to embark on the journey of Music Production? Collarts offers a comprehen…" at bounding box center [928, 546] width 695 height 773
drag, startPoint x: 854, startPoint y: 624, endPoint x: 839, endPoint y: 629, distance: 15.8
click at [840, 629] on div "Ready to embark on the journey of Music Production? Collarts offers a comprehen…" at bounding box center [928, 546] width 695 height 773
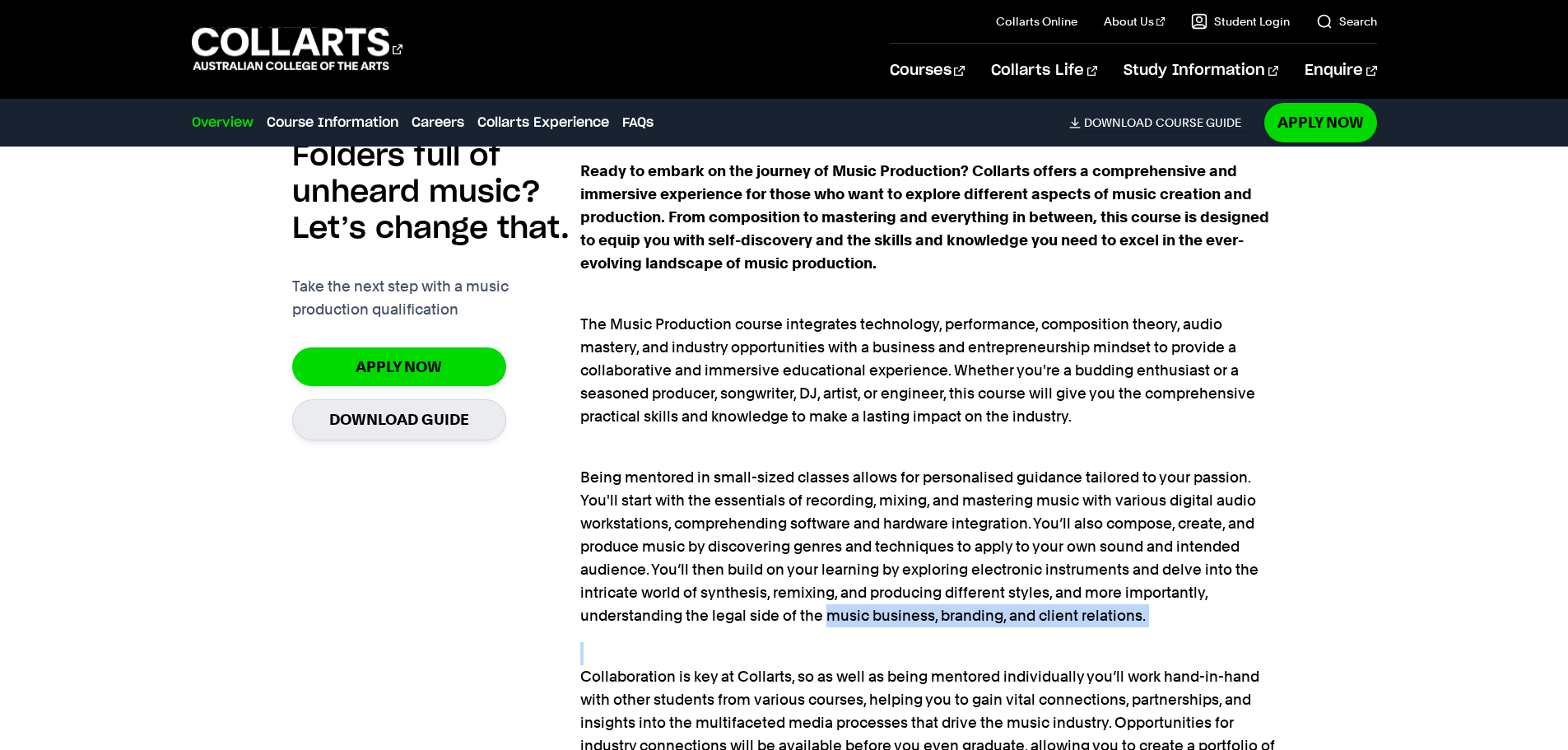
drag, startPoint x: 827, startPoint y: 624, endPoint x: 804, endPoint y: 634, distance: 25.1
click at [804, 633] on div "Ready to embark on the journey of Music Production? Collarts offers a comprehen…" at bounding box center [928, 546] width 695 height 773
click at [803, 634] on div "Ready to embark on the journey of Music Production? Collarts offers a comprehen…" at bounding box center [928, 546] width 695 height 773
click at [787, 650] on p "Collaboration is key at Collarts, so as well as being mentored individually you…" at bounding box center [928, 734] width 695 height 184
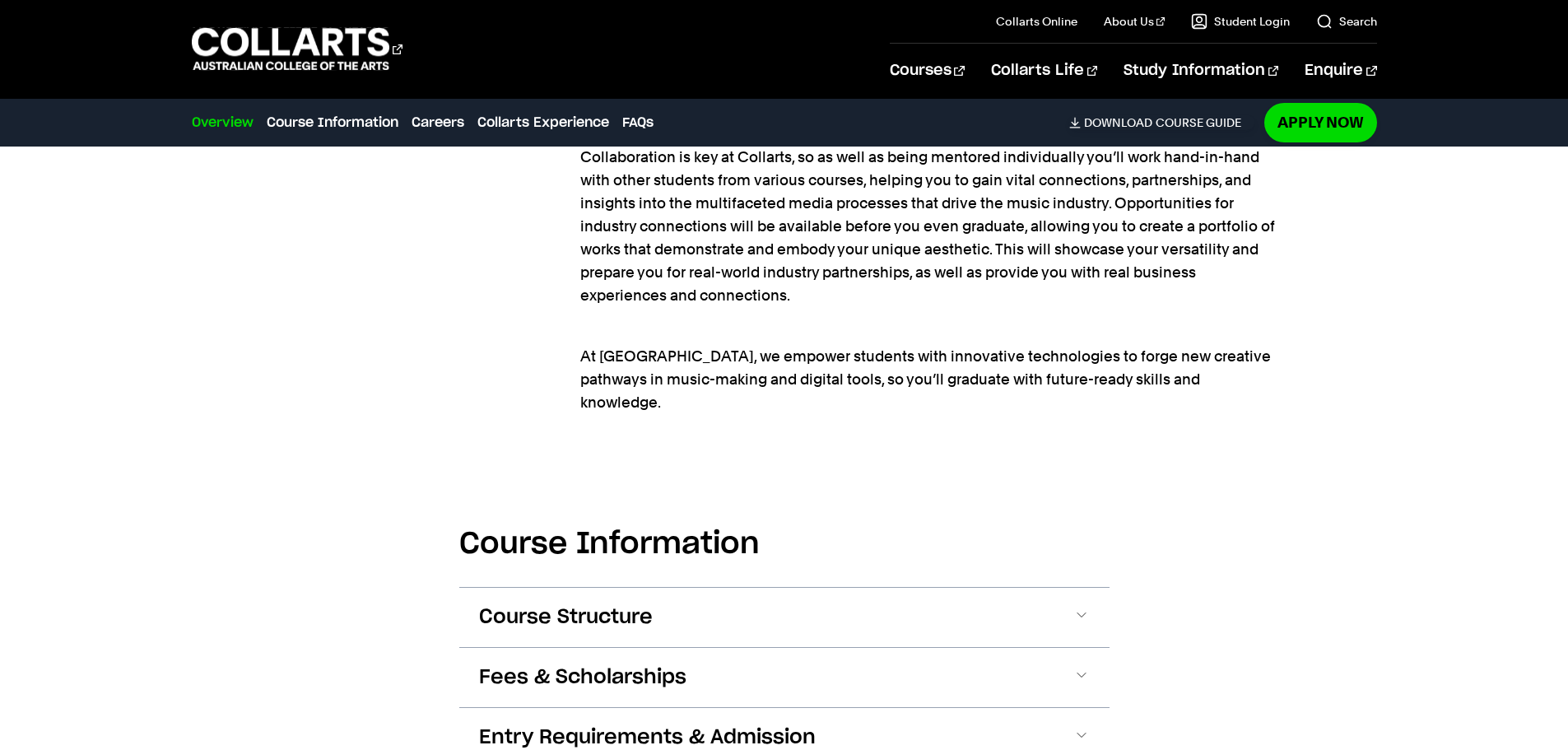
scroll to position [1975, 0]
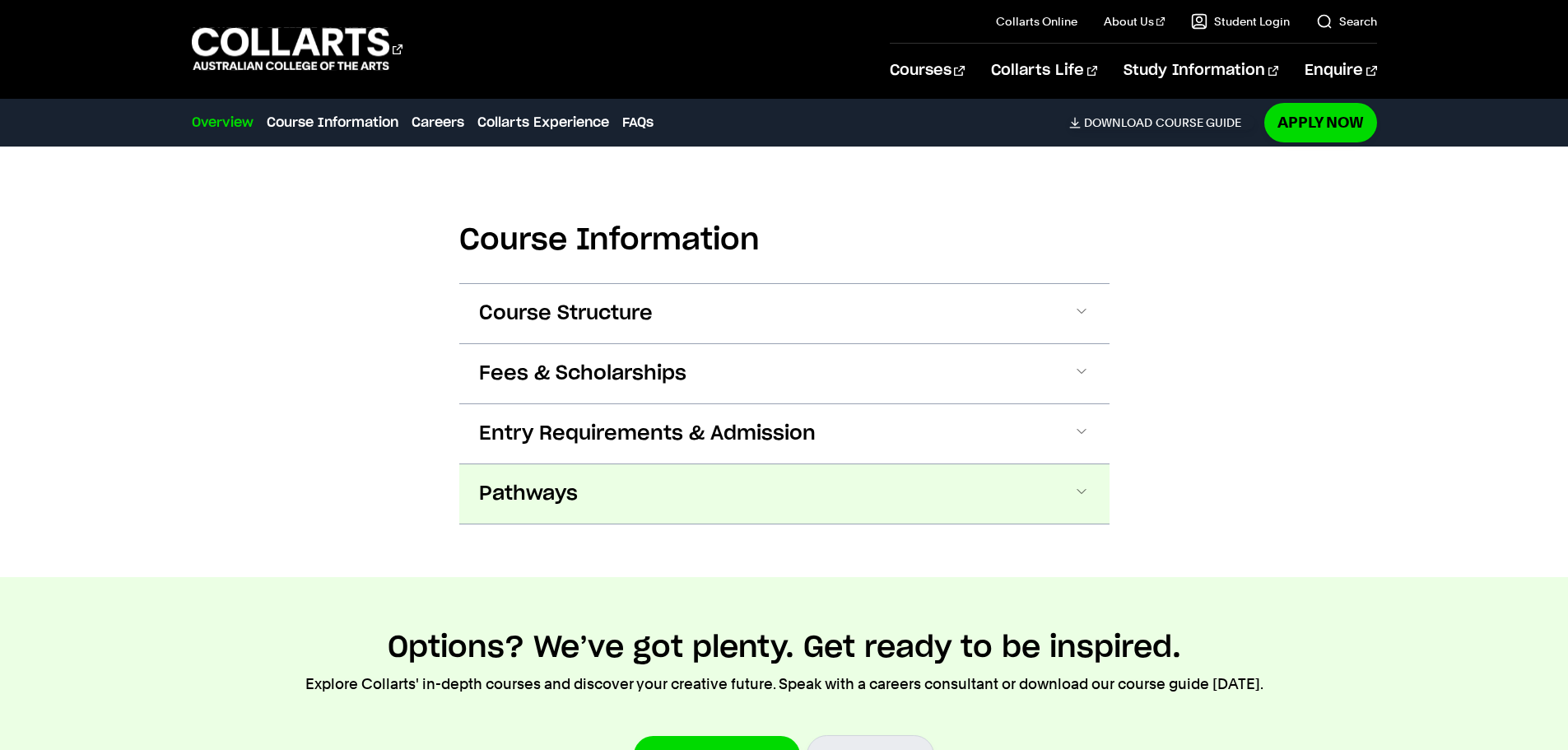
click at [0, 0] on button "Pathways" at bounding box center [0, 0] width 0 height 0
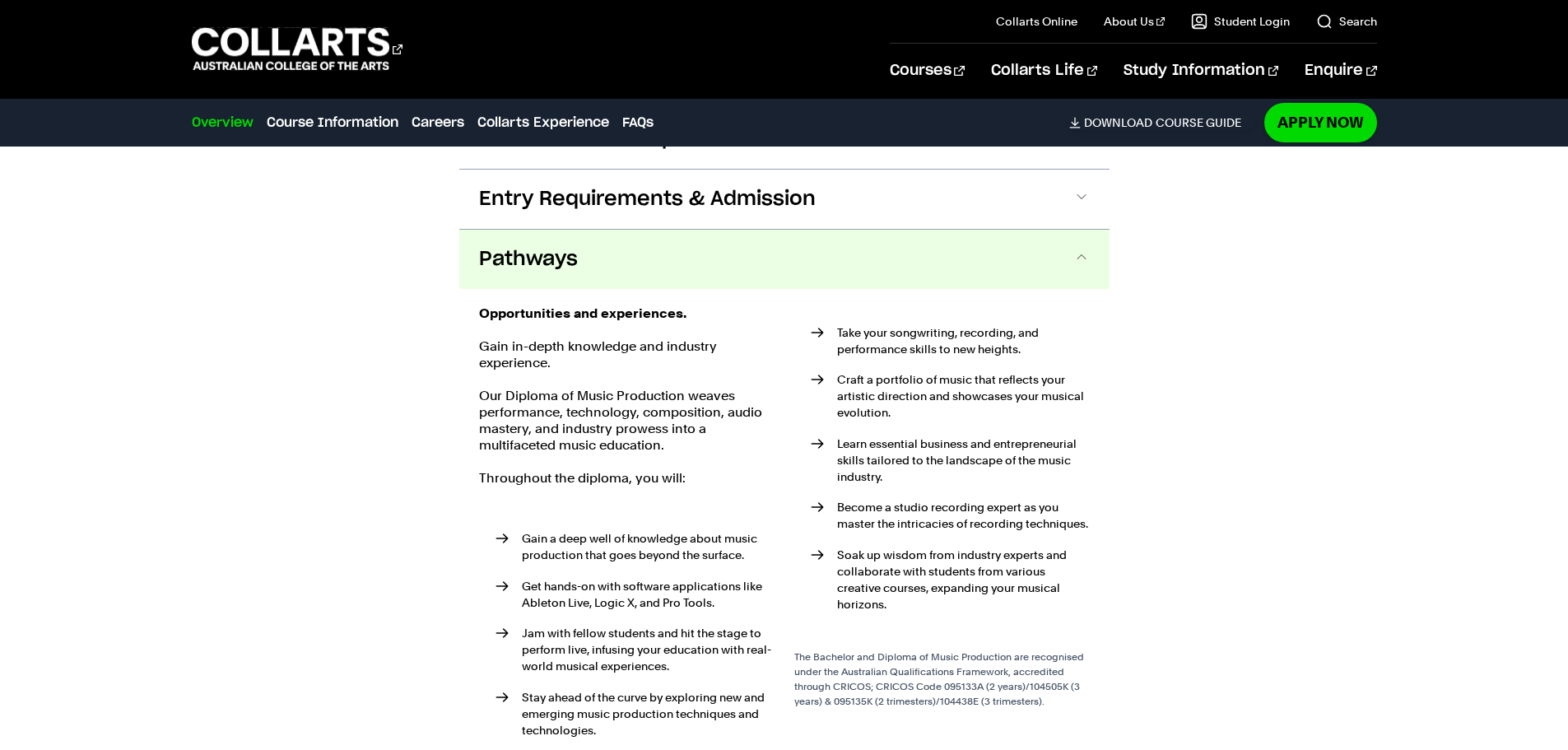
scroll to position [2268, 0]
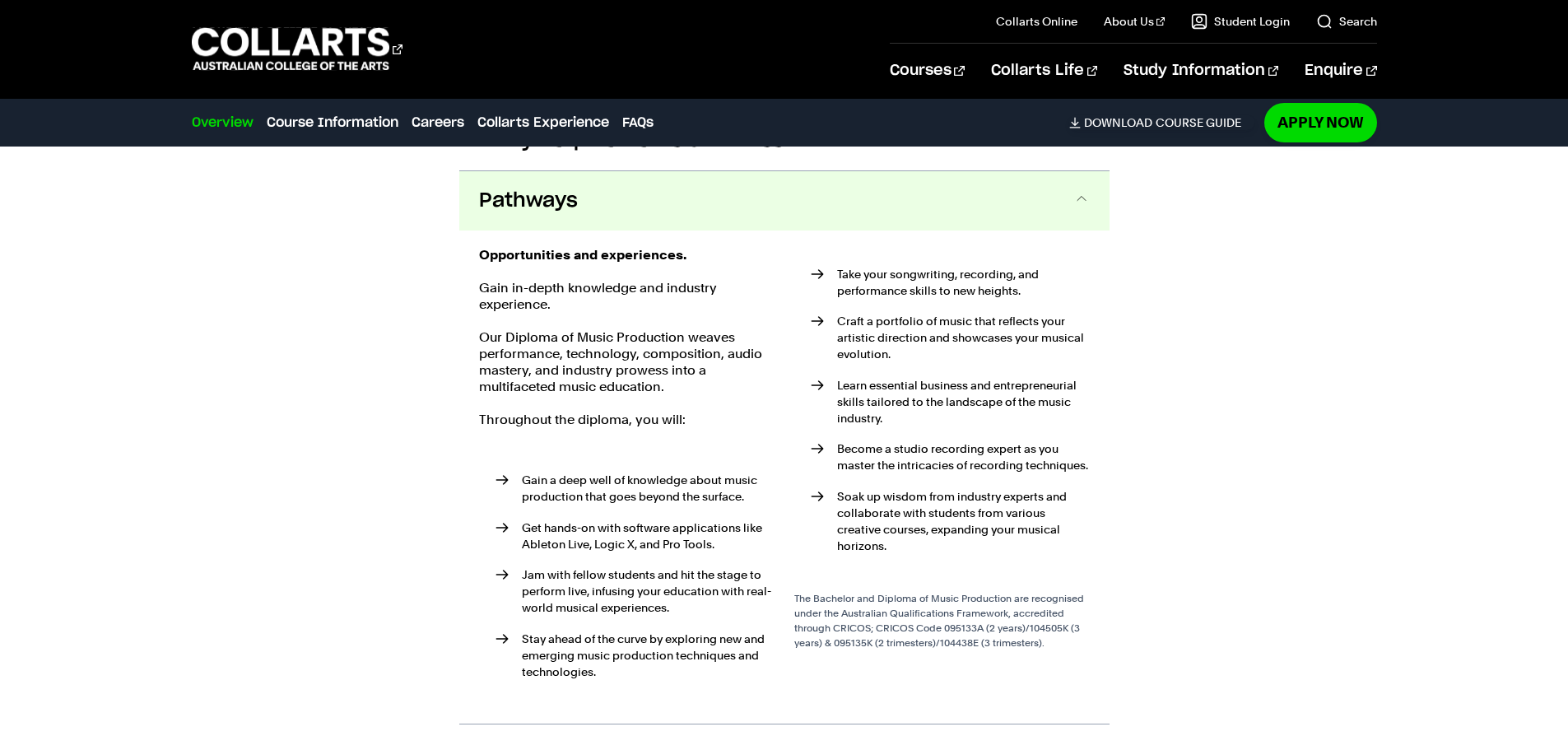
click at [544, 188] on span "Pathways" at bounding box center [528, 201] width 99 height 27
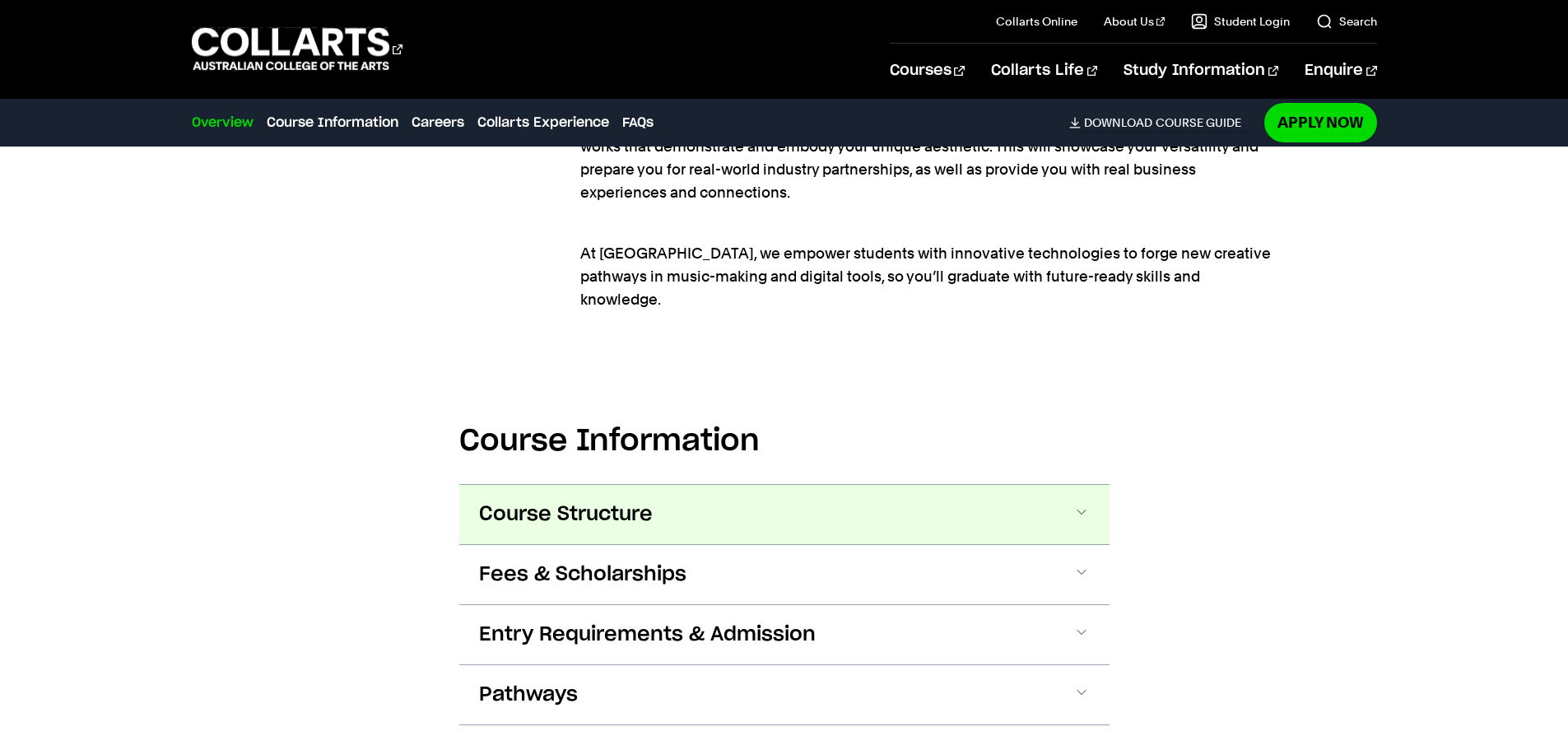
click at [0, 0] on button "Course Structure" at bounding box center [0, 0] width 0 height 0
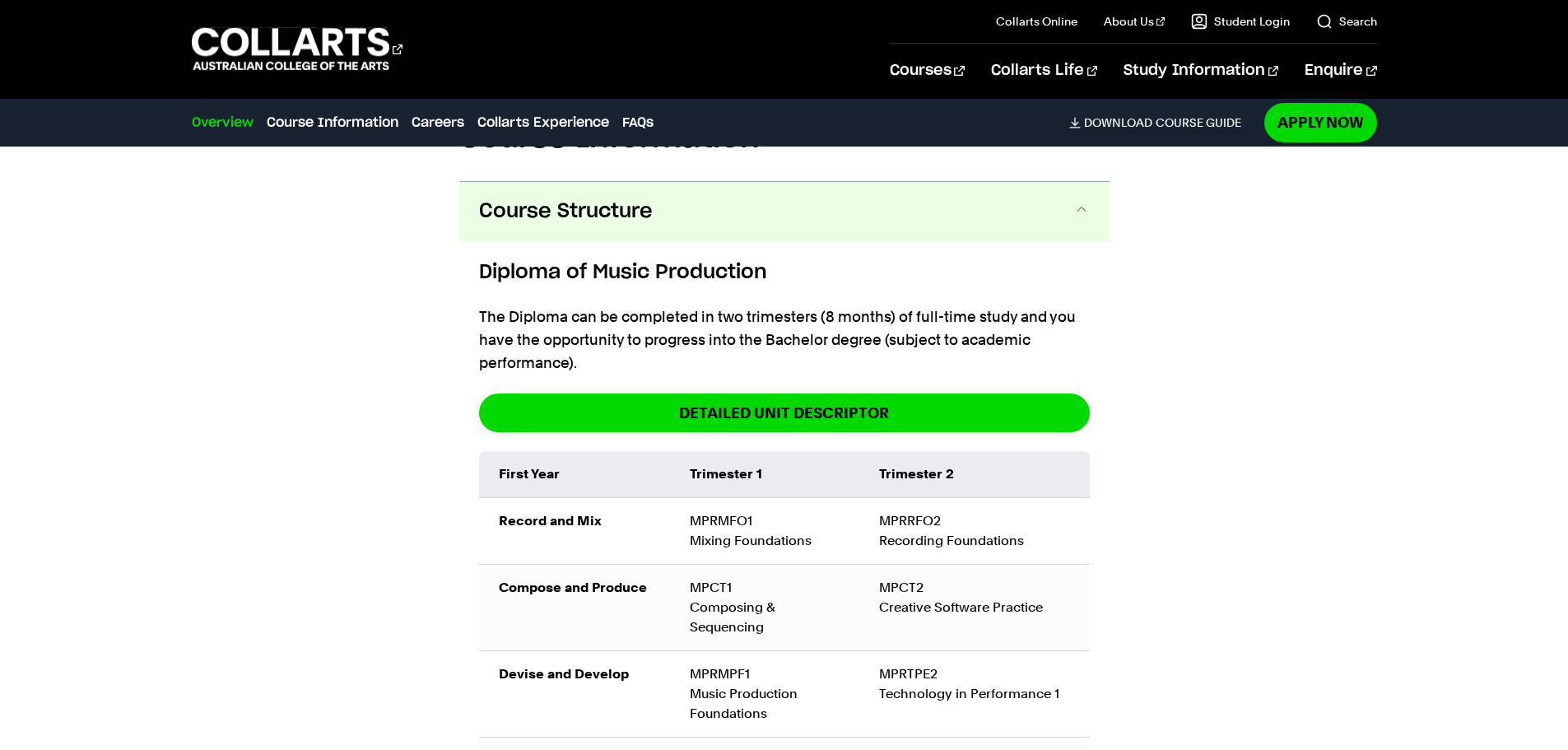
scroll to position [2087, 0]
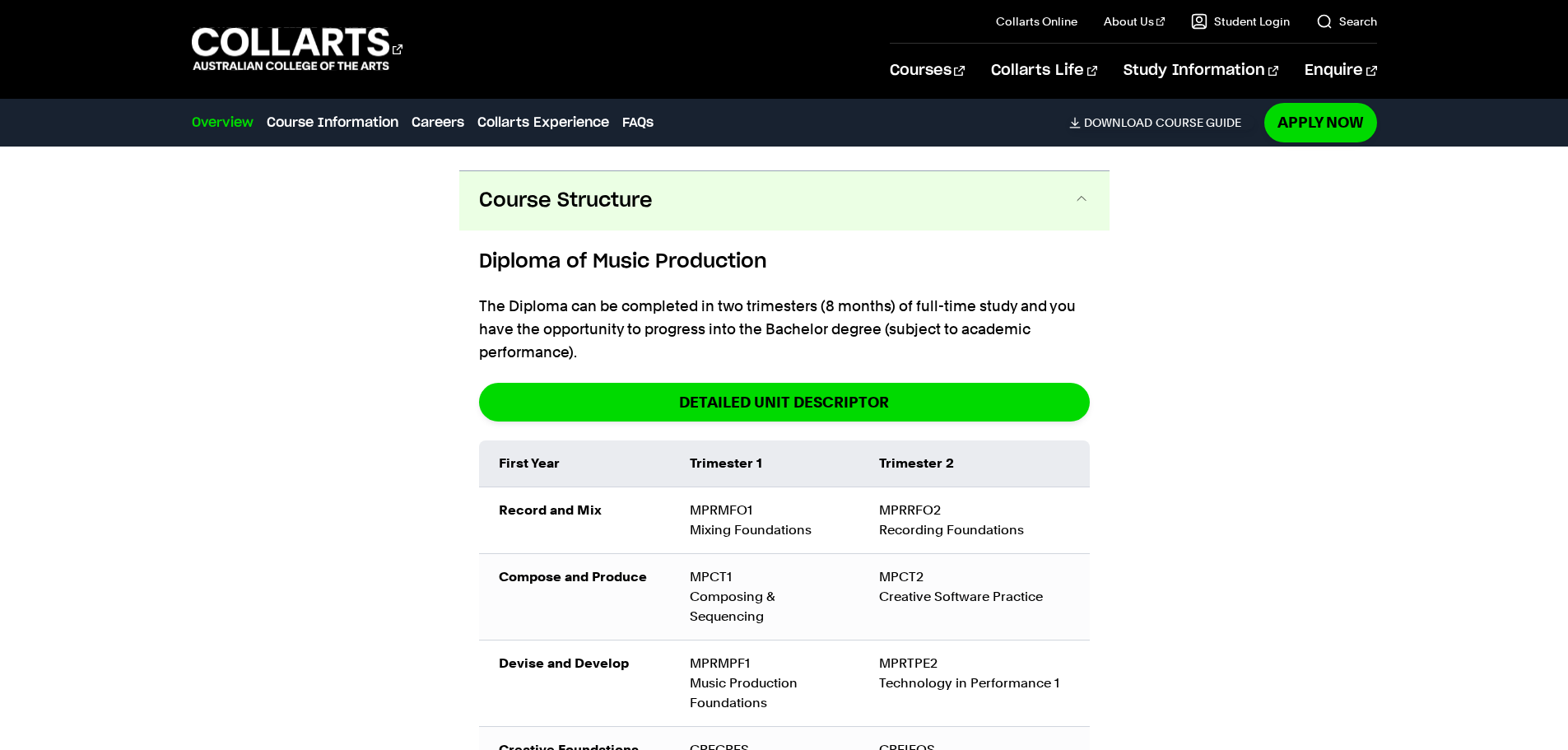
click at [621, 188] on span "Course Structure" at bounding box center [565, 201] width 173 height 27
